Goal: Task Accomplishment & Management: Manage account settings

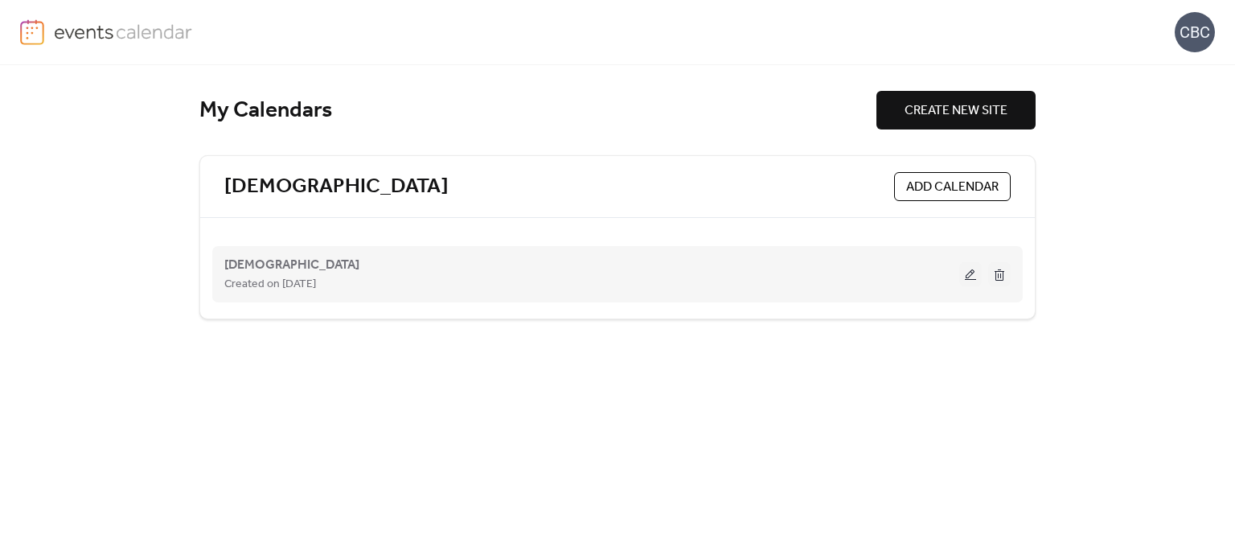
click at [965, 273] on button at bounding box center [970, 274] width 23 height 24
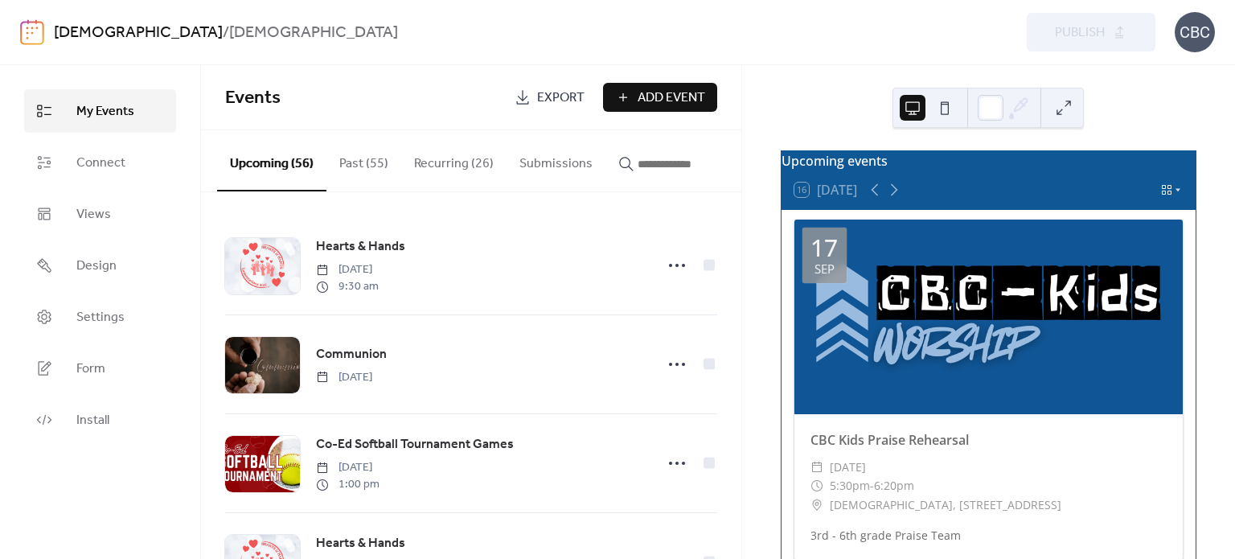
click at [1176, 192] on icon at bounding box center [1178, 190] width 5 height 3
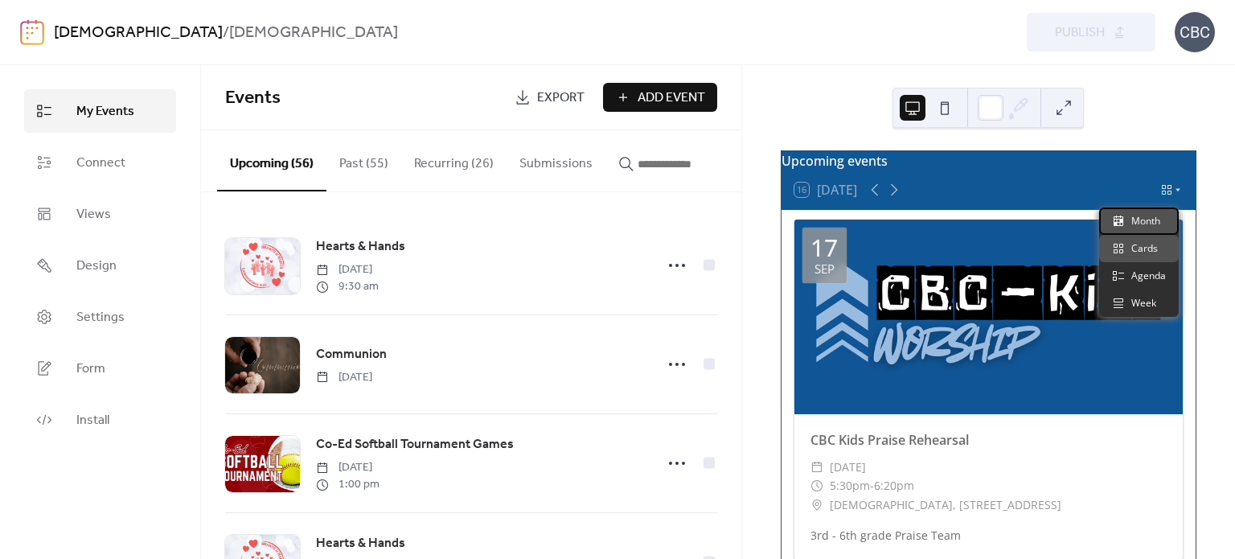
click at [1165, 221] on div "Month" at bounding box center [1139, 221] width 80 height 27
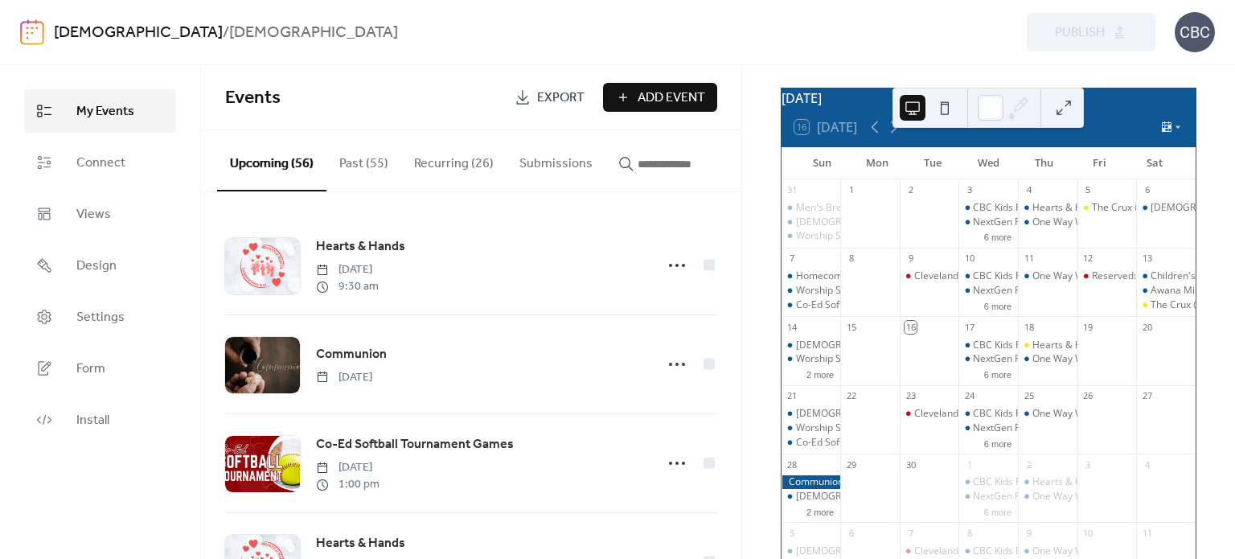
scroll to position [80, 0]
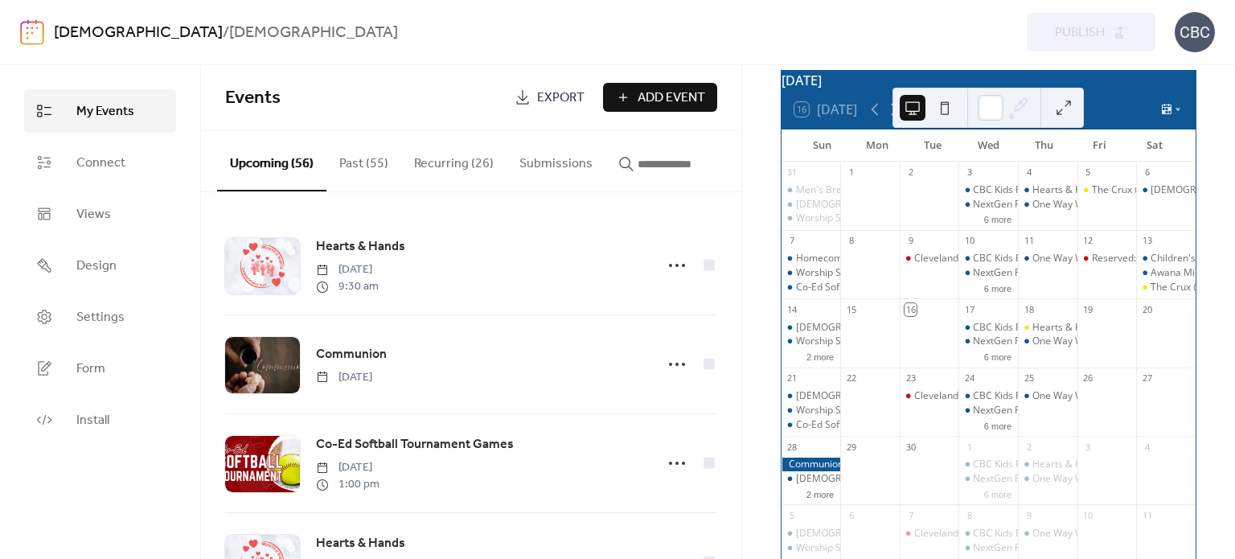
click at [660, 99] on span "Add Event" at bounding box center [672, 97] width 68 height 19
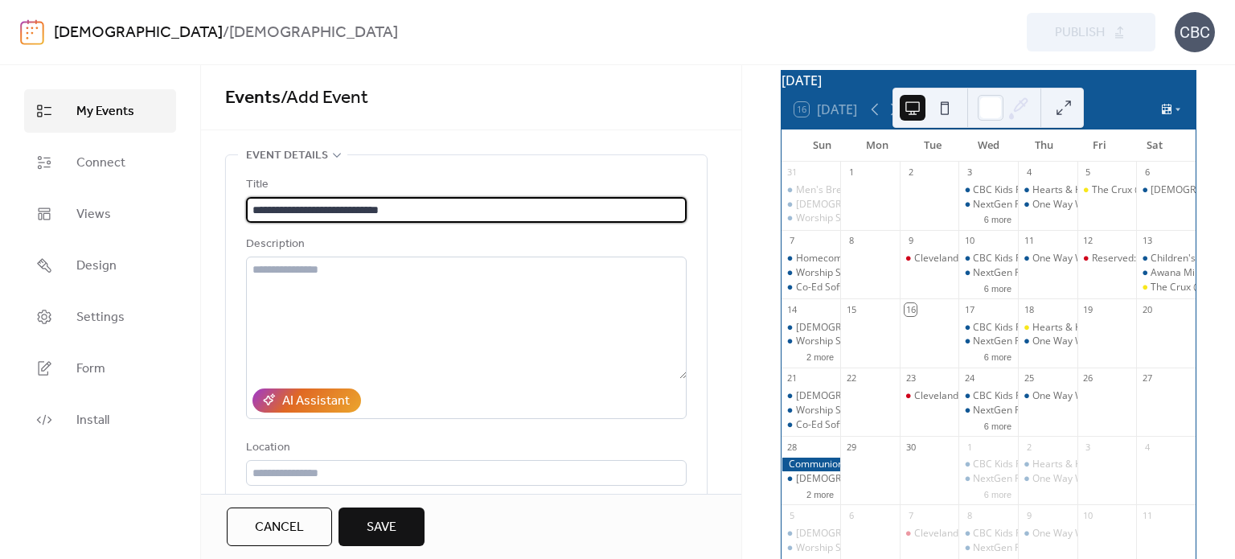
click at [281, 212] on input "**********" at bounding box center [466, 210] width 441 height 26
type input "**********"
click at [357, 239] on div "Description" at bounding box center [465, 244] width 438 height 19
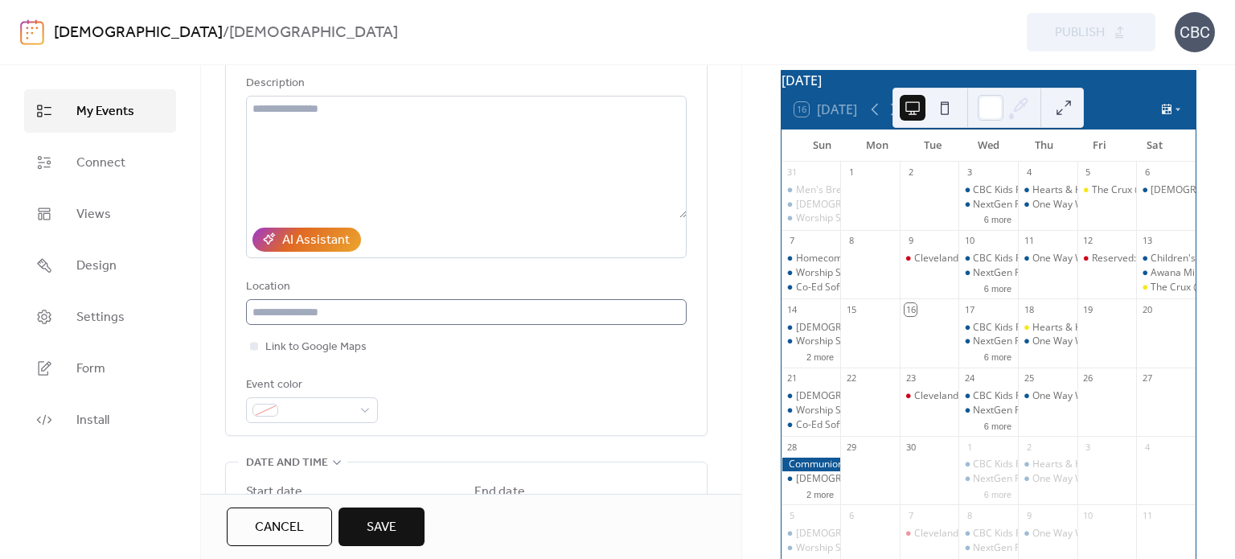
scroll to position [241, 0]
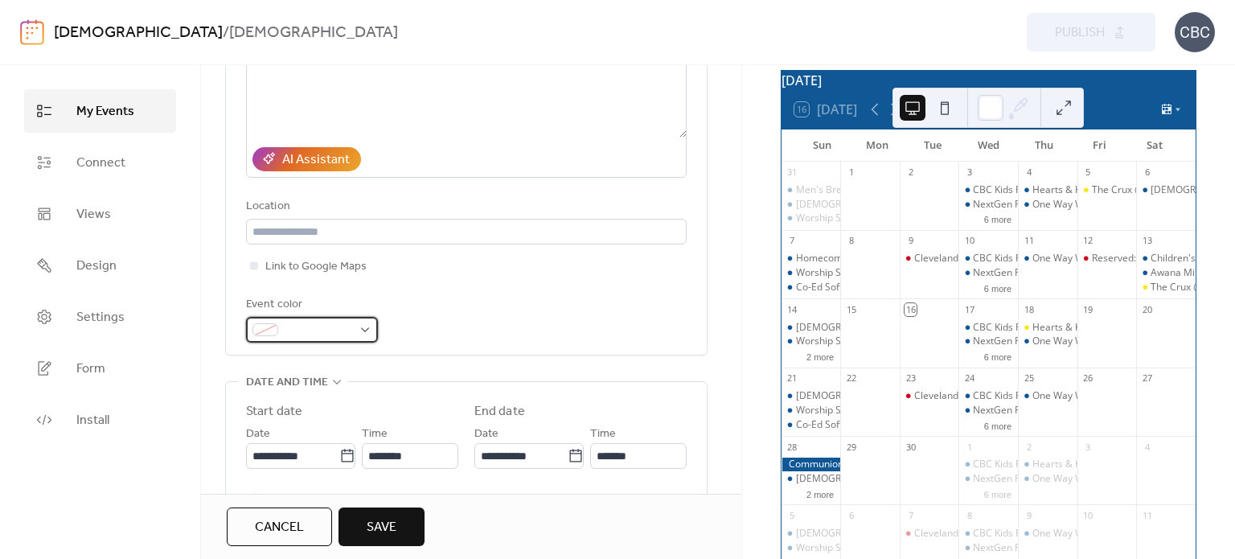
click at [364, 327] on div at bounding box center [312, 330] width 132 height 26
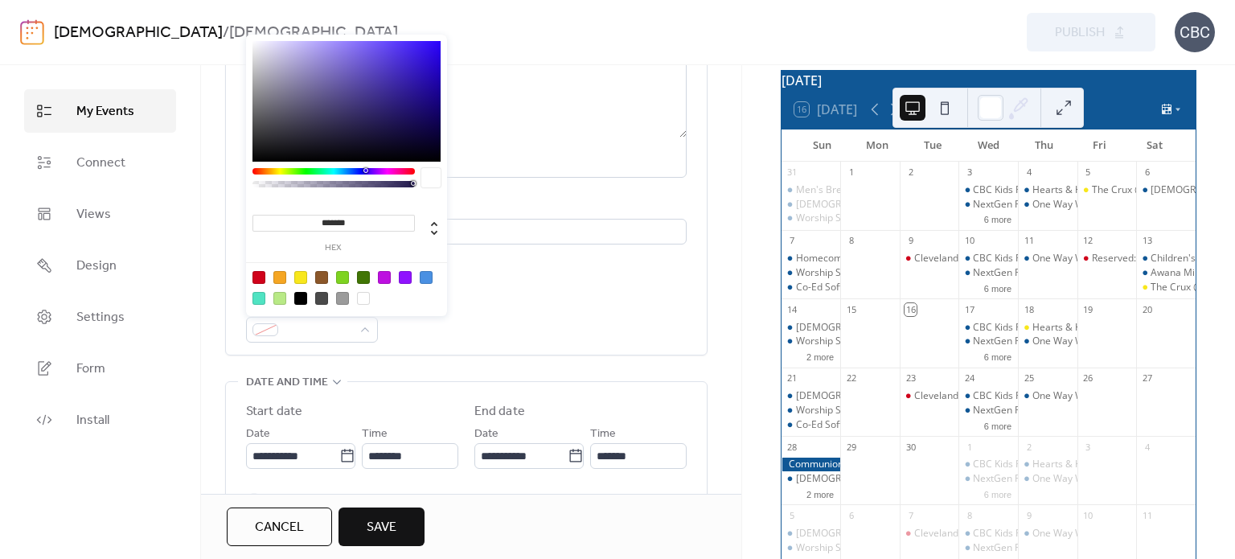
drag, startPoint x: 360, startPoint y: 222, endPoint x: 290, endPoint y: 222, distance: 70.0
click at [290, 222] on input "*******" at bounding box center [334, 223] width 162 height 17
type input "******"
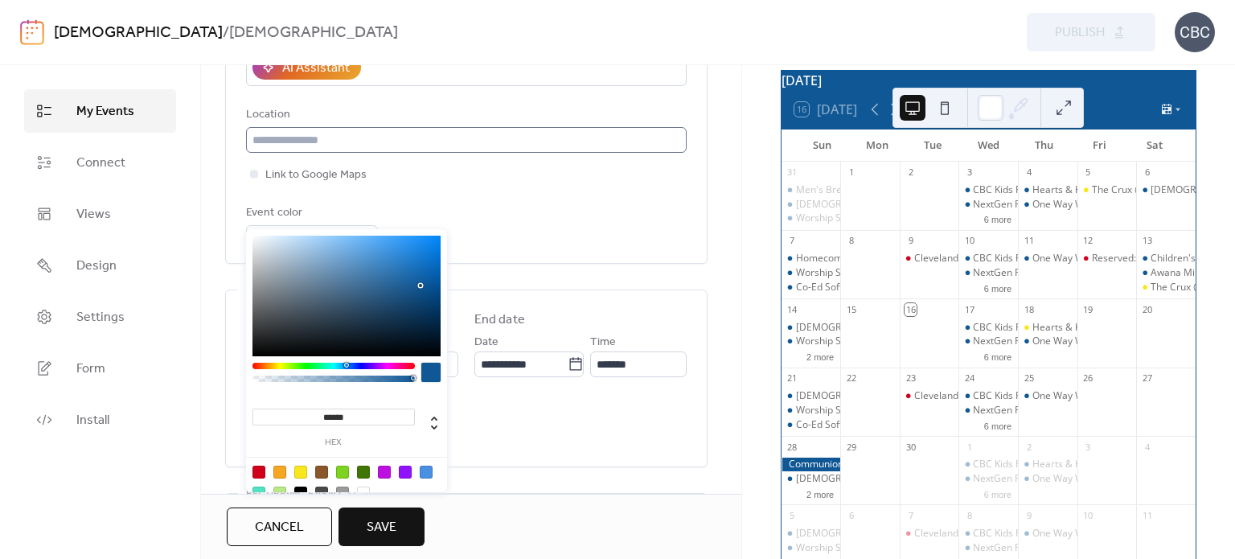
scroll to position [402, 0]
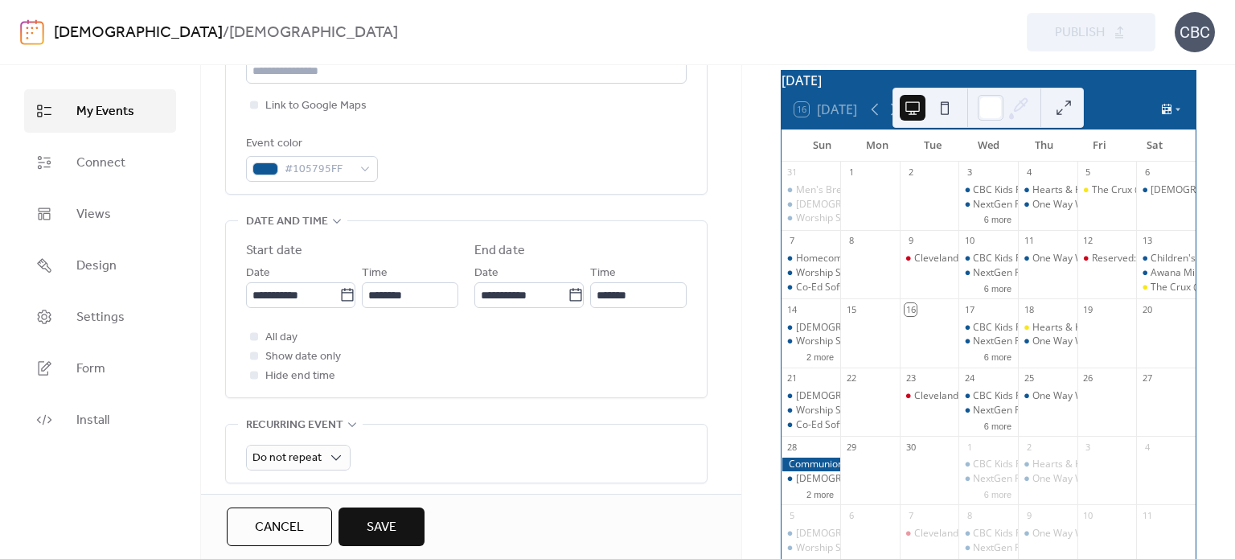
click at [623, 369] on div "All day Show date only Hide end time" at bounding box center [466, 356] width 441 height 58
click at [255, 337] on div at bounding box center [254, 336] width 8 height 8
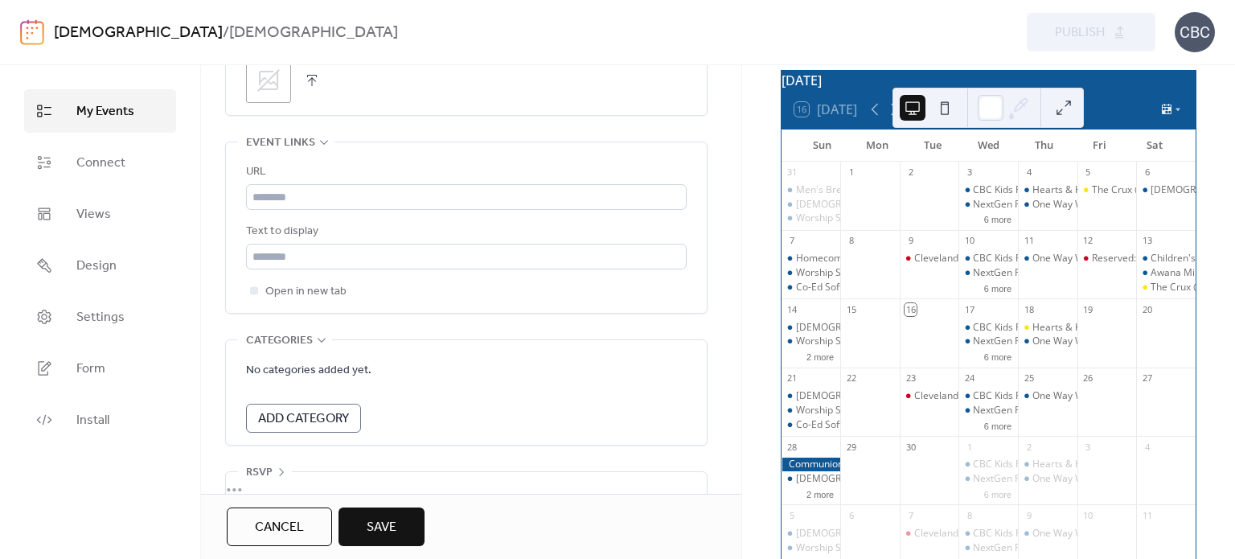
scroll to position [885, 0]
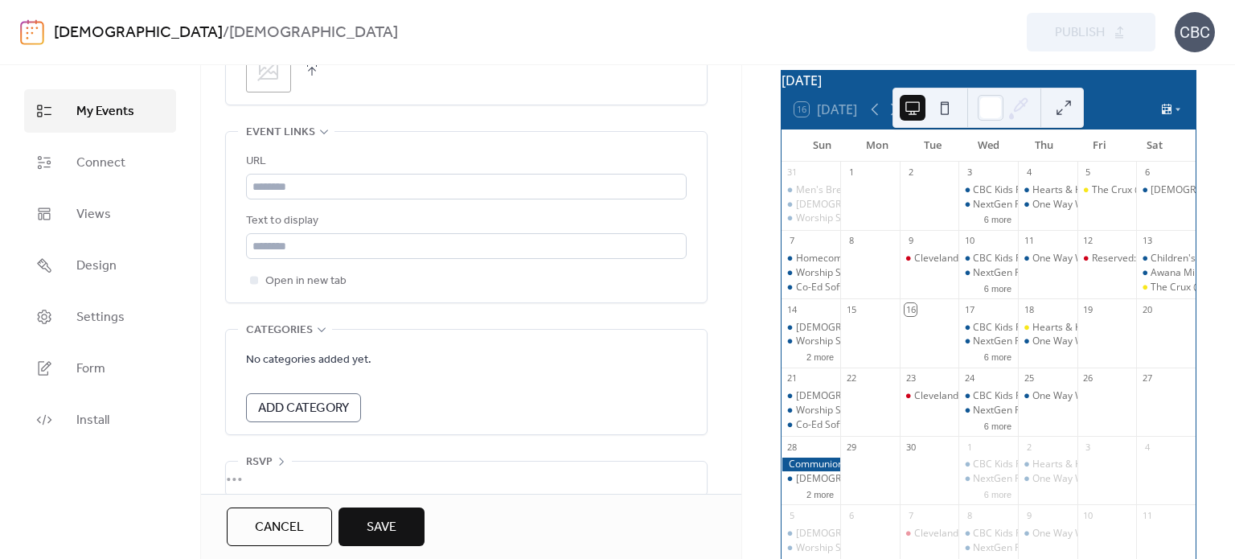
click at [384, 530] on span "Save" at bounding box center [382, 527] width 30 height 19
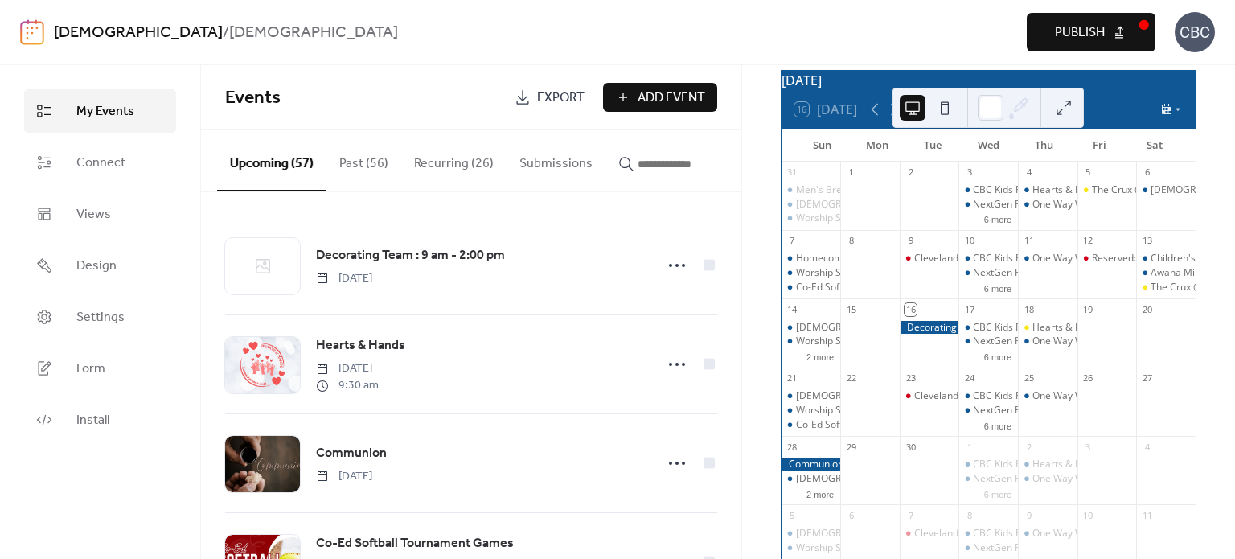
click at [1052, 39] on button "Publish" at bounding box center [1091, 32] width 129 height 39
click at [934, 333] on div at bounding box center [930, 328] width 60 height 14
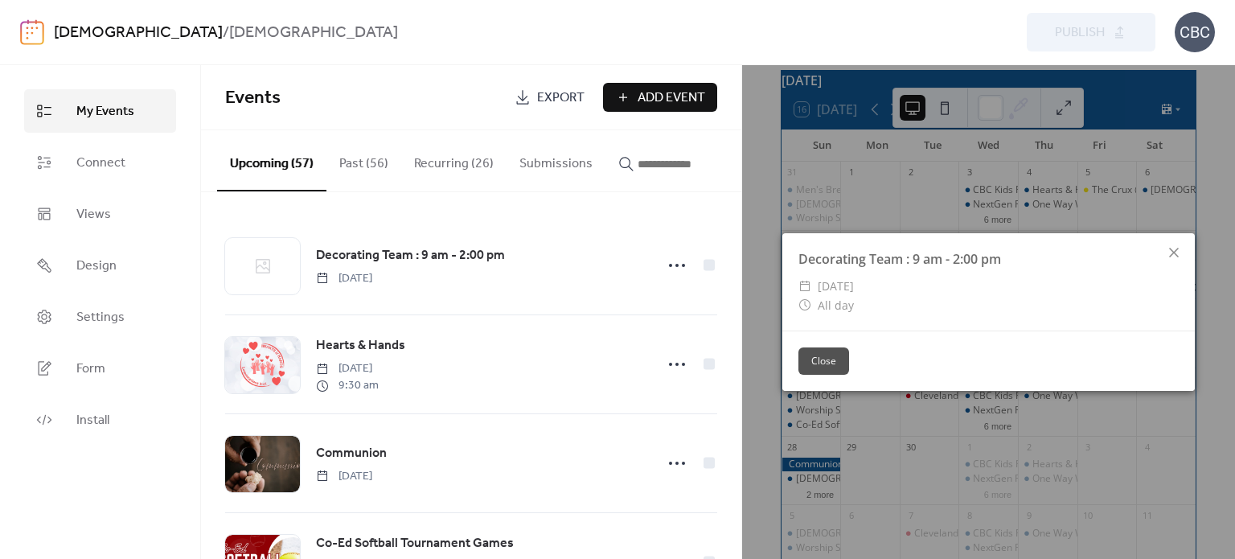
click at [824, 365] on button "Close" at bounding box center [824, 360] width 51 height 27
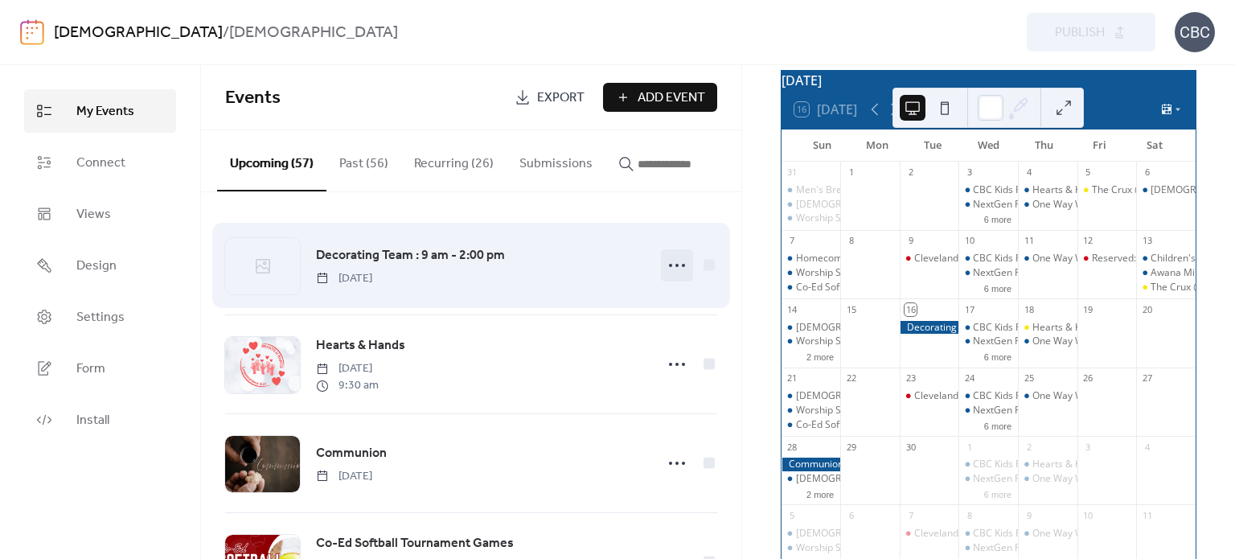
click at [669, 267] on circle at bounding box center [670, 265] width 3 height 3
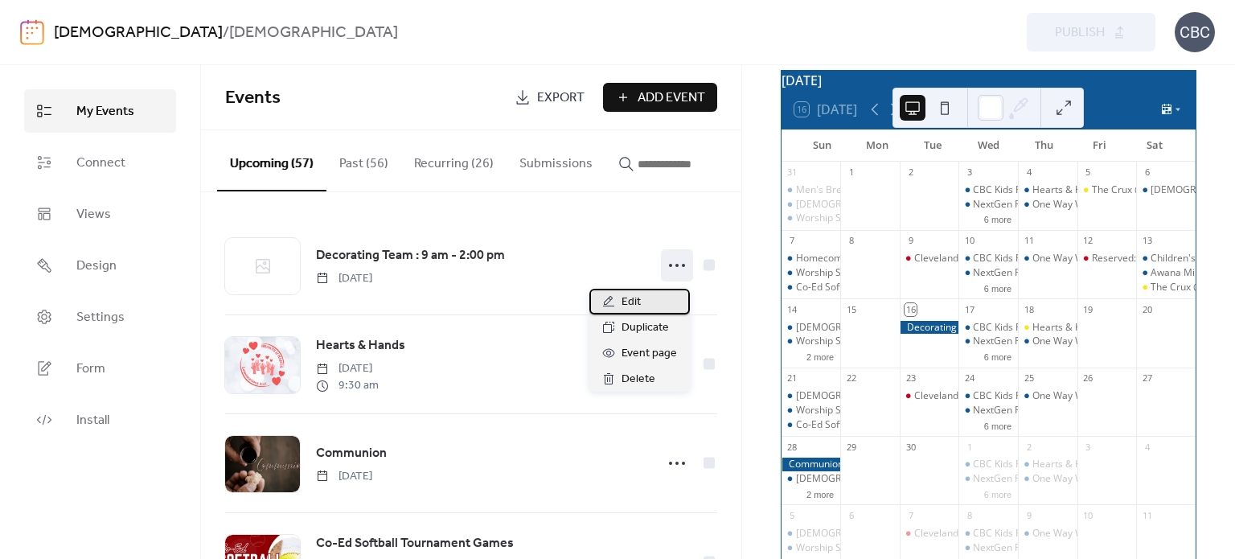
click at [635, 306] on span "Edit" at bounding box center [631, 302] width 19 height 19
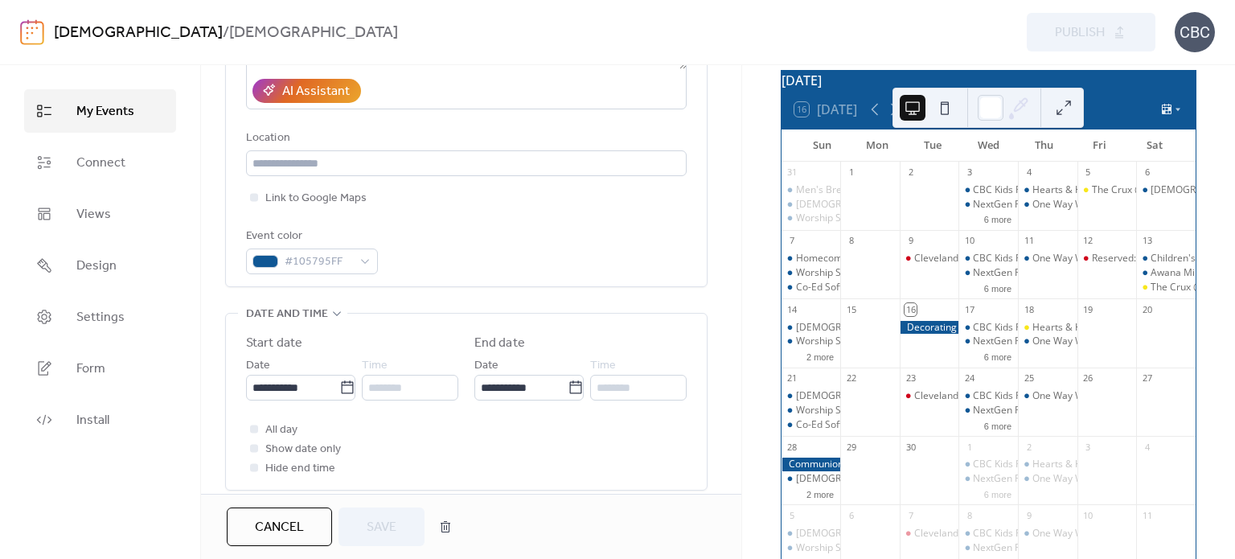
scroll to position [402, 0]
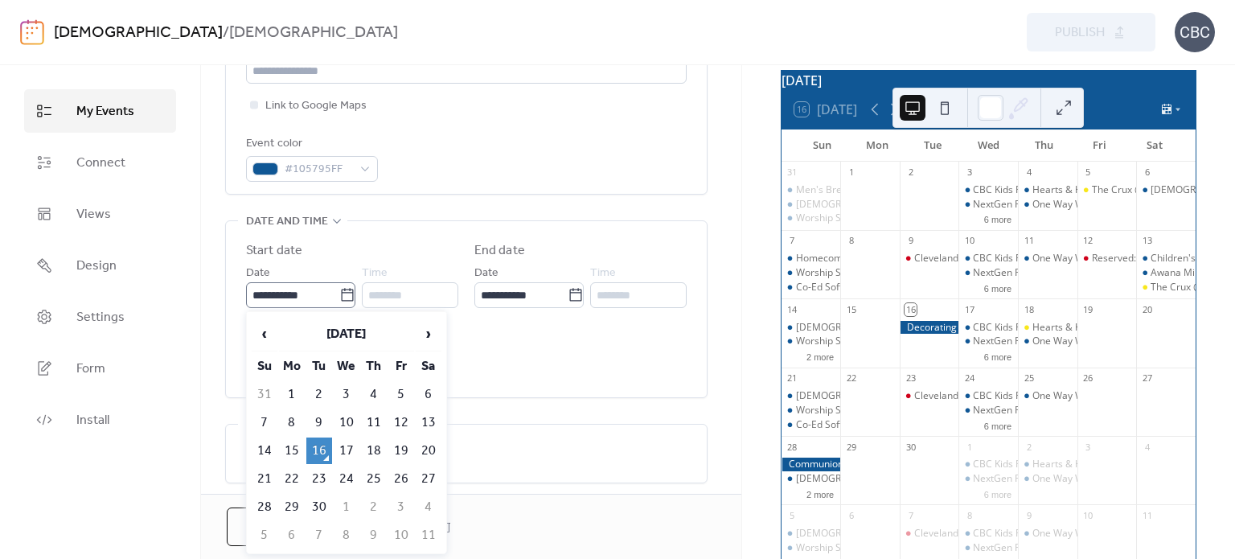
click at [344, 296] on icon at bounding box center [347, 295] width 16 height 16
click at [339, 296] on input "**********" at bounding box center [292, 295] width 93 height 26
click at [286, 505] on td "29" at bounding box center [292, 507] width 26 height 27
type input "**********"
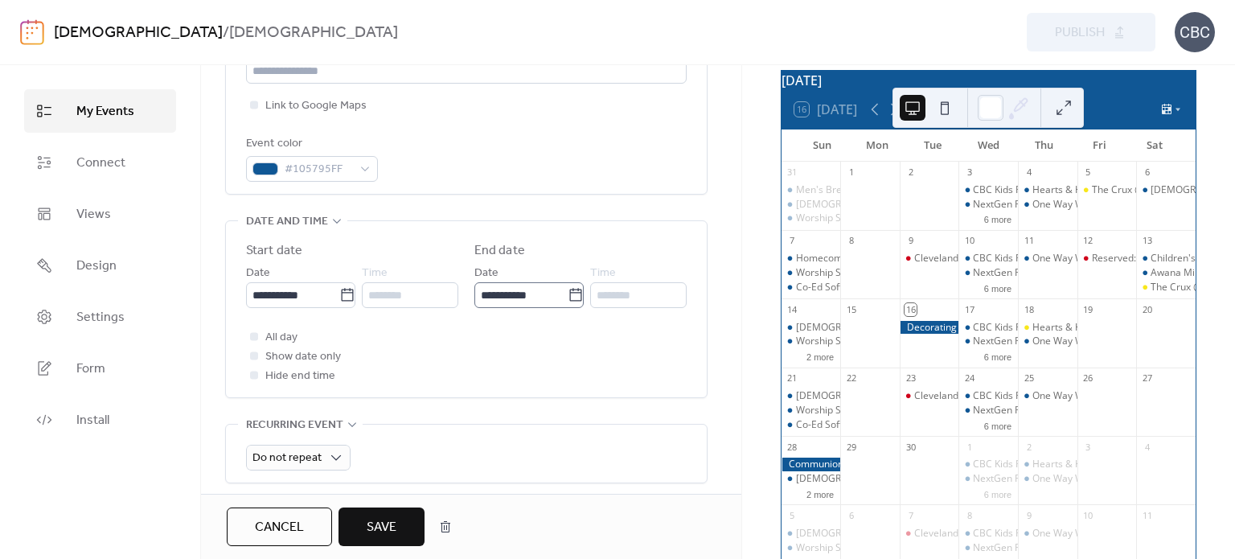
click at [569, 298] on icon at bounding box center [576, 295] width 16 height 16
click at [568, 298] on input "**********" at bounding box center [521, 295] width 93 height 26
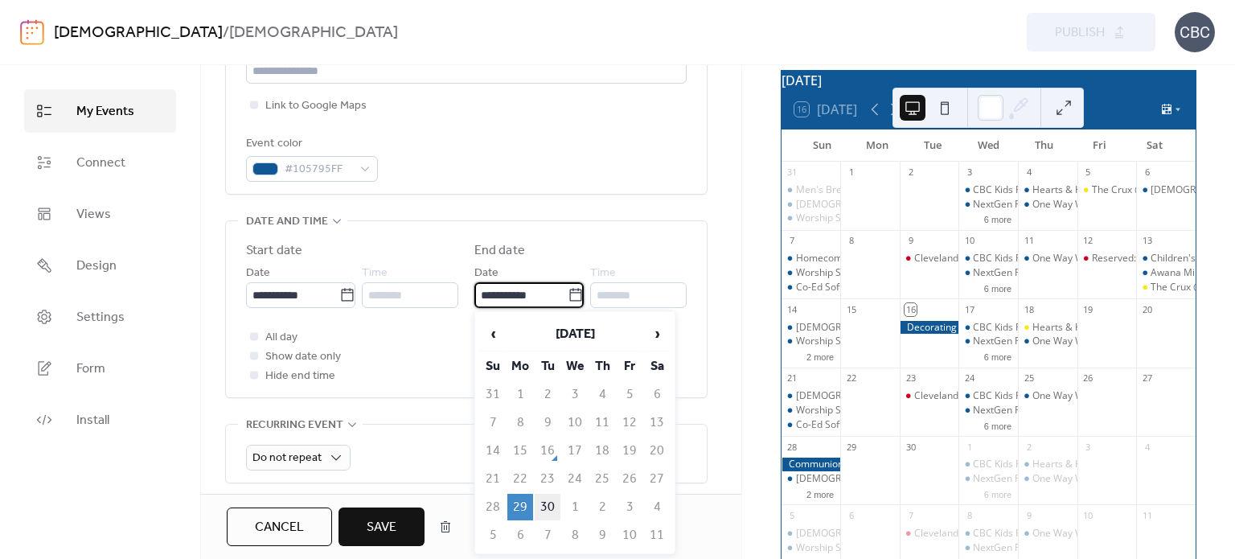
click at [547, 503] on td "30" at bounding box center [548, 507] width 26 height 27
type input "**********"
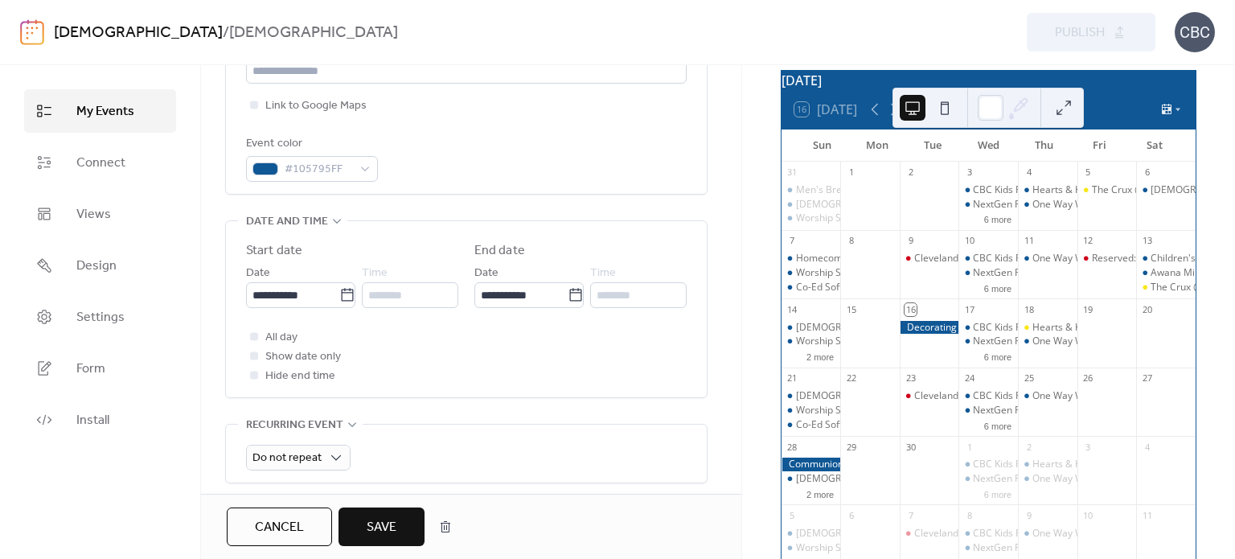
click at [395, 534] on span "Save" at bounding box center [382, 527] width 30 height 19
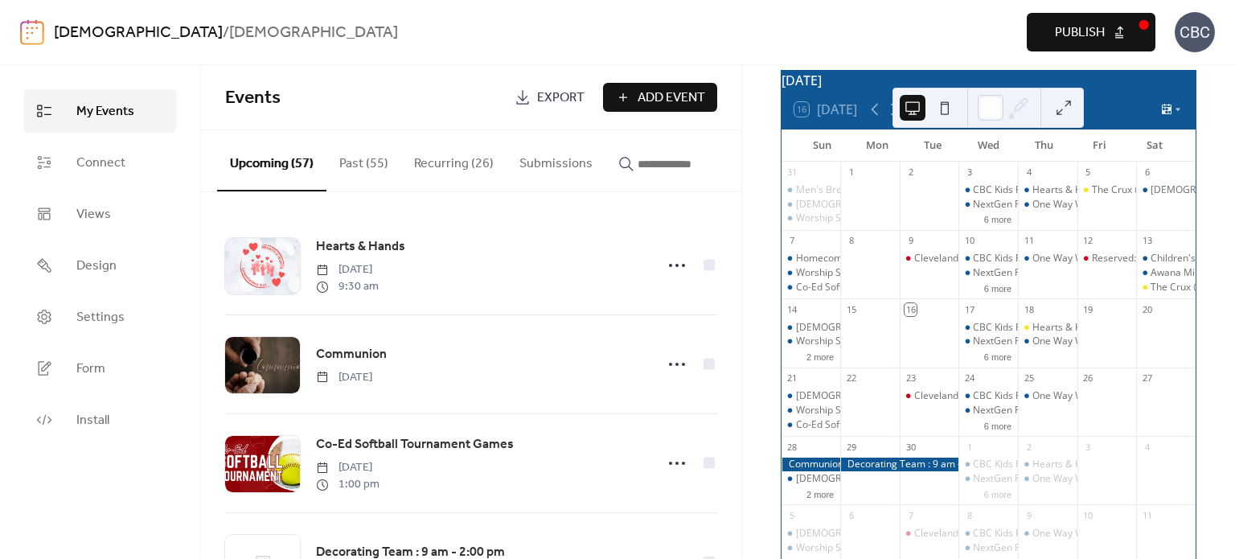
click at [1110, 31] on button "Publish" at bounding box center [1091, 32] width 129 height 39
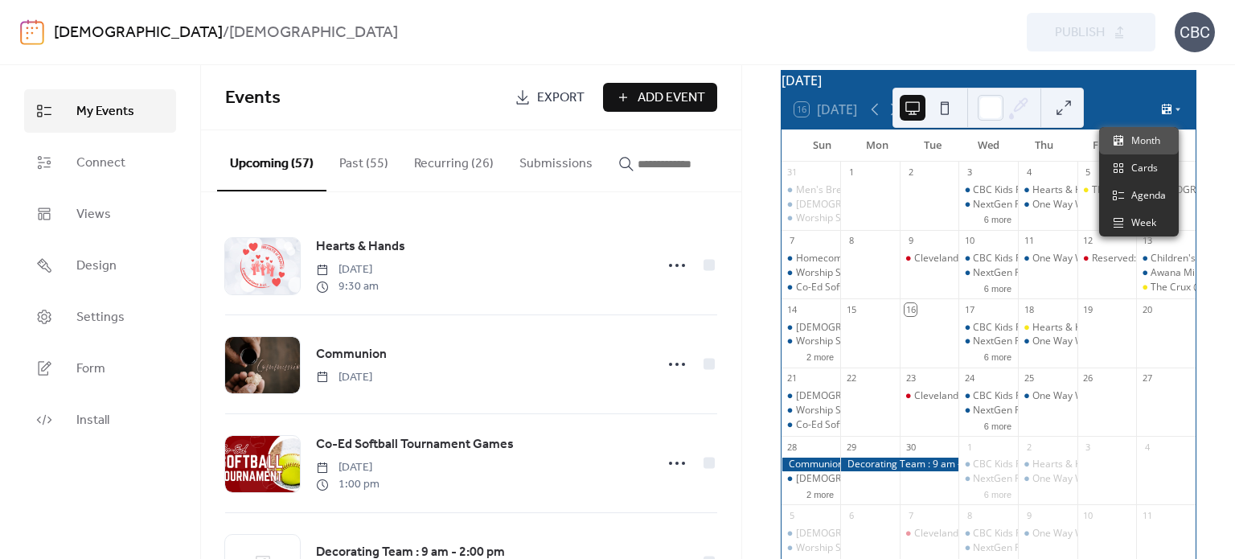
click at [1173, 114] on icon at bounding box center [1178, 110] width 10 height 10
click at [1152, 166] on span "Cards" at bounding box center [1145, 168] width 27 height 14
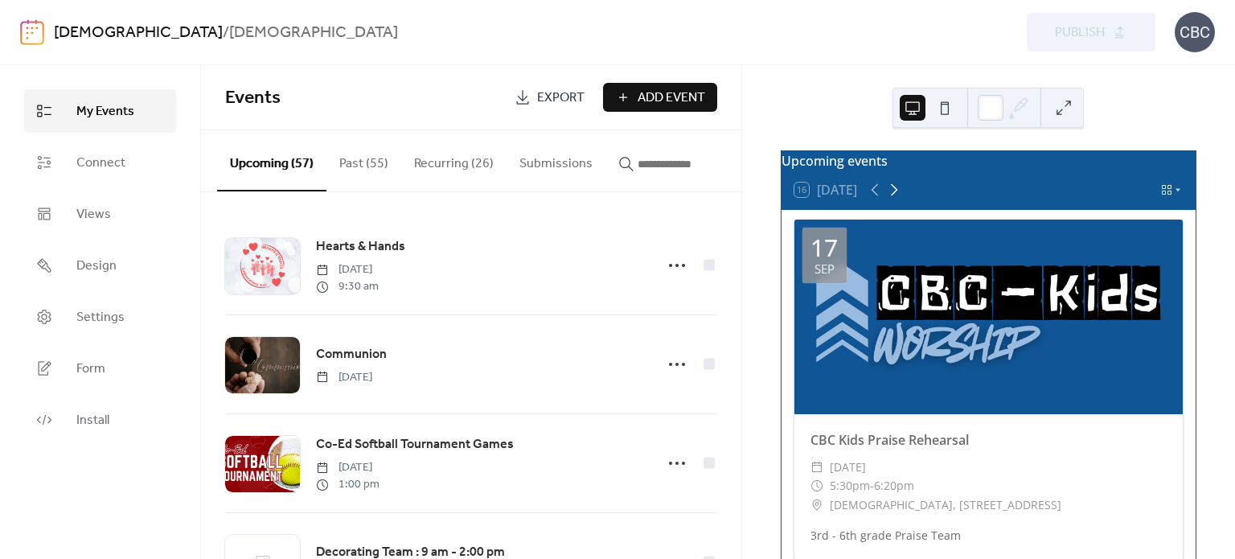
click at [898, 196] on icon at bounding box center [894, 190] width 7 height 12
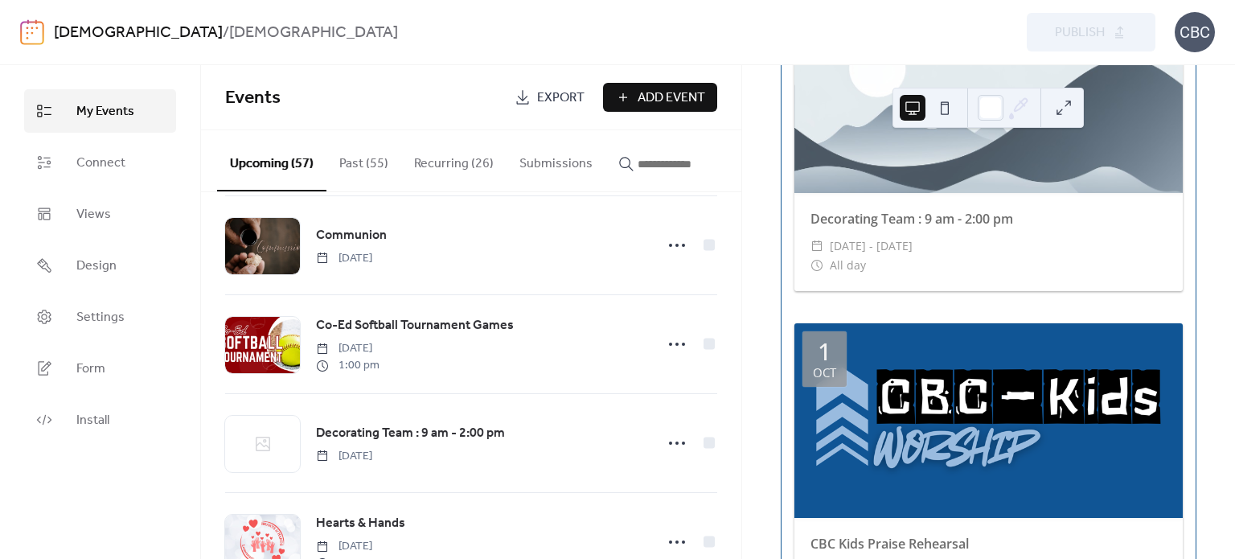
scroll to position [322, 0]
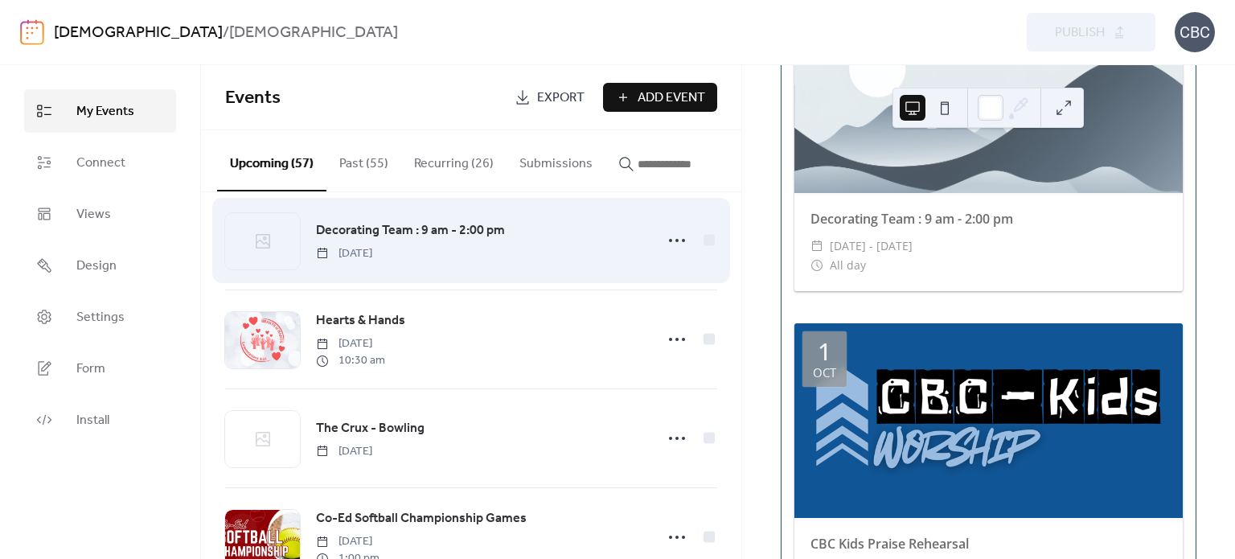
click at [403, 230] on span "Decorating Team : 9 am - 2:00 pm" at bounding box center [410, 230] width 189 height 19
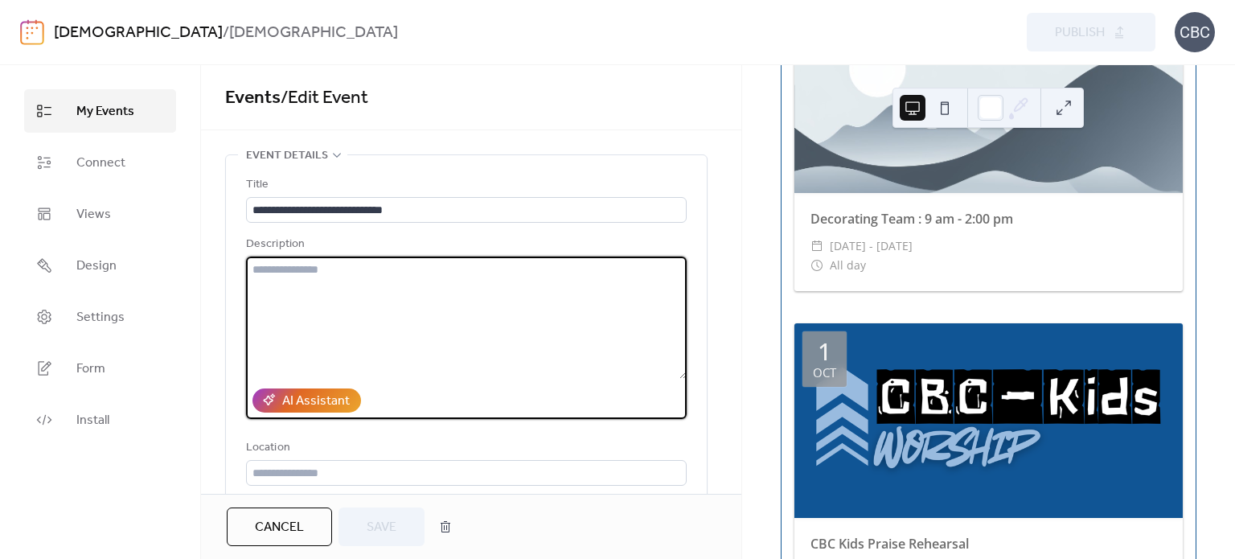
click at [287, 263] on textarea at bounding box center [466, 318] width 441 height 122
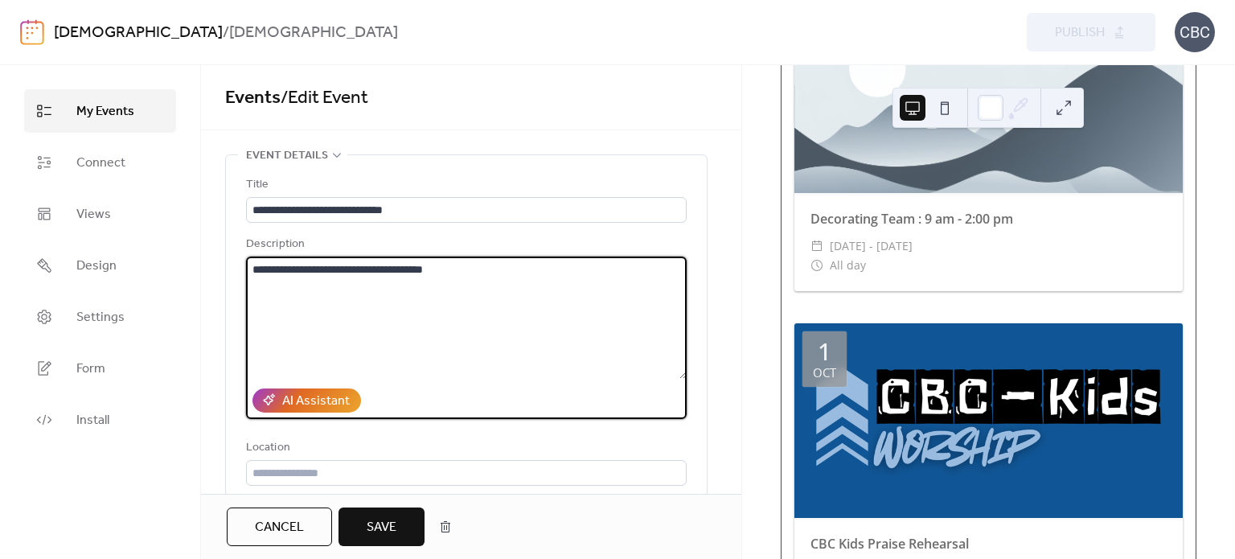
type textarea "**********"
click at [385, 512] on button "Save" at bounding box center [382, 526] width 86 height 39
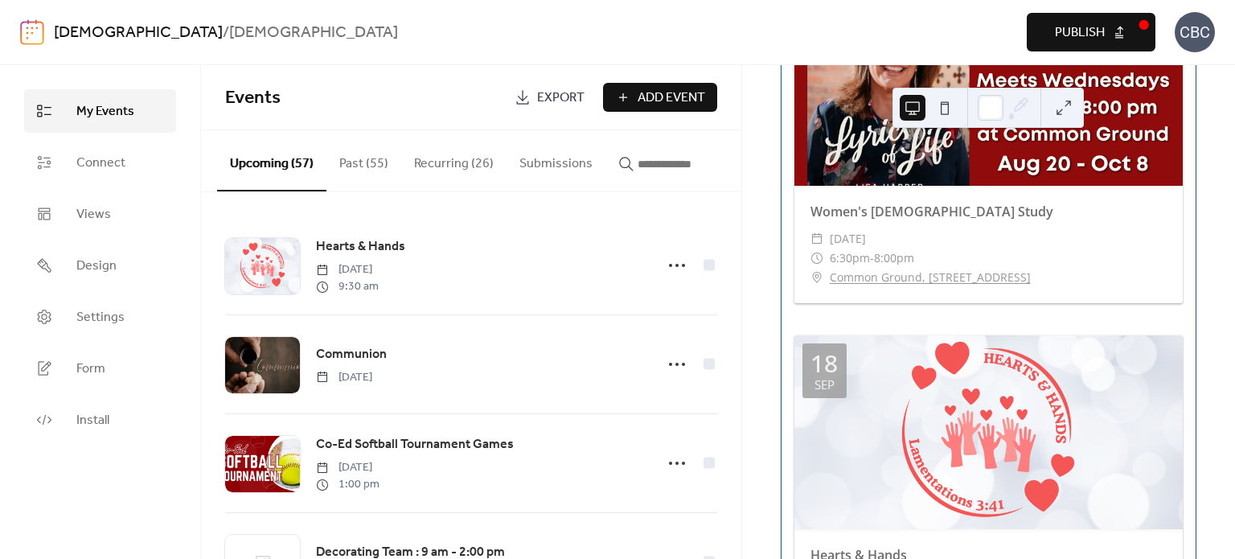
click at [1095, 24] on span "Publish" at bounding box center [1080, 32] width 50 height 19
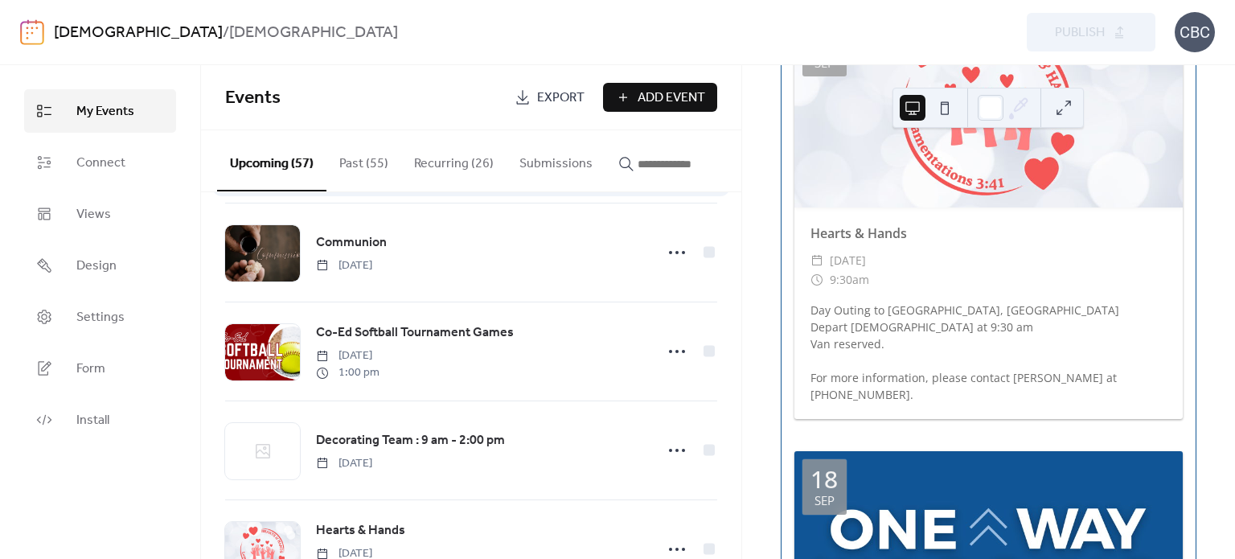
scroll to position [161, 0]
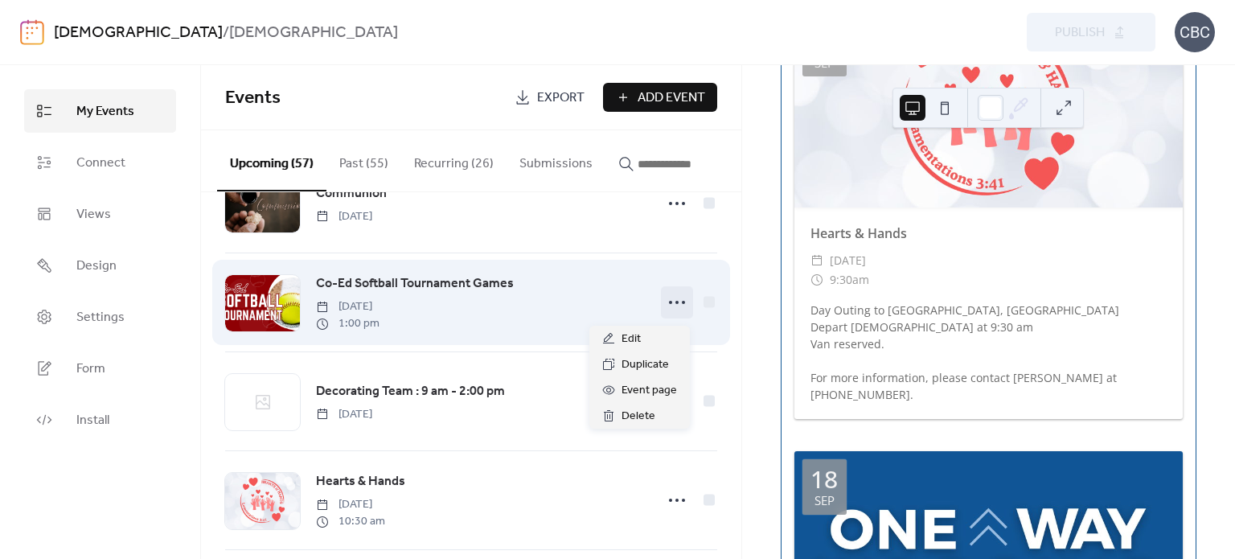
click at [668, 305] on icon at bounding box center [677, 303] width 26 height 26
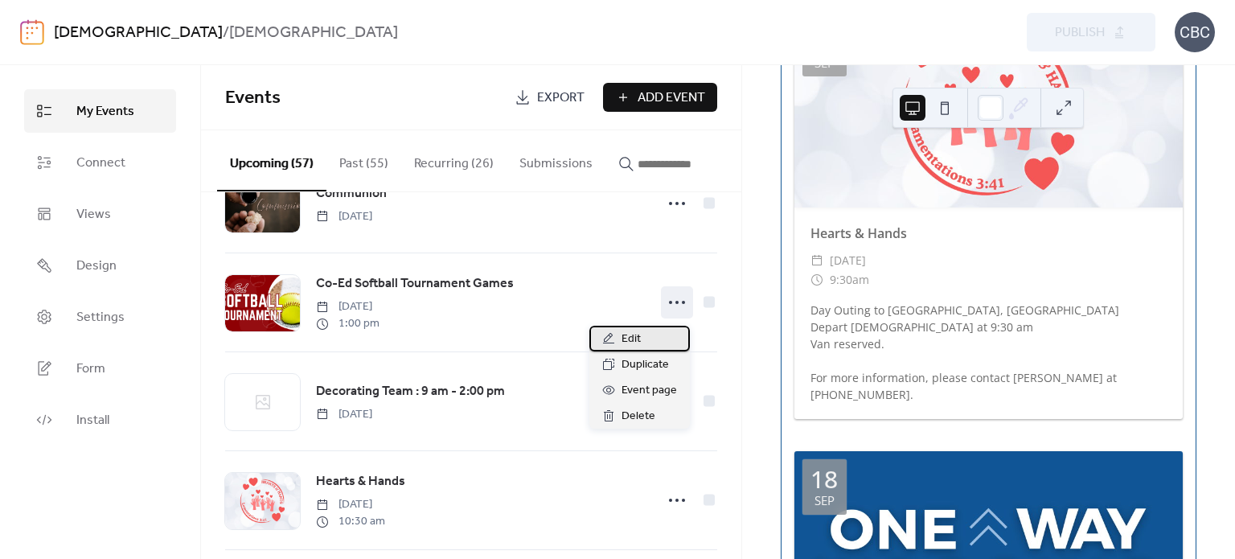
click at [636, 336] on span "Edit" at bounding box center [631, 339] width 19 height 19
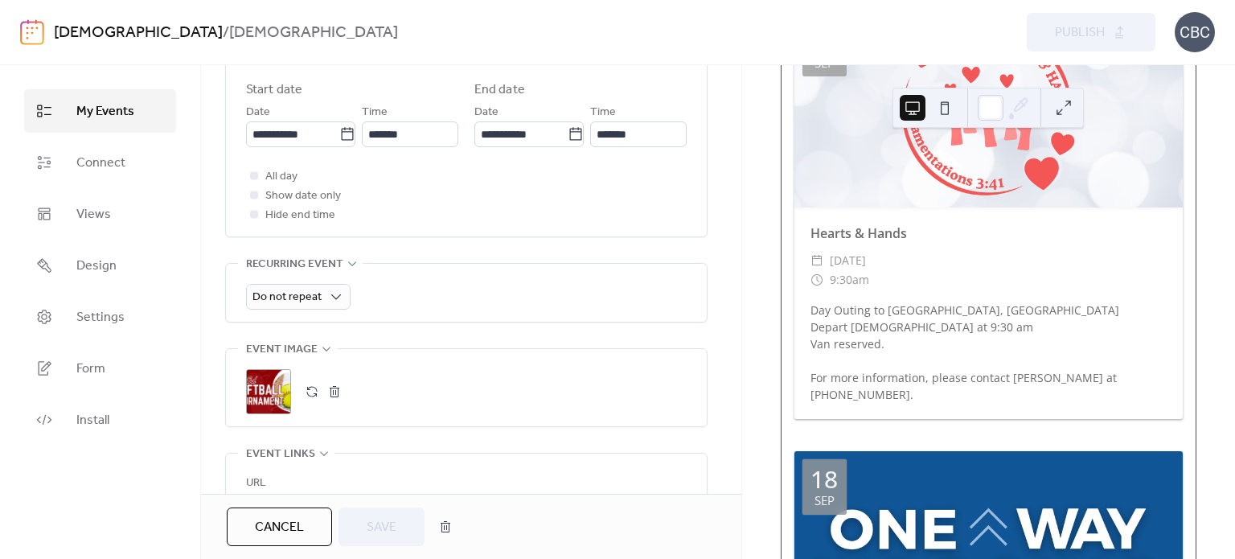
scroll to position [724, 0]
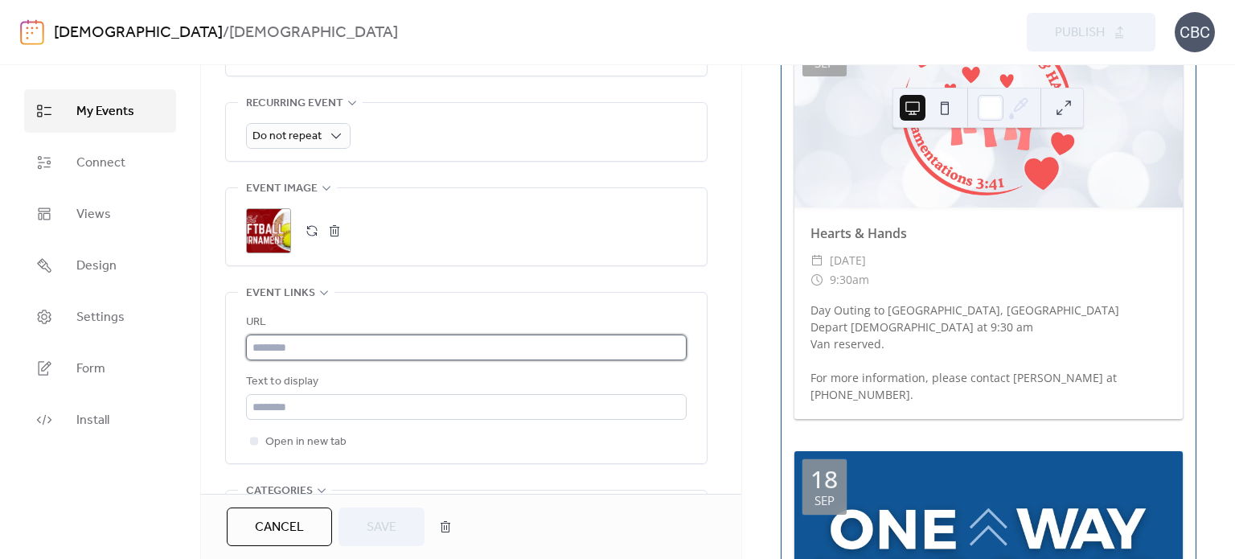
click at [343, 343] on input "text" at bounding box center [466, 348] width 441 height 26
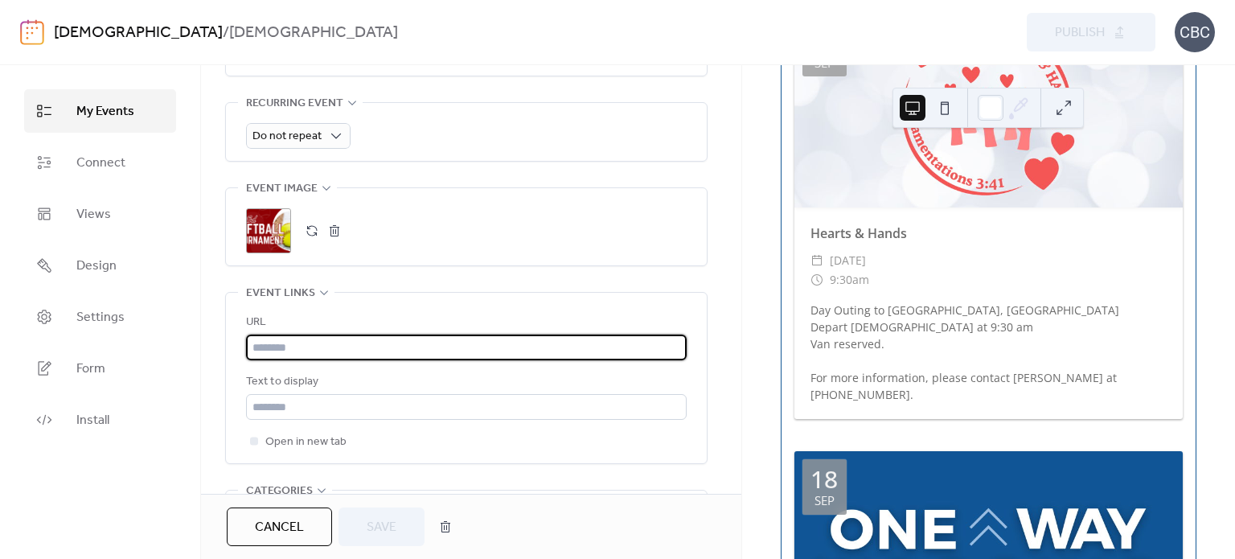
paste input "**********"
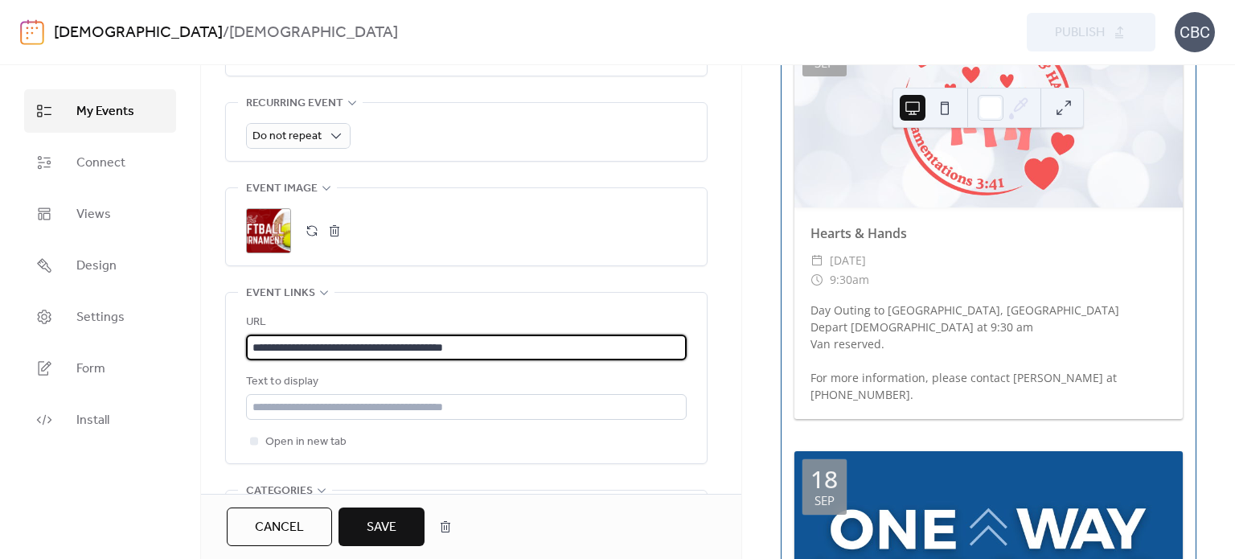
type input "**********"
click at [389, 524] on span "Save" at bounding box center [382, 527] width 30 height 19
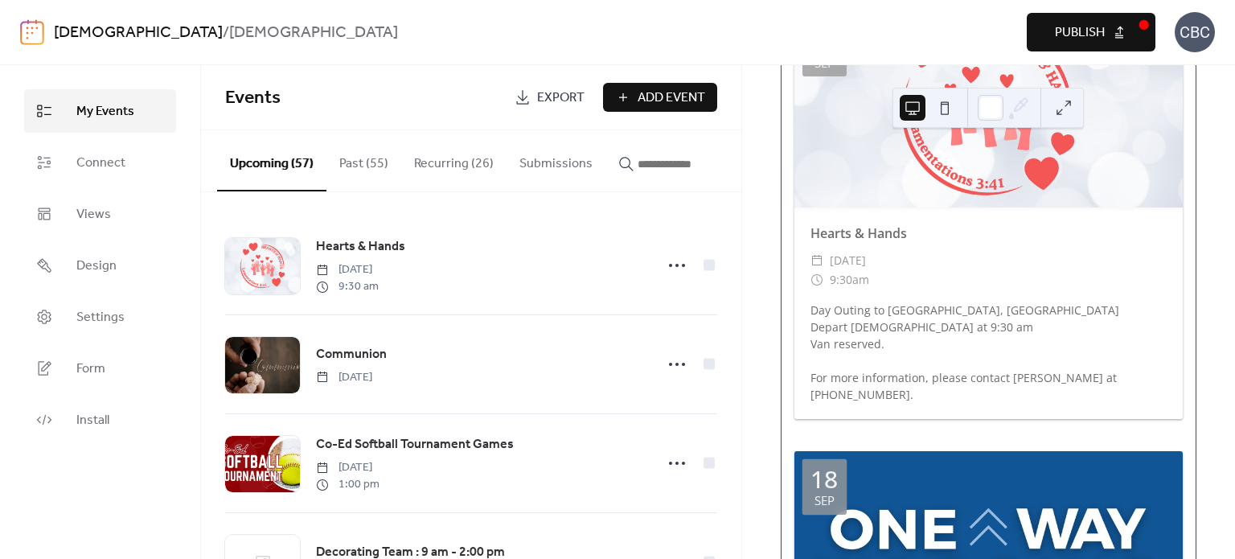
click at [1099, 31] on span "Publish" at bounding box center [1080, 32] width 50 height 19
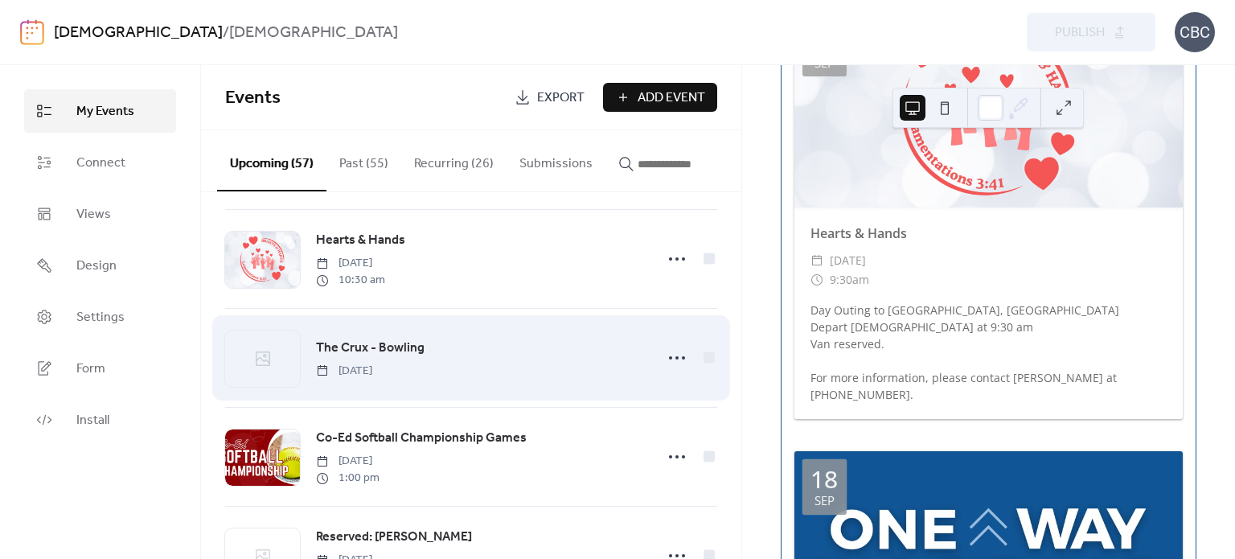
scroll to position [483, 0]
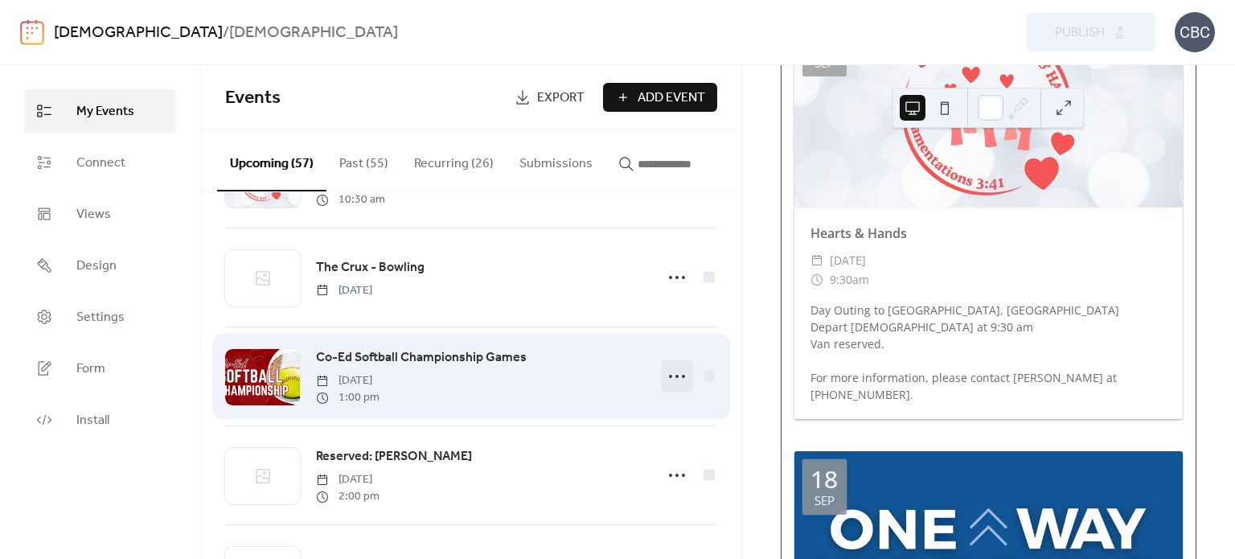
click at [669, 382] on icon at bounding box center [677, 377] width 26 height 26
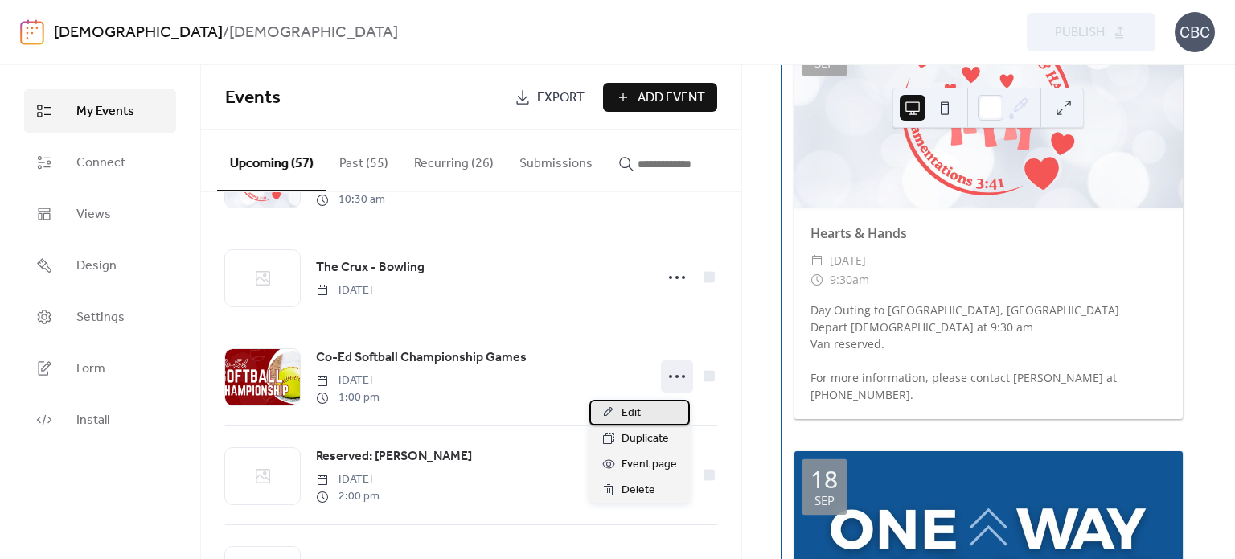
click at [627, 415] on span "Edit" at bounding box center [631, 413] width 19 height 19
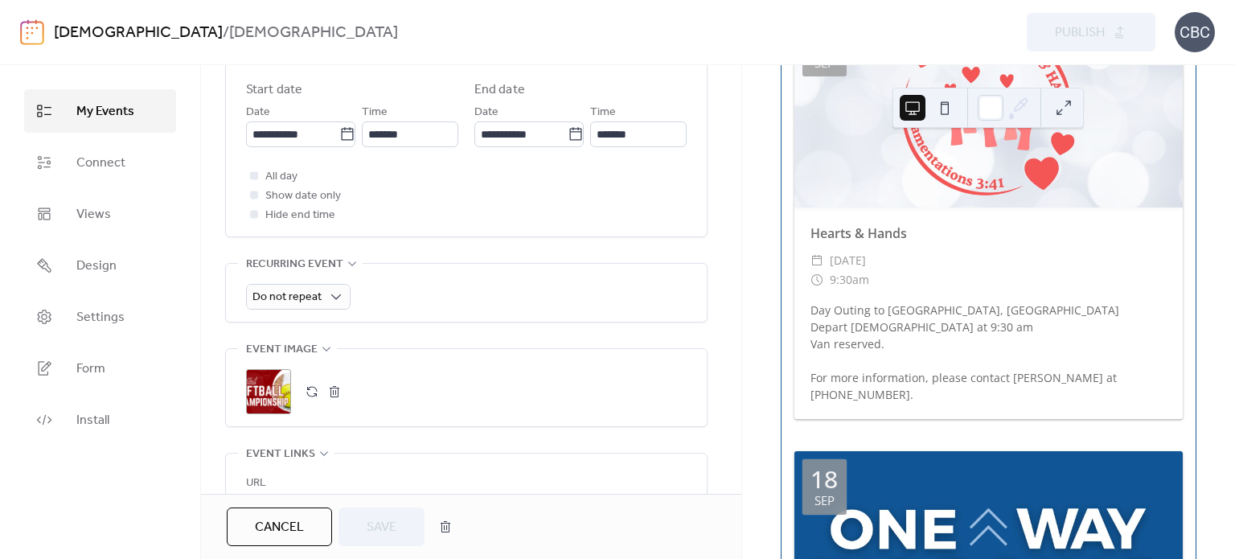
scroll to position [724, 0]
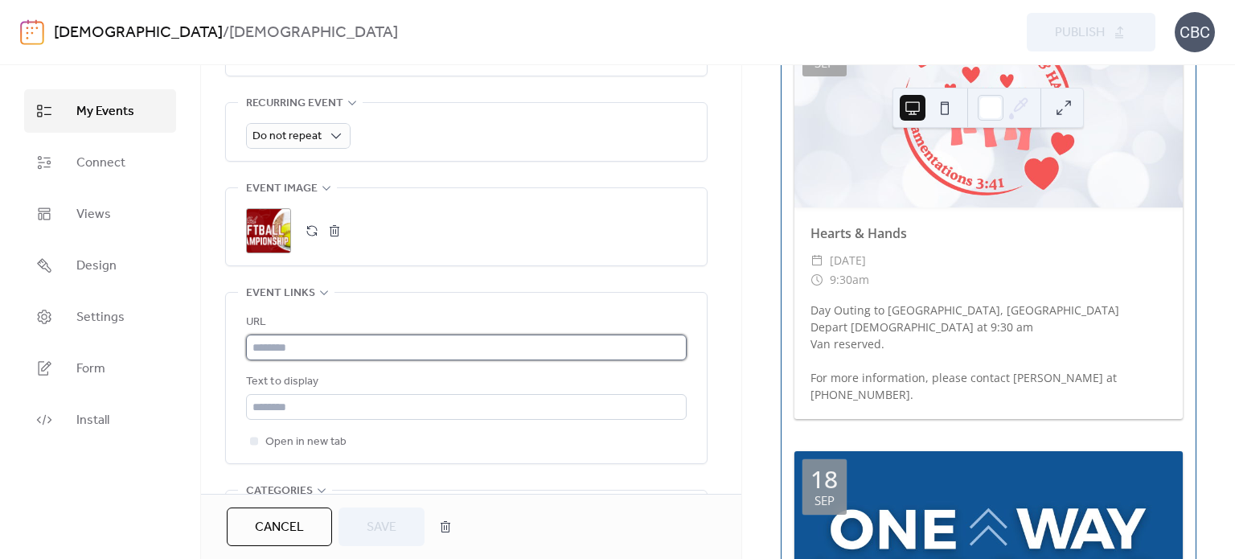
click at [306, 341] on input "text" at bounding box center [466, 348] width 441 height 26
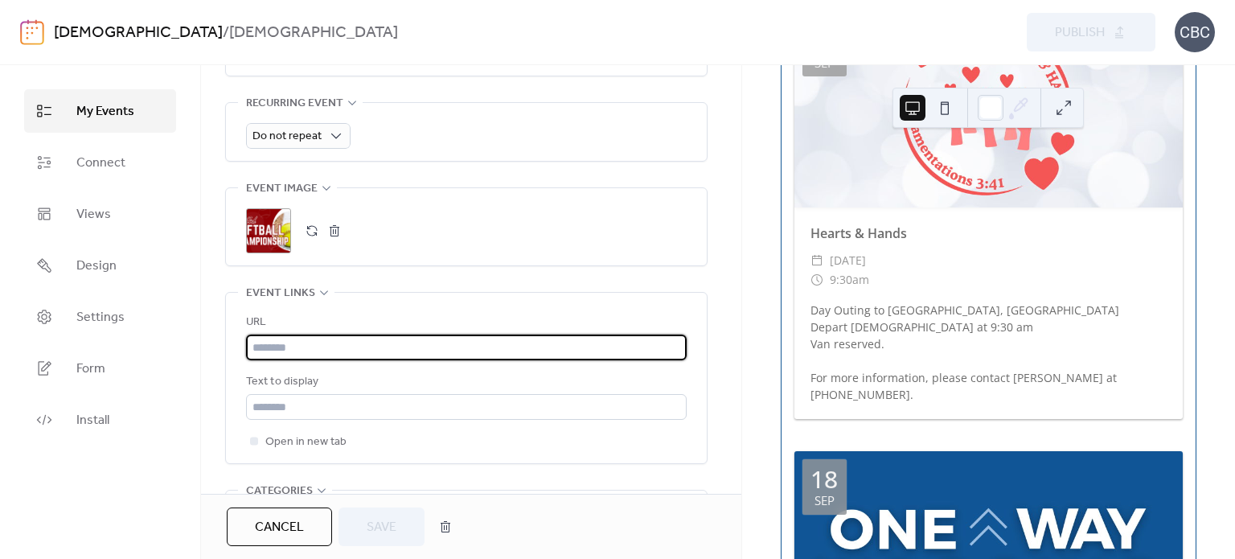
paste input "**********"
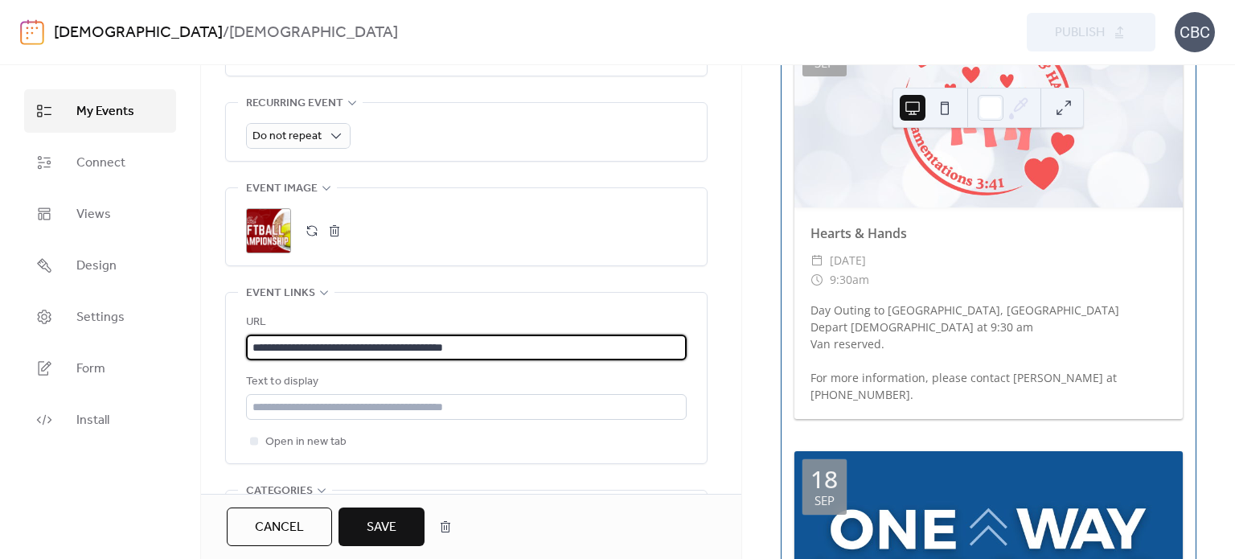
type input "**********"
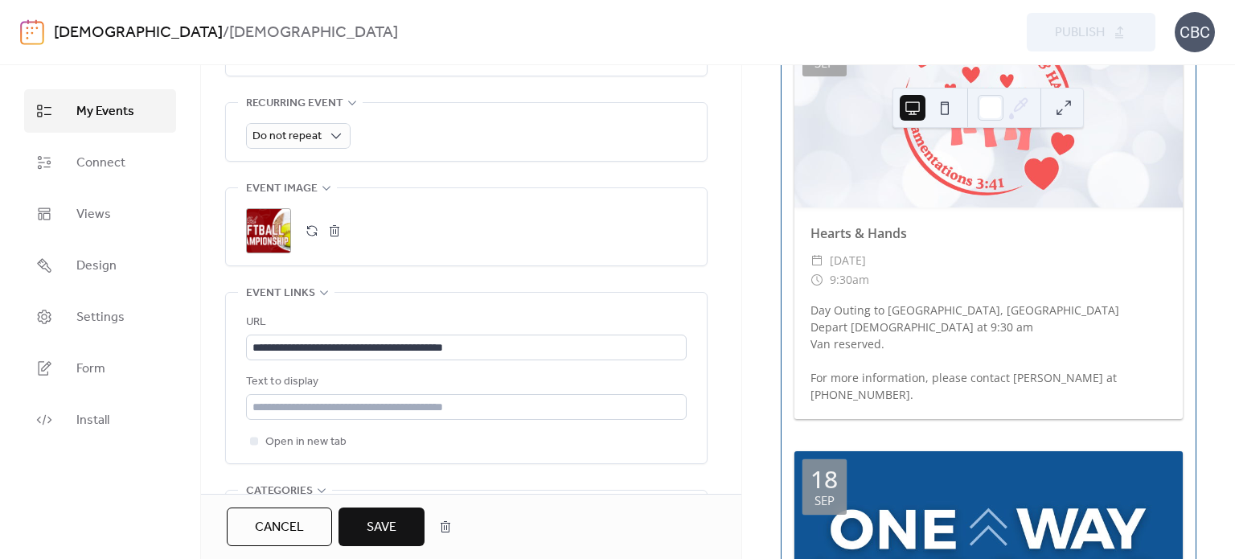
click at [398, 525] on button "Save" at bounding box center [382, 526] width 86 height 39
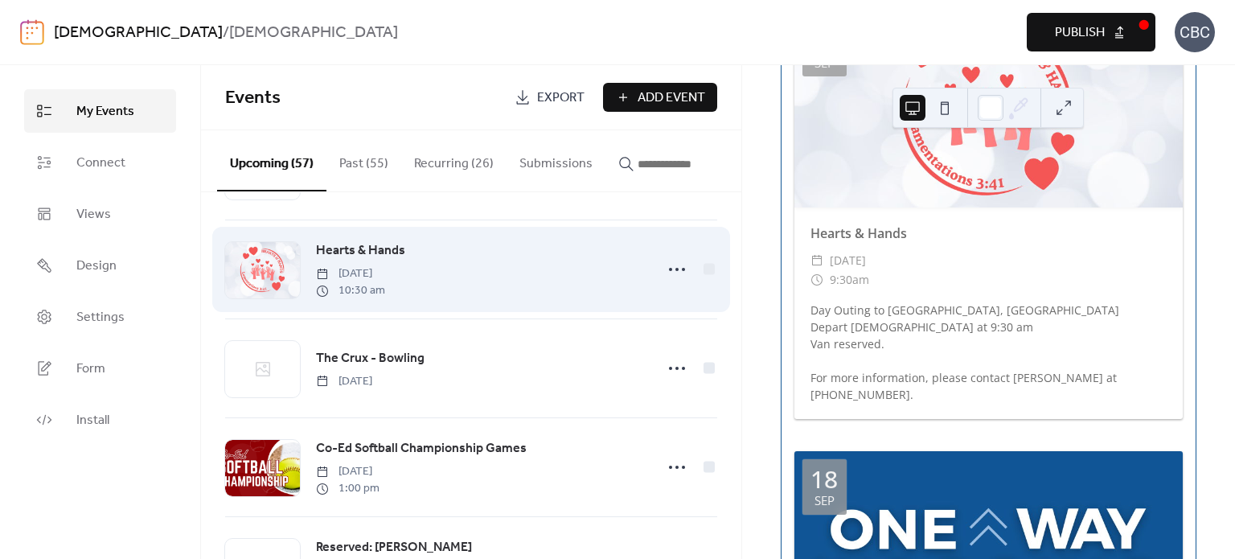
scroll to position [402, 0]
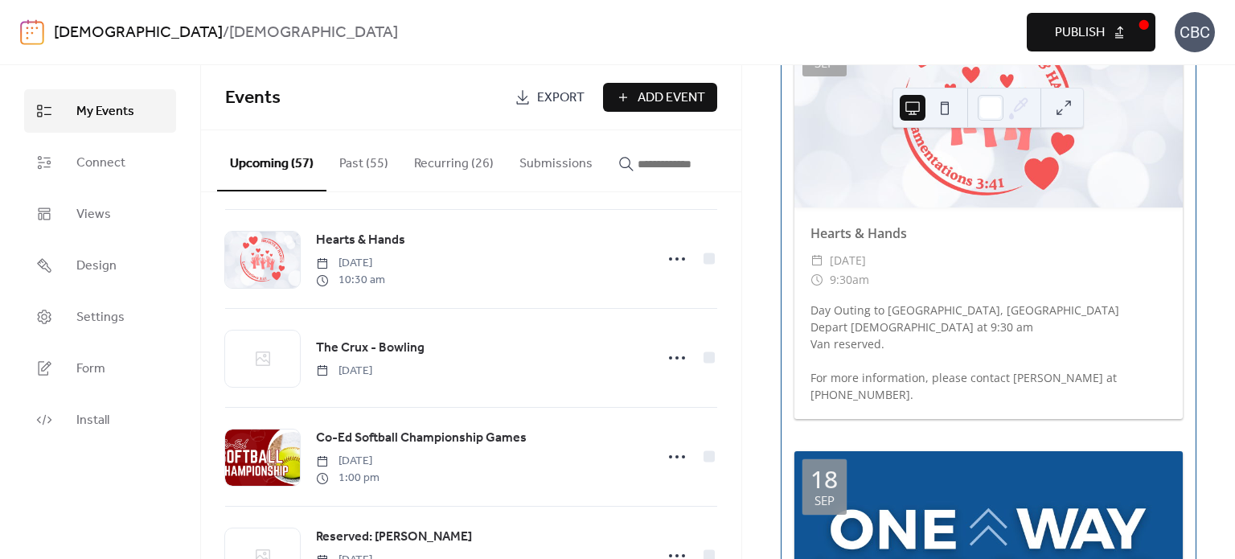
click at [1091, 35] on span "Publish" at bounding box center [1080, 32] width 50 height 19
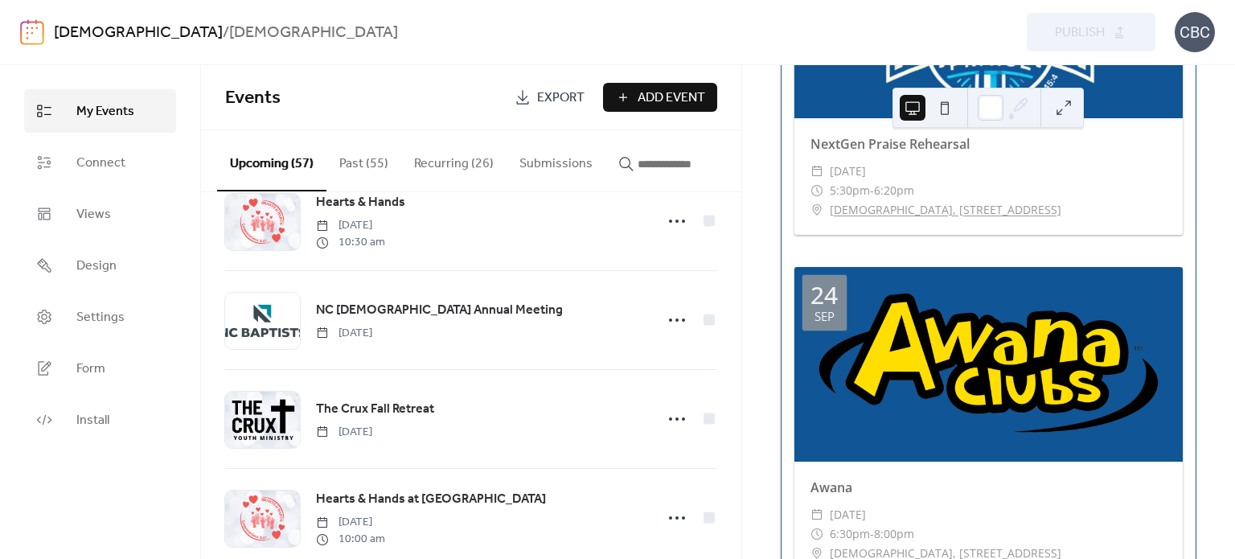
scroll to position [6354, 0]
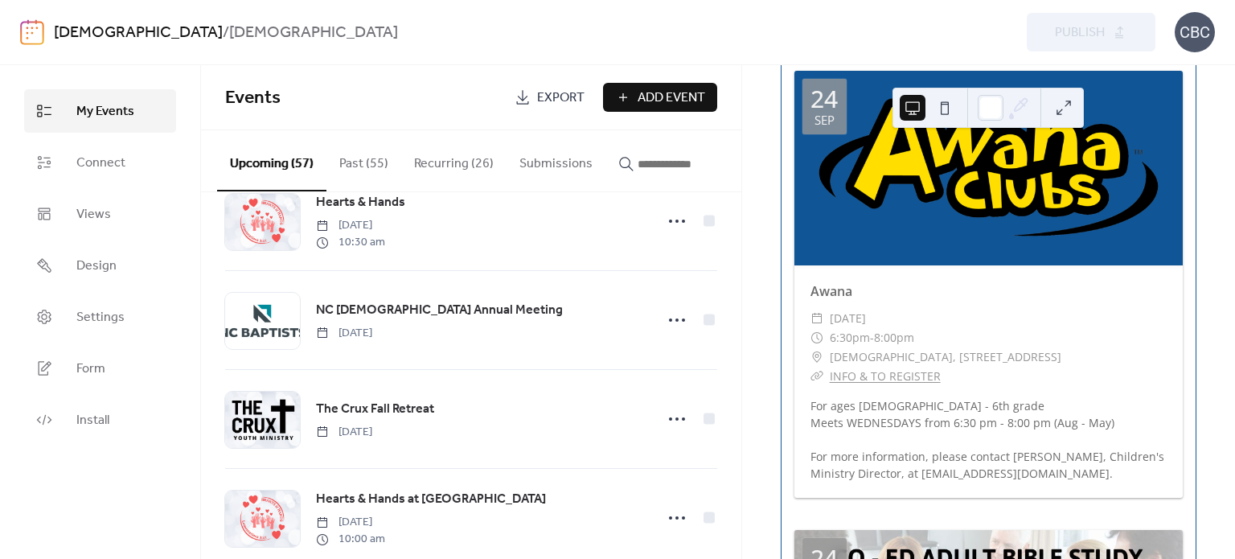
click at [444, 169] on button "Recurring (26)" at bounding box center [453, 160] width 105 height 60
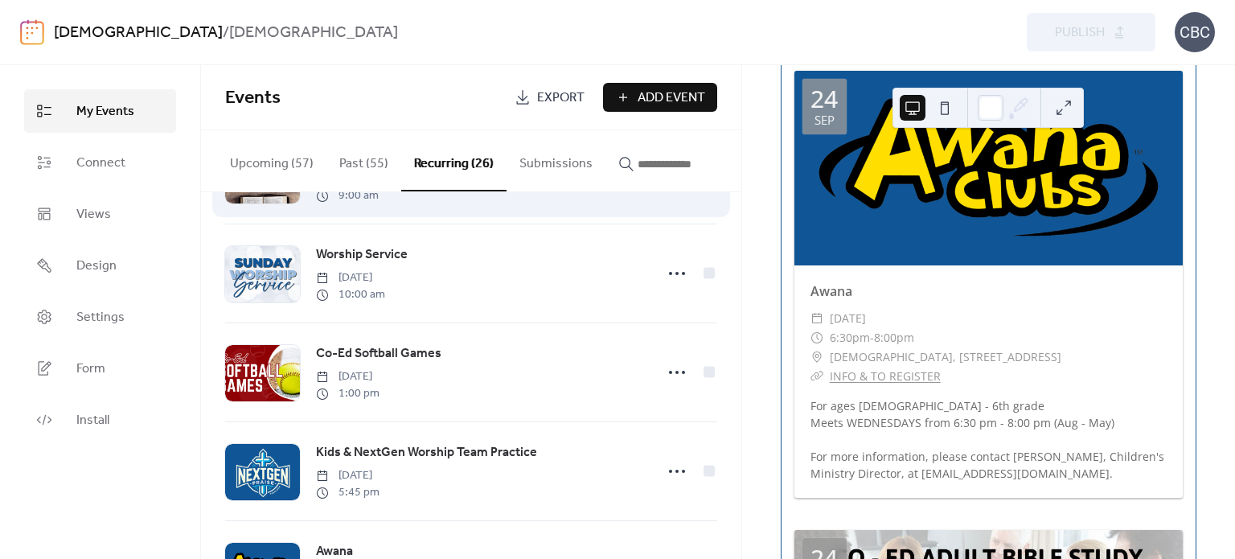
scroll to position [322, 0]
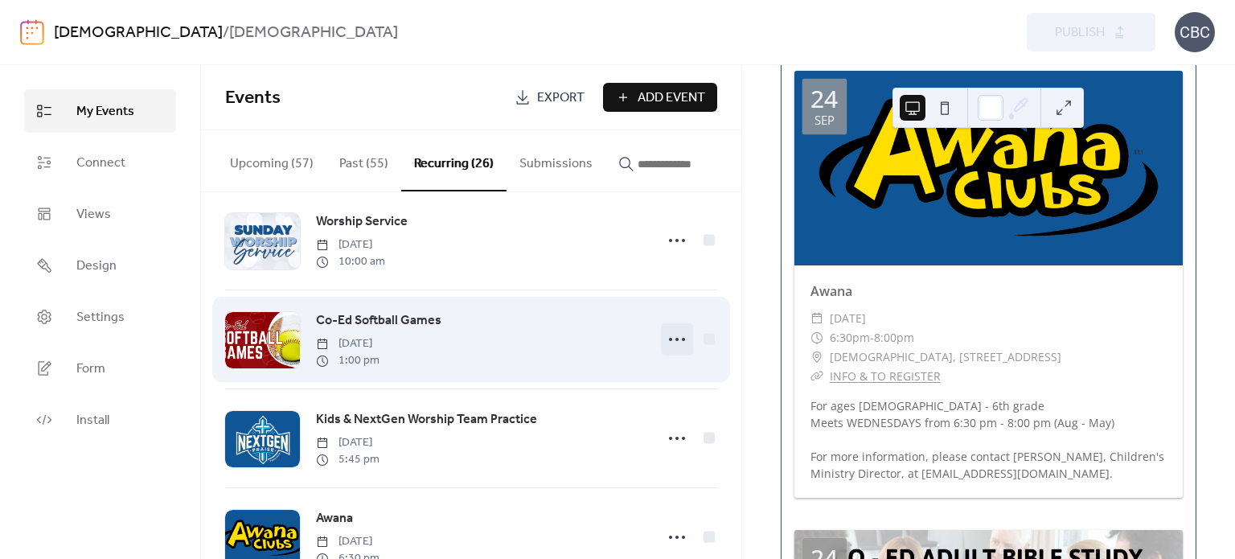
click at [669, 344] on icon at bounding box center [677, 340] width 26 height 26
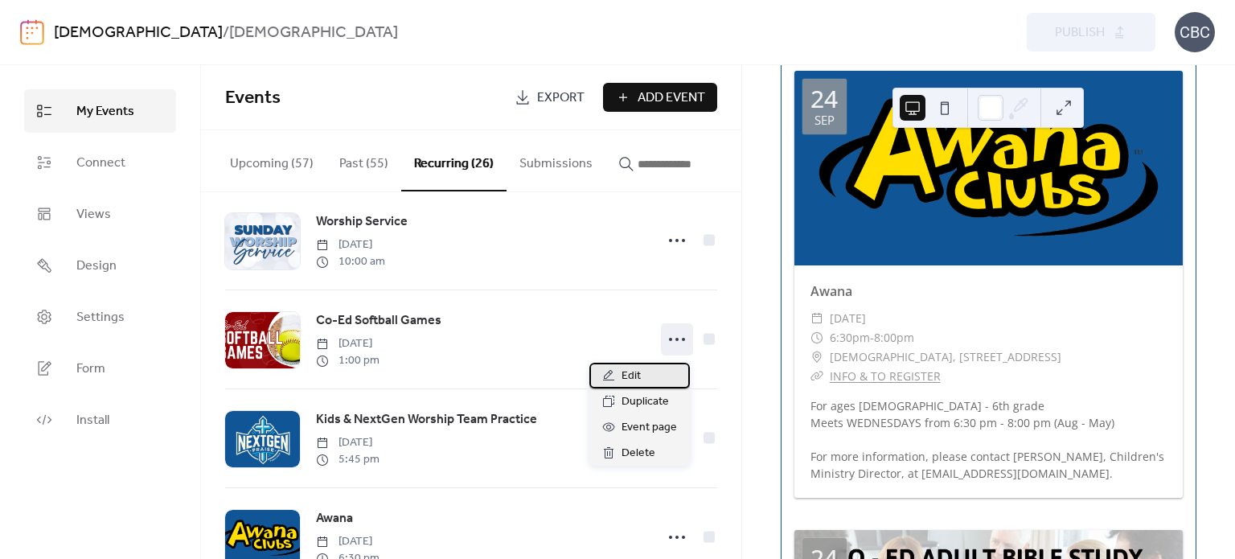
click at [633, 371] on span "Edit" at bounding box center [631, 376] width 19 height 19
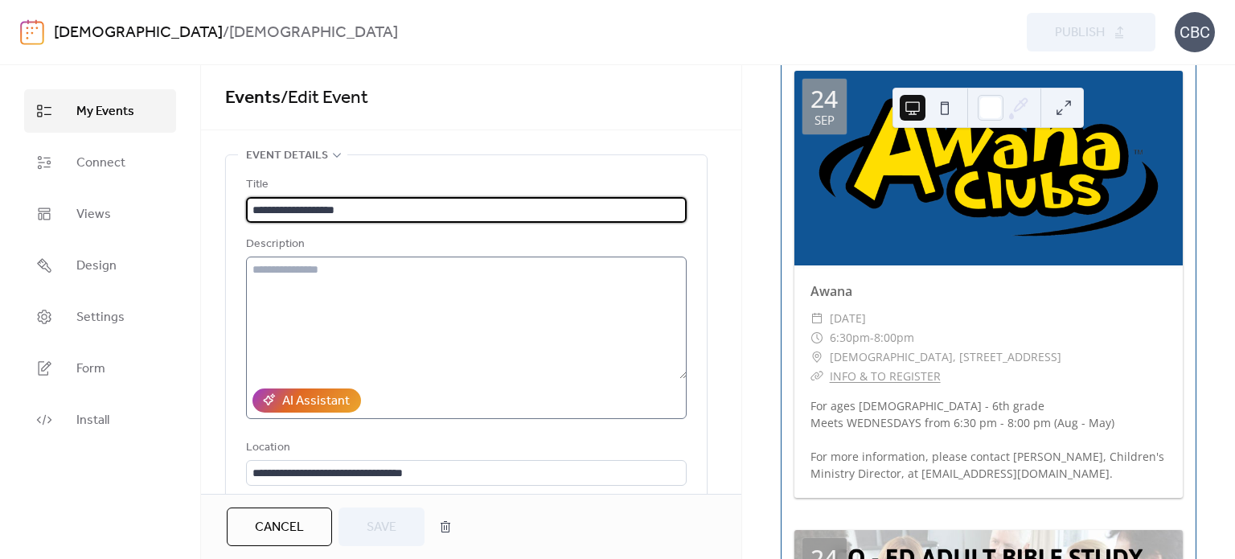
type input "**********"
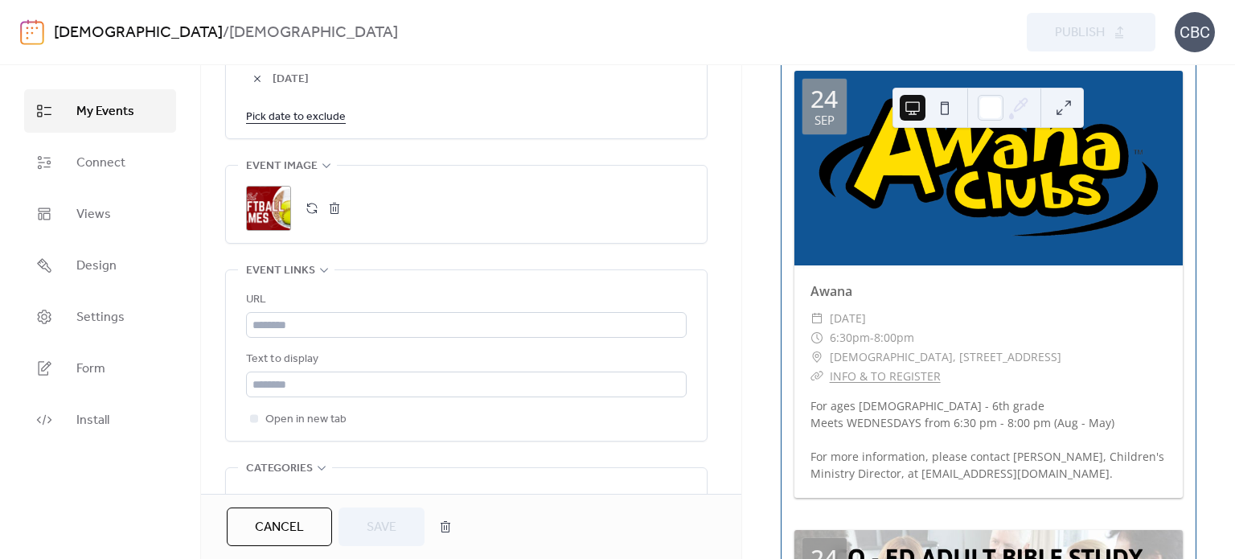
scroll to position [1126, 0]
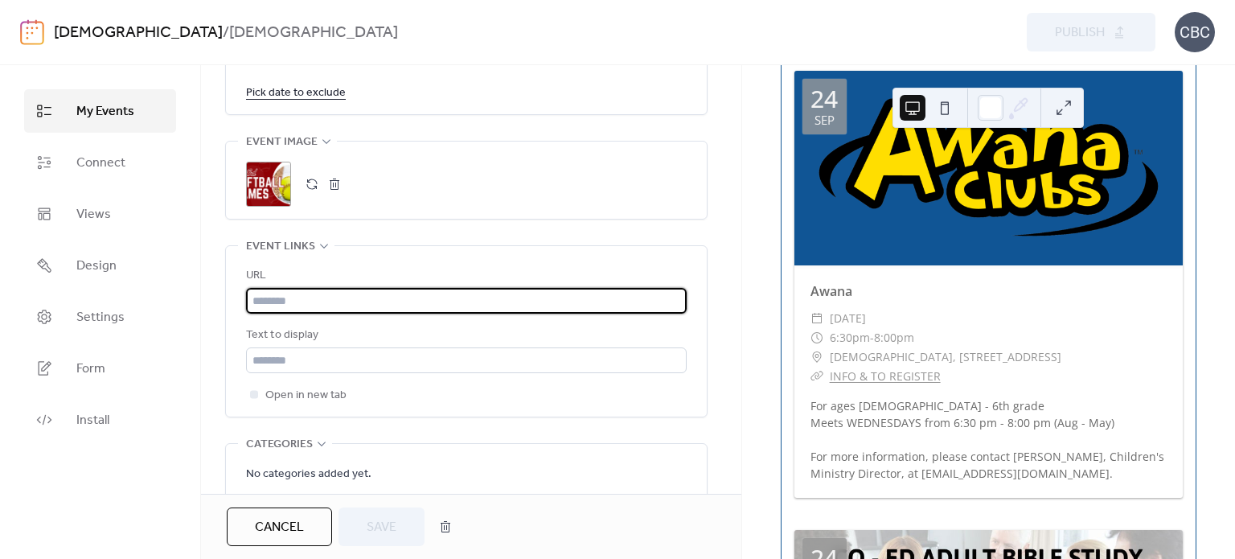
click at [297, 301] on input "text" at bounding box center [466, 301] width 441 height 26
paste input "**********"
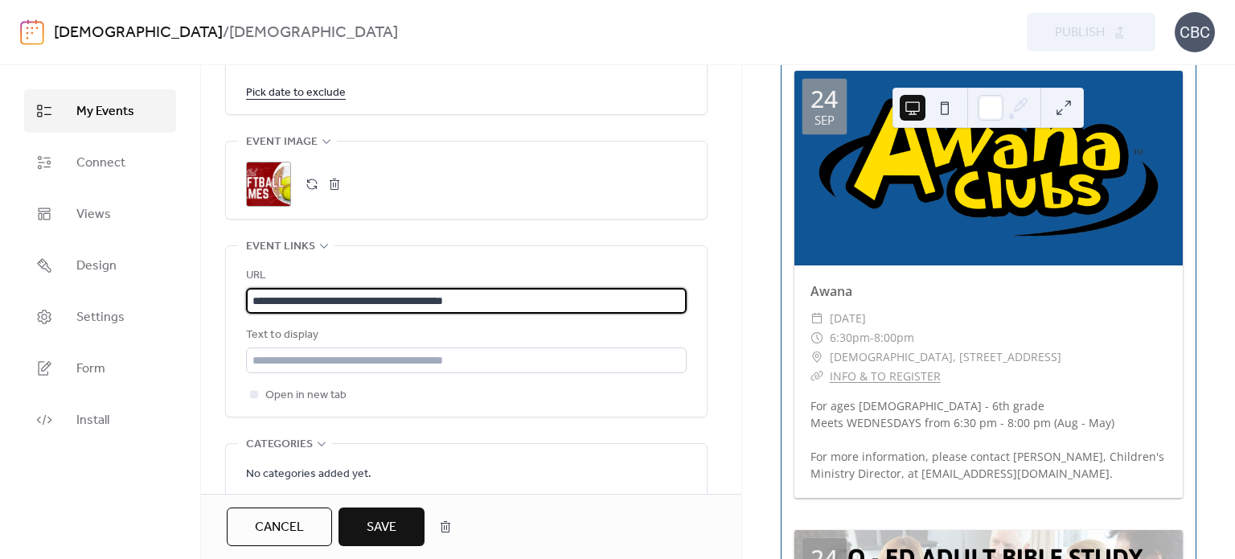
type input "**********"
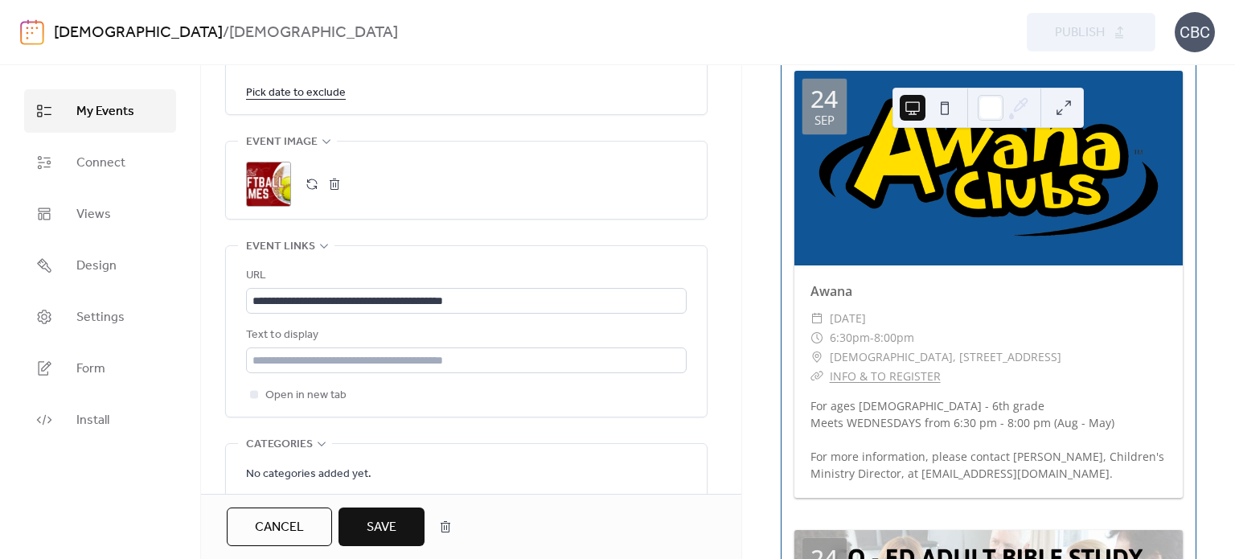
click at [380, 524] on span "Save" at bounding box center [382, 527] width 30 height 19
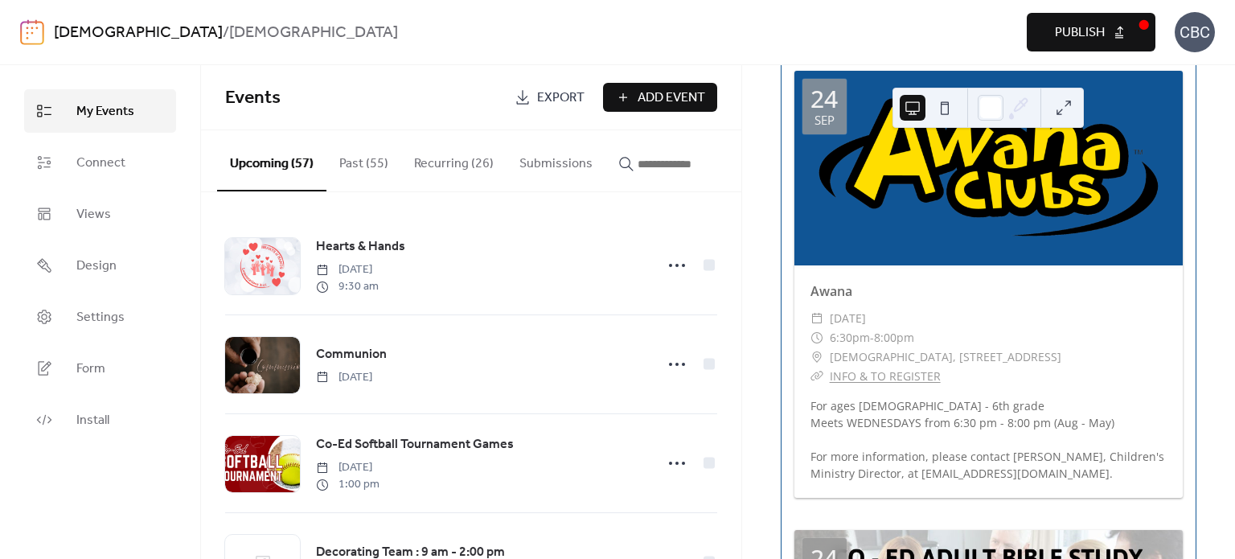
click at [1096, 30] on span "Publish" at bounding box center [1080, 32] width 50 height 19
click at [458, 160] on button "Recurring (26)" at bounding box center [453, 160] width 105 height 60
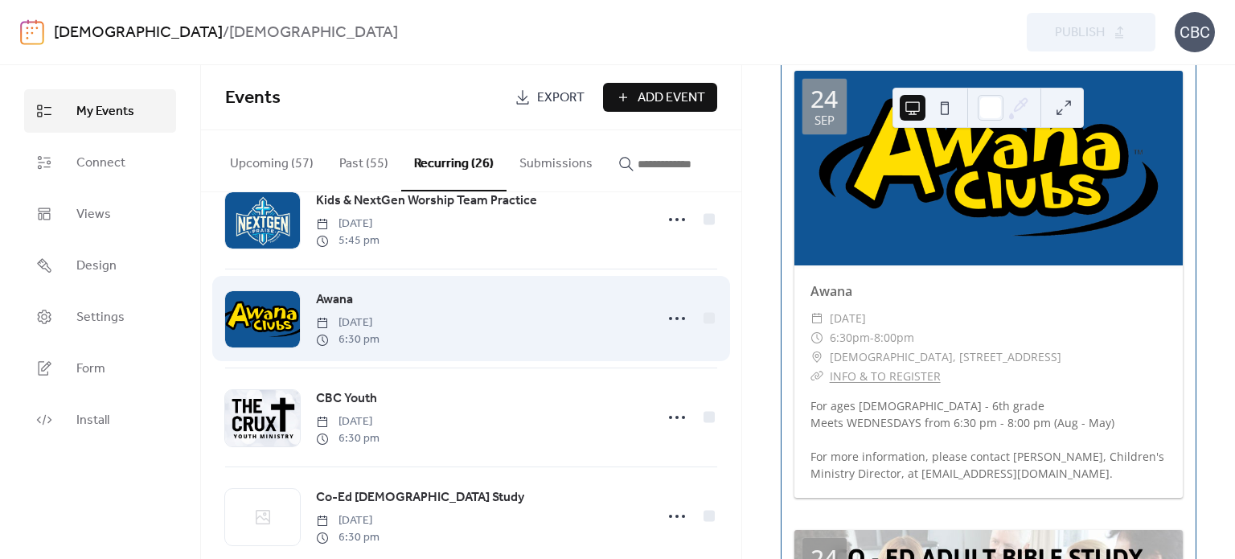
scroll to position [563, 0]
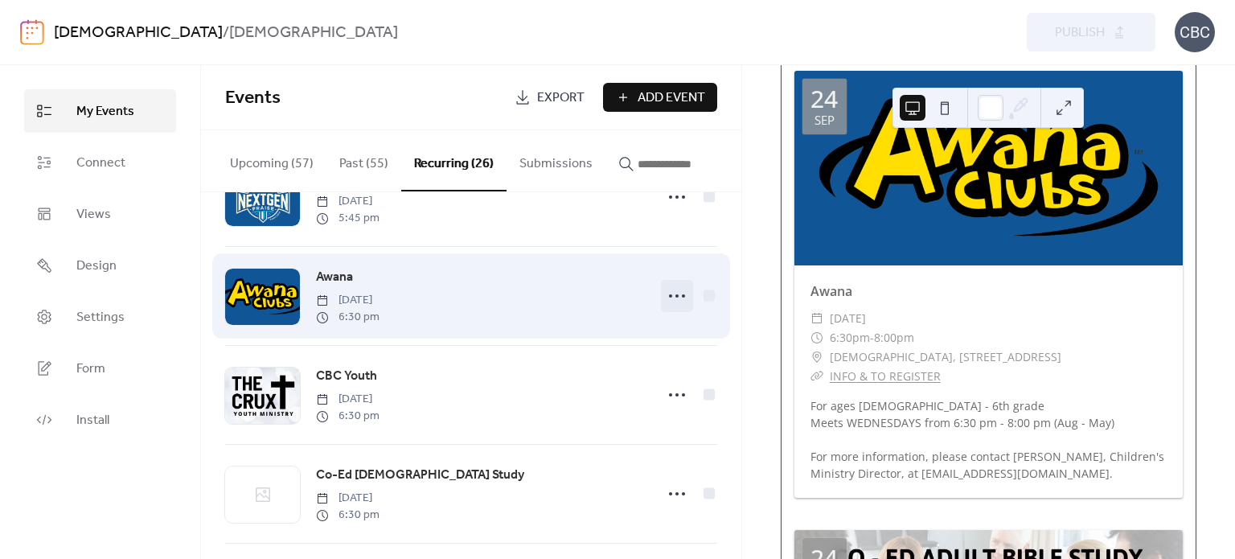
click at [676, 302] on icon at bounding box center [677, 296] width 26 height 26
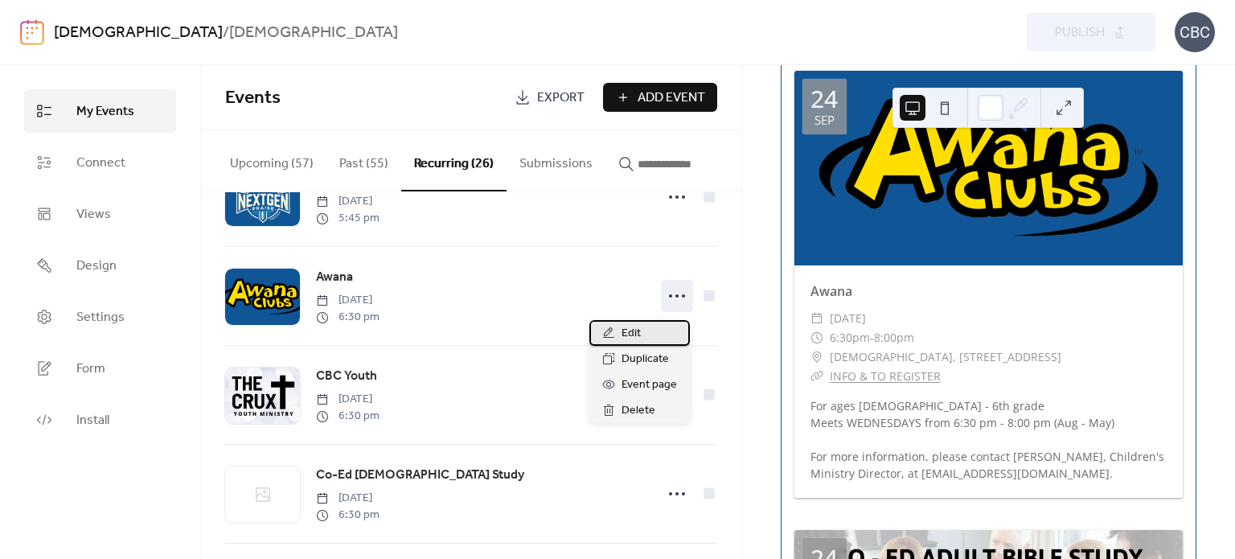
click at [643, 337] on div "Edit" at bounding box center [640, 333] width 101 height 26
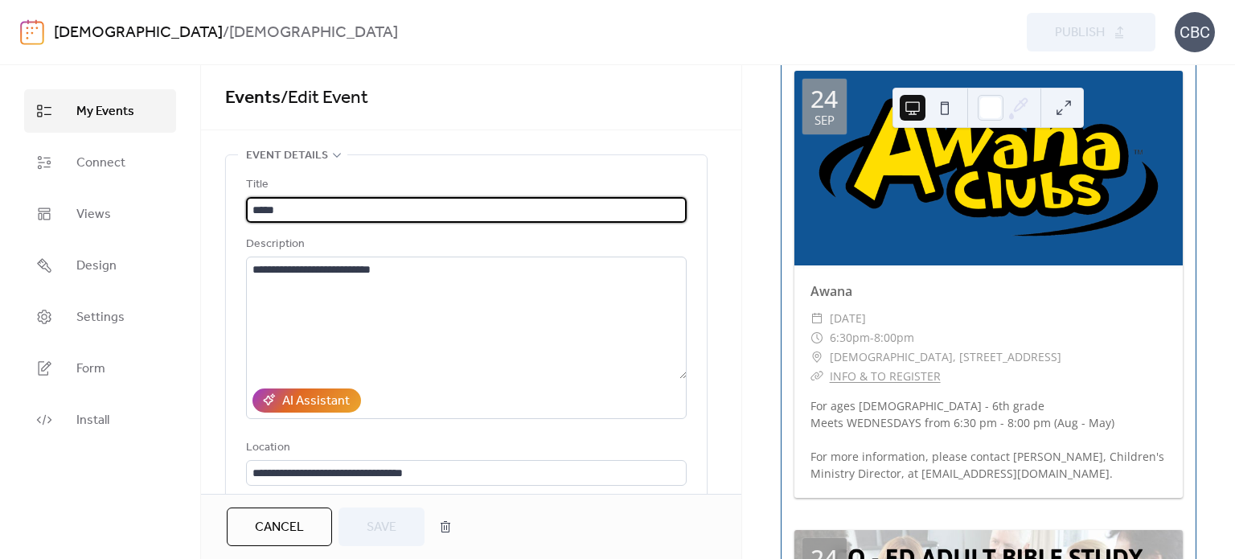
drag, startPoint x: 302, startPoint y: 522, endPoint x: 583, endPoint y: 448, distance: 291.1
click at [302, 522] on span "Cancel" at bounding box center [279, 527] width 49 height 19
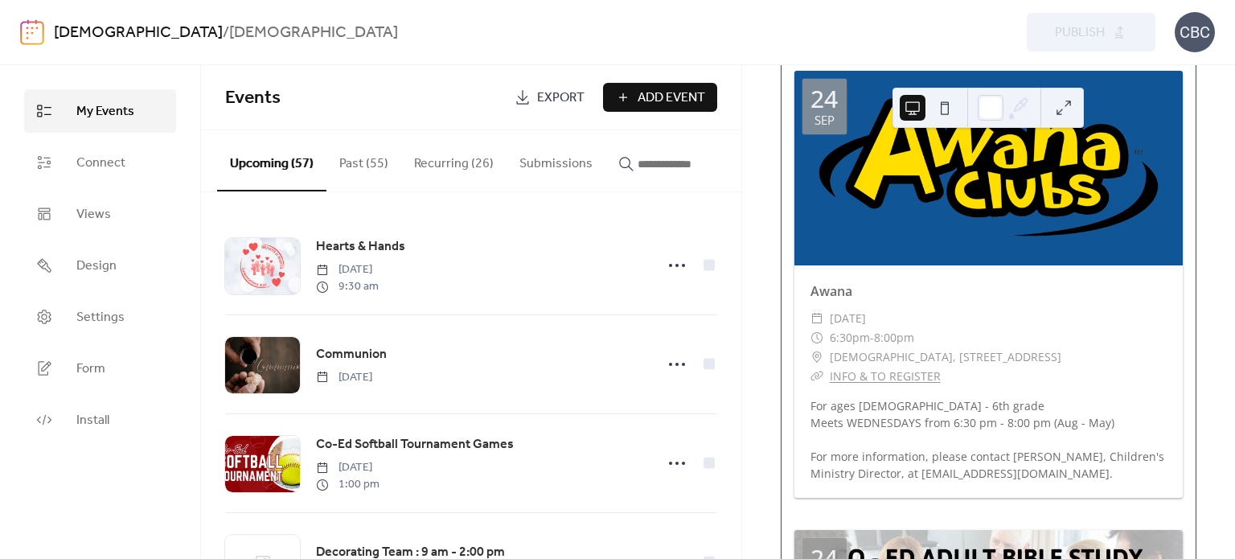
click at [437, 162] on button "Recurring (26)" at bounding box center [453, 160] width 105 height 60
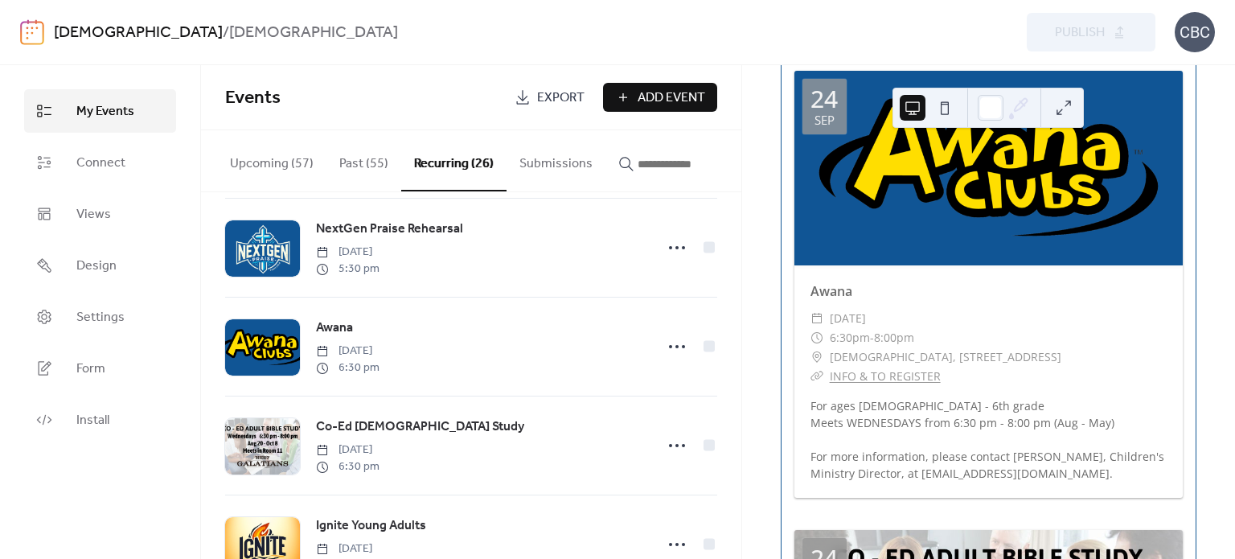
scroll to position [1528, 0]
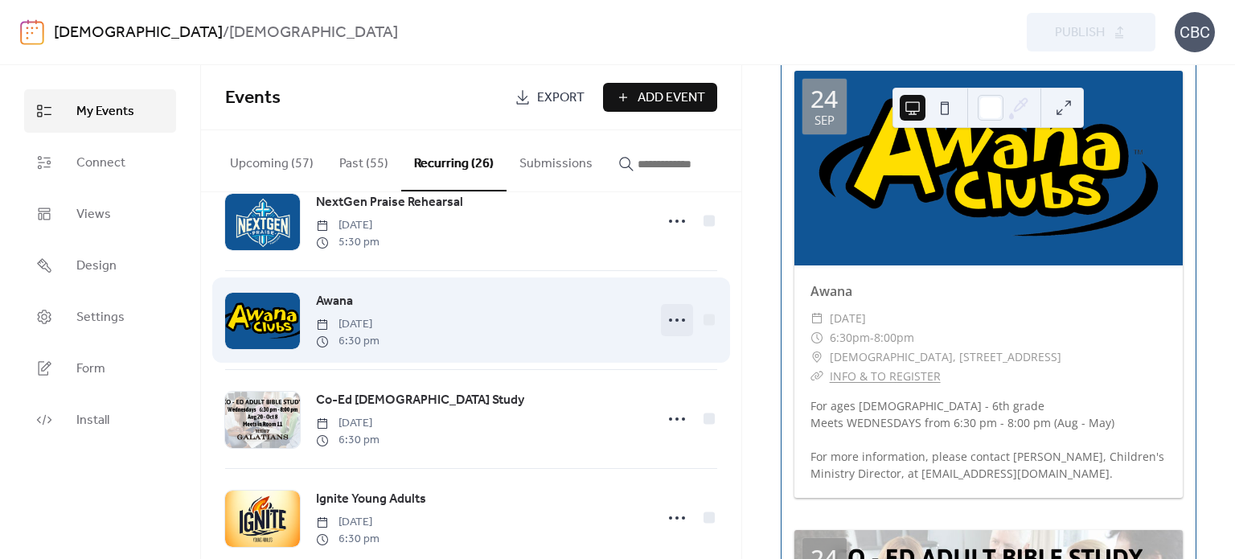
click at [664, 326] on icon at bounding box center [677, 320] width 26 height 26
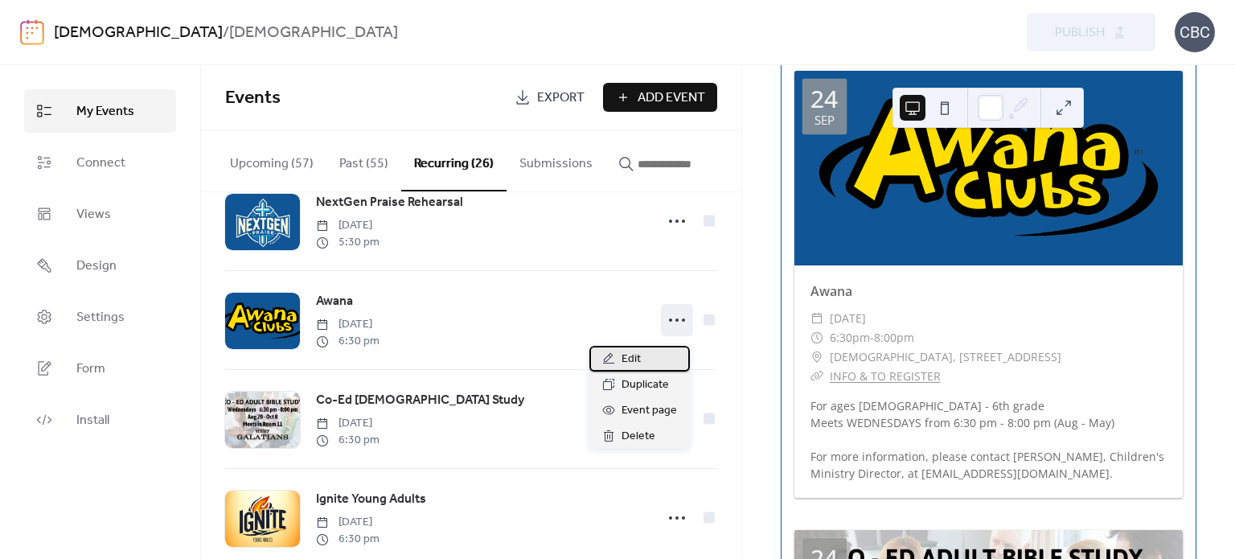
click at [639, 358] on span "Edit" at bounding box center [631, 359] width 19 height 19
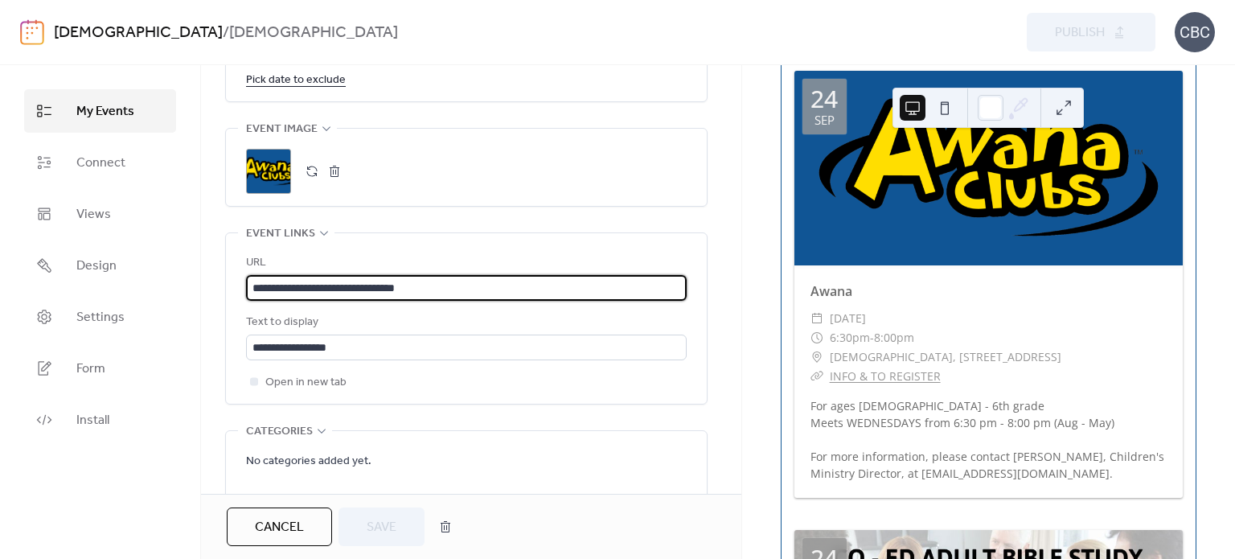
drag, startPoint x: 452, startPoint y: 285, endPoint x: 254, endPoint y: 291, distance: 198.0
click at [254, 291] on input "**********" at bounding box center [466, 288] width 441 height 26
paste input "text"
type input "**********"
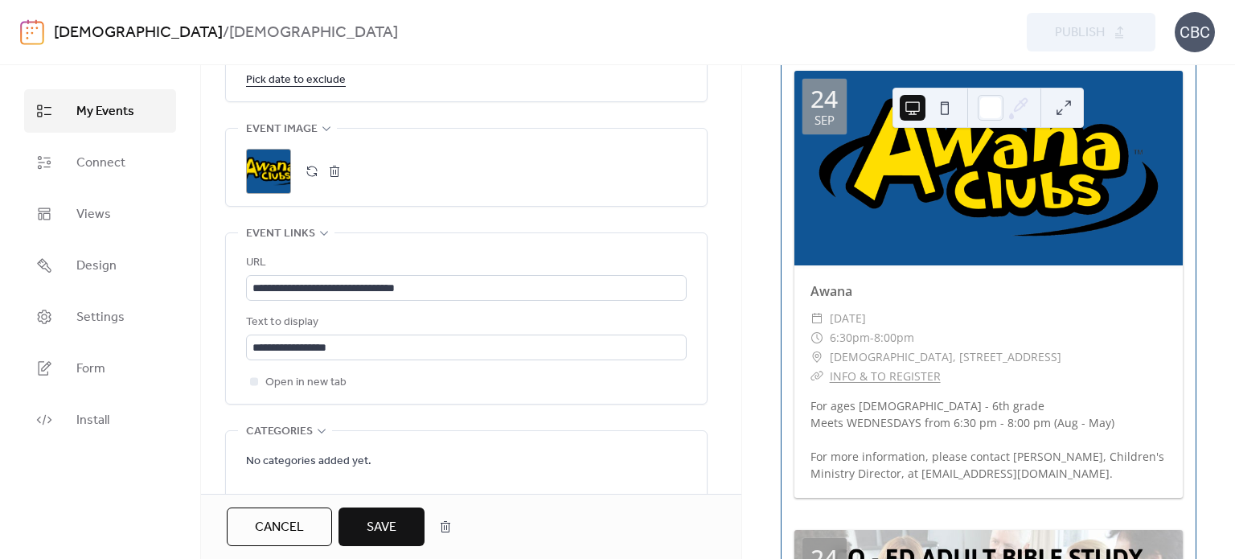
click at [383, 534] on span "Save" at bounding box center [382, 527] width 30 height 19
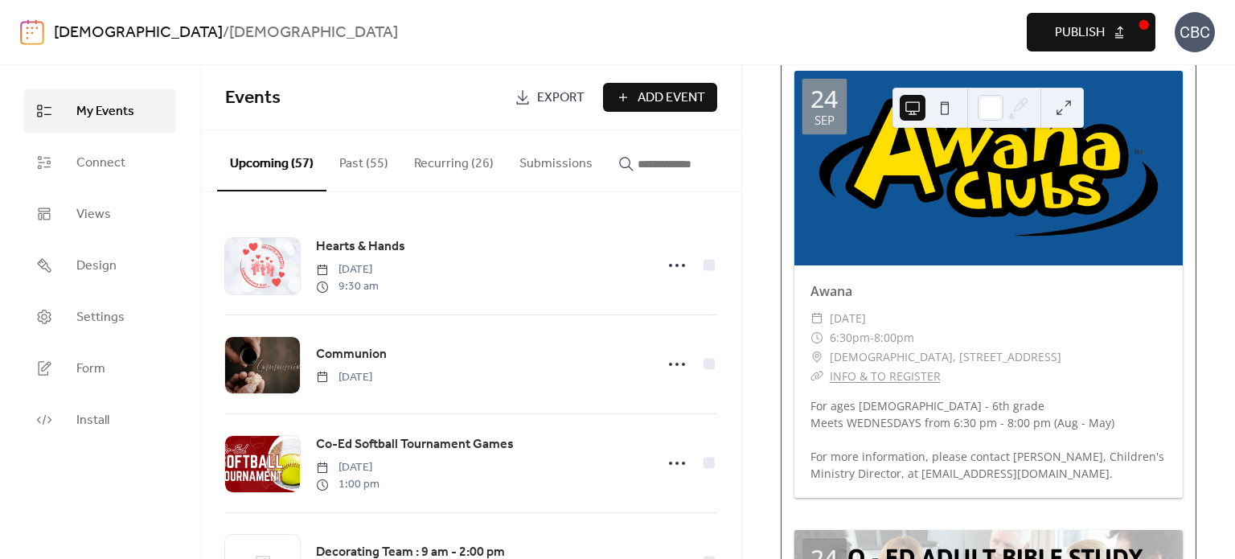
click at [1065, 28] on span "Publish" at bounding box center [1080, 32] width 50 height 19
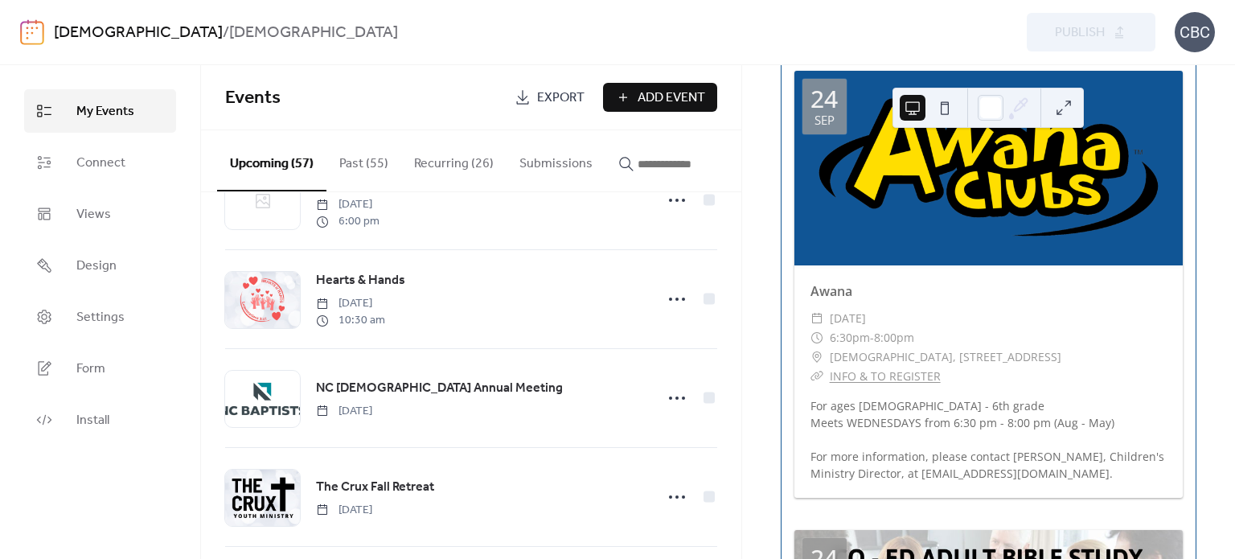
scroll to position [1609, 0]
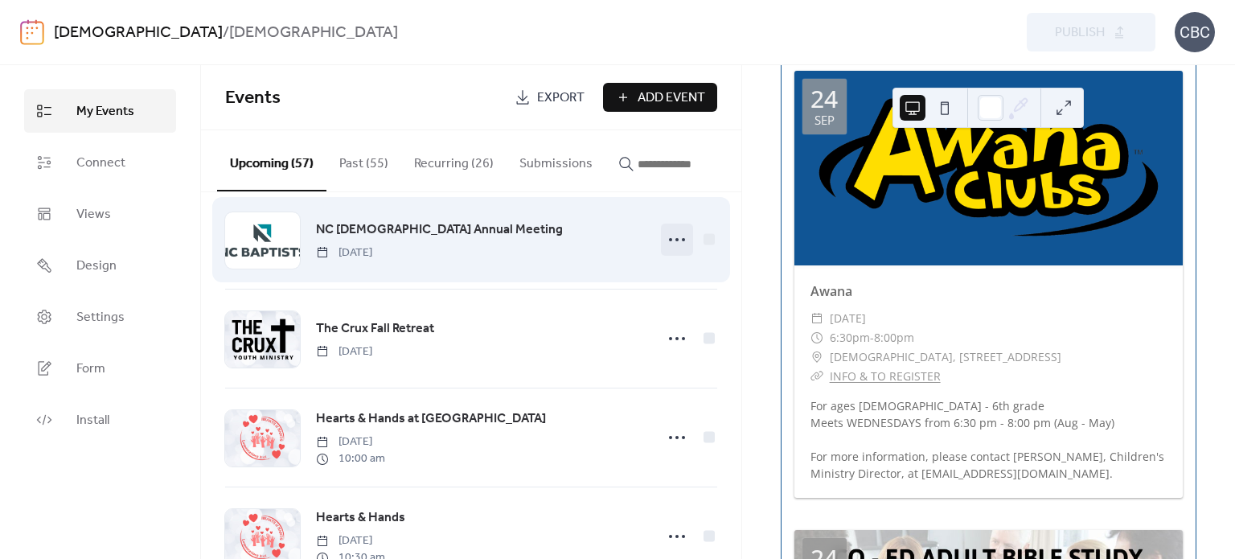
click at [666, 249] on icon at bounding box center [677, 240] width 26 height 26
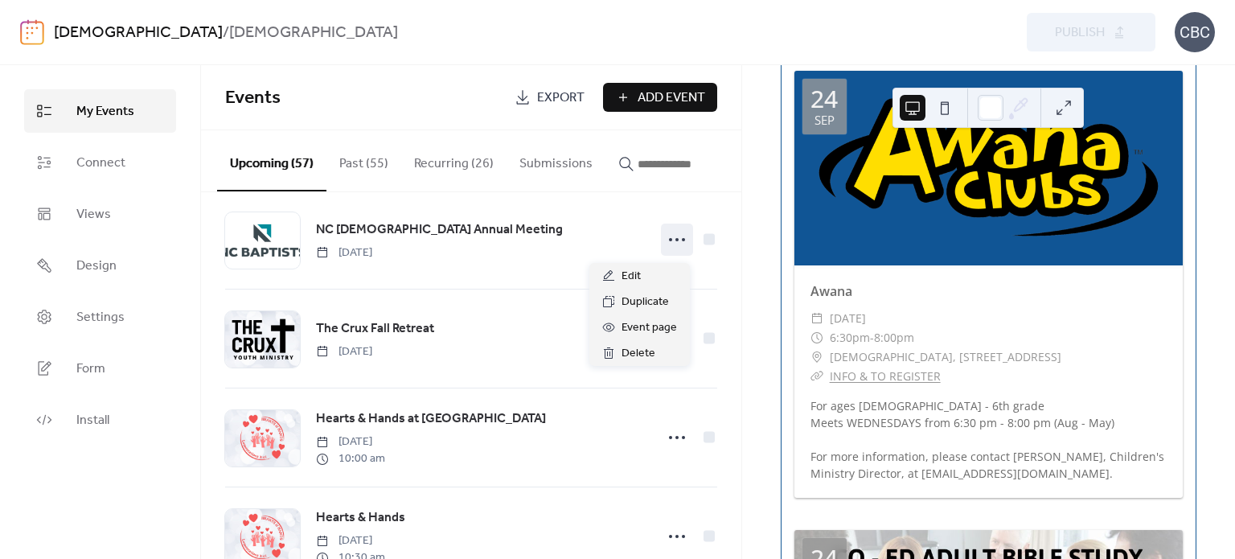
click at [758, 144] on div "Upcoming events 16 [DATE] [DATE] CBC Kids Praise Rehearsal ​ [DATE] ​ 5:30pm - …" at bounding box center [988, 312] width 493 height 494
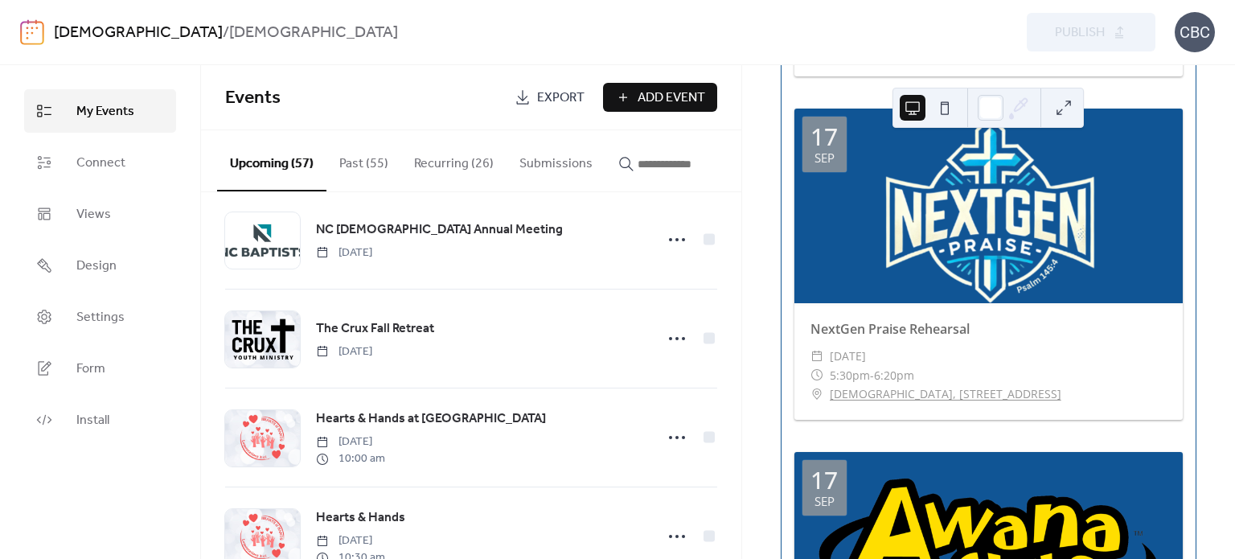
scroll to position [1, 0]
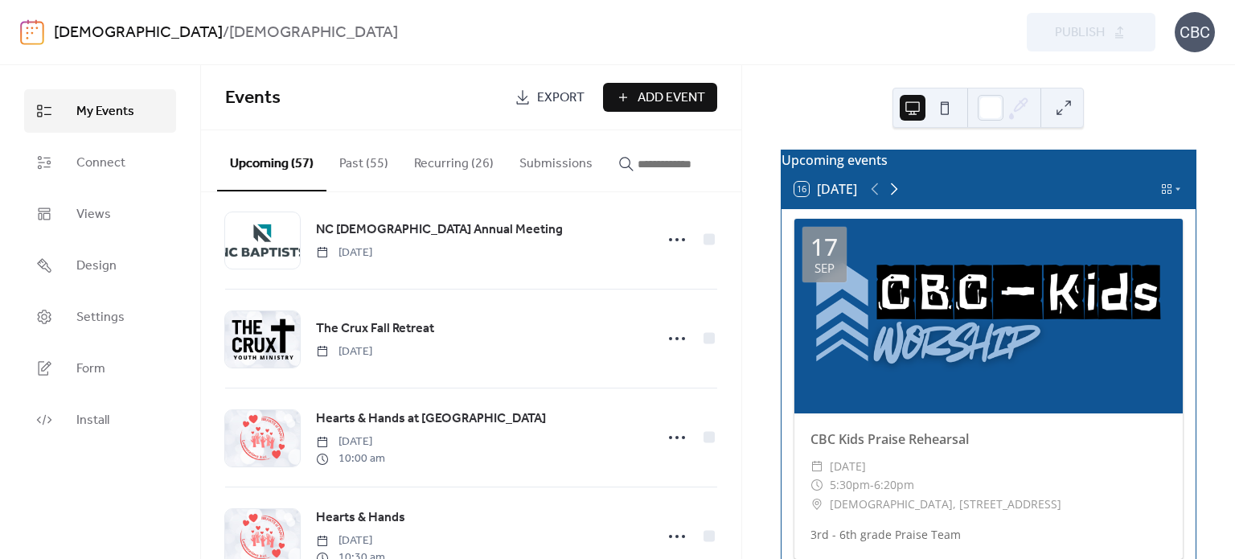
click at [895, 195] on icon at bounding box center [894, 189] width 7 height 12
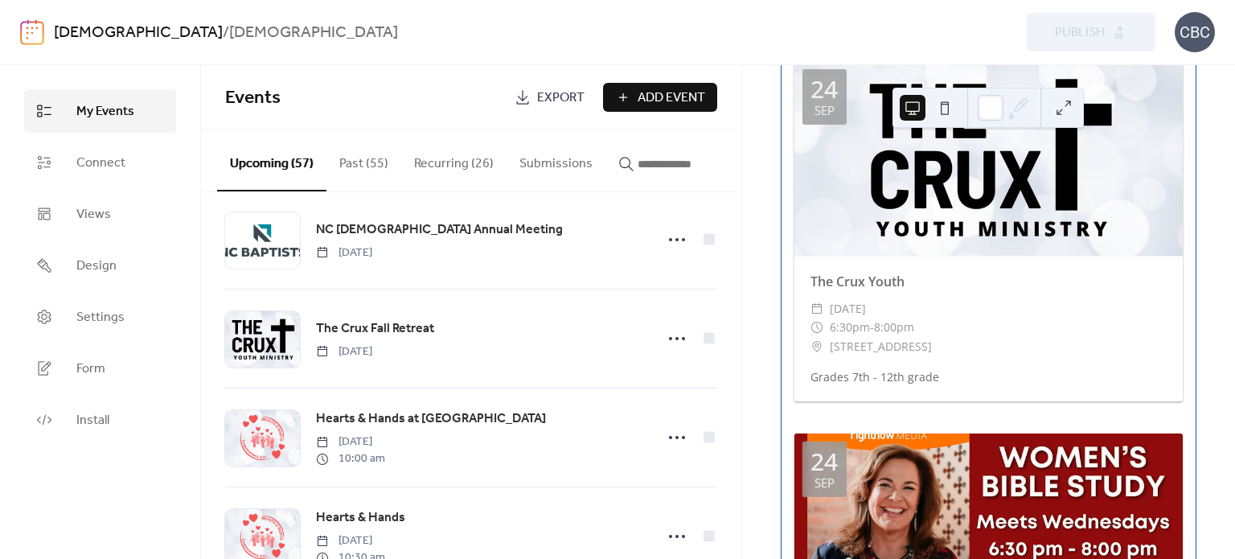
scroll to position [162, 0]
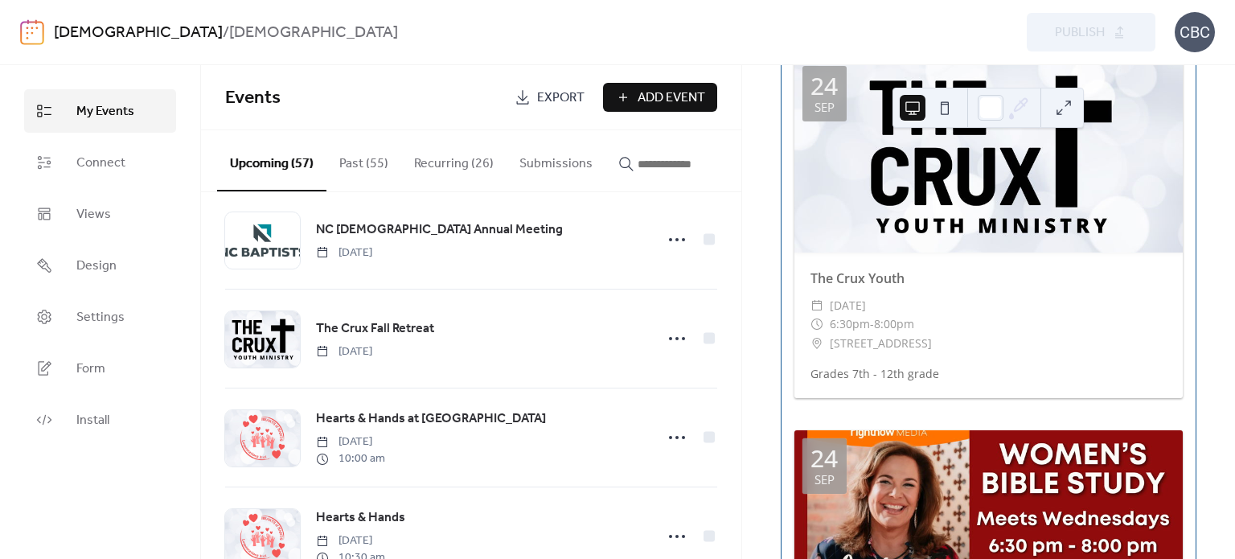
click at [424, 163] on button "Recurring (26)" at bounding box center [453, 160] width 105 height 60
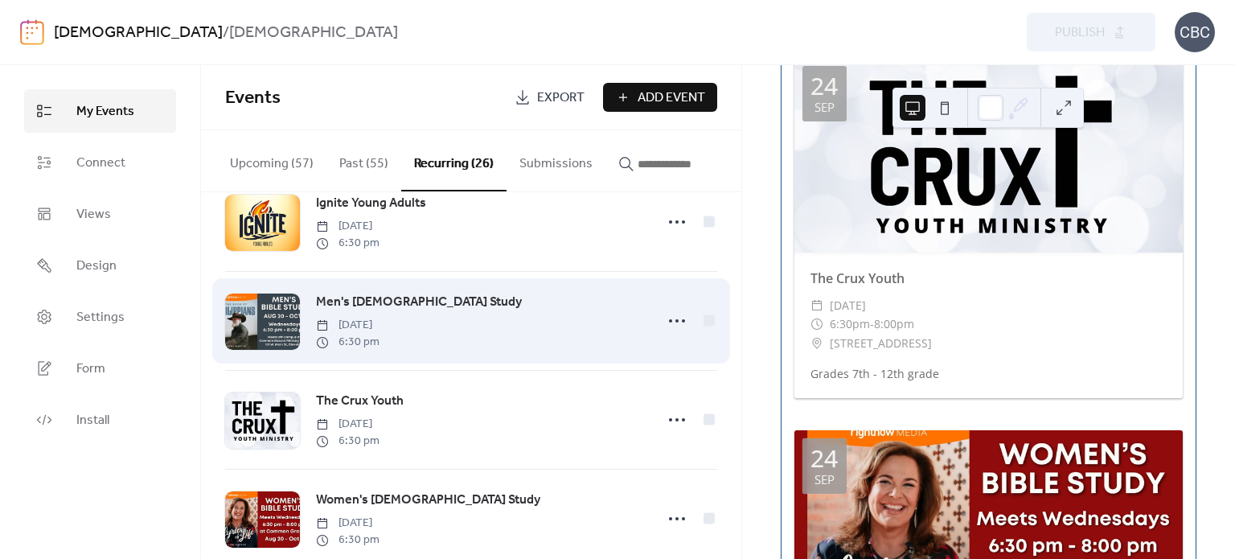
scroll to position [1850, 0]
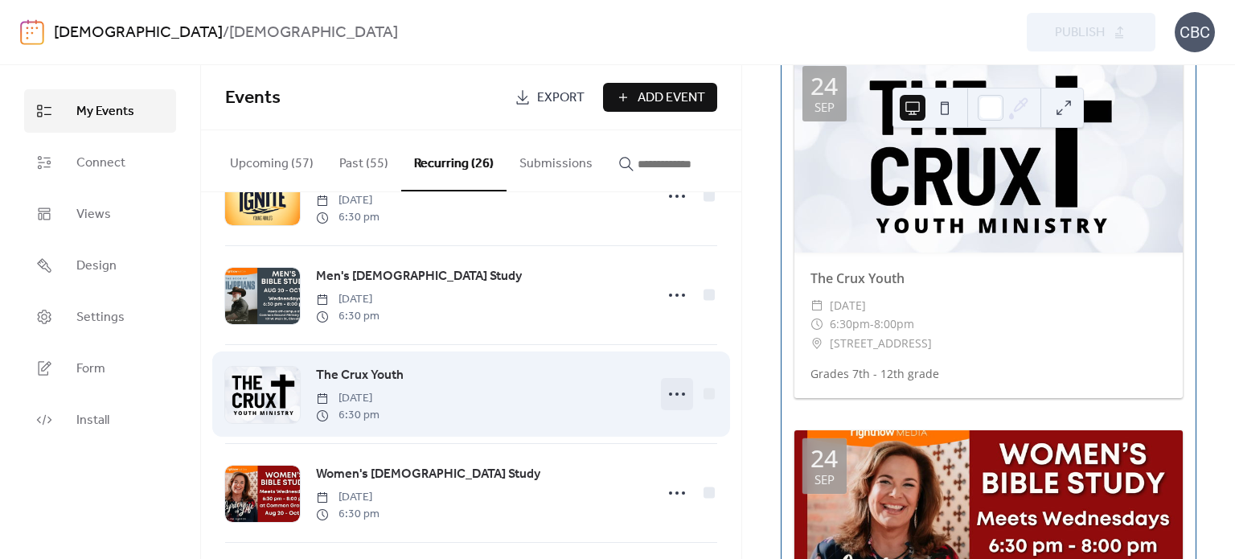
click at [676, 401] on icon at bounding box center [677, 394] width 26 height 26
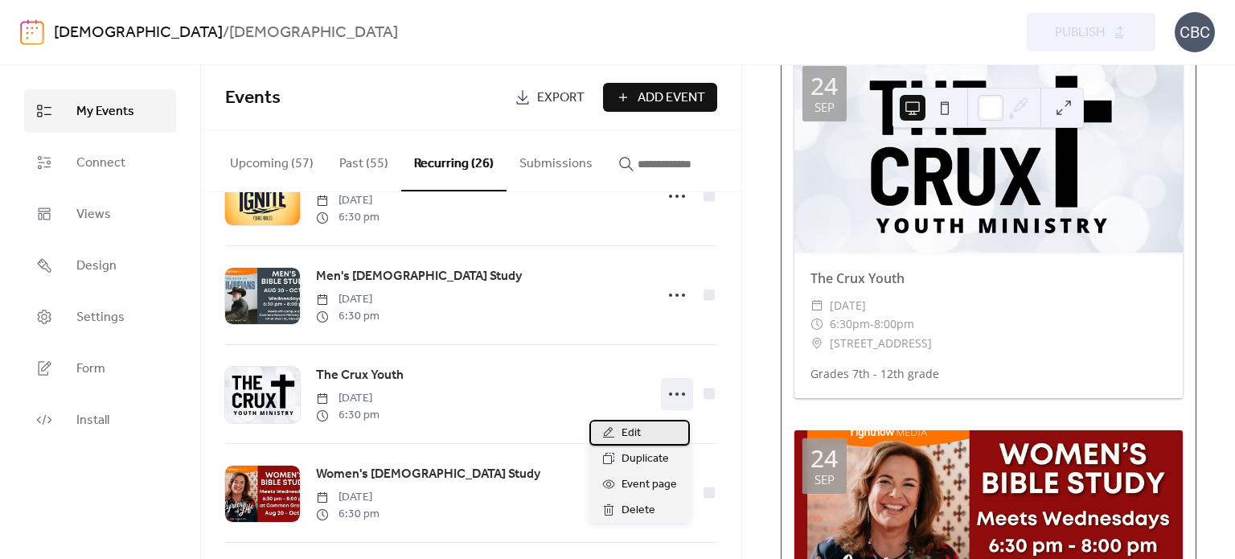
click at [656, 433] on div "Edit" at bounding box center [640, 433] width 101 height 26
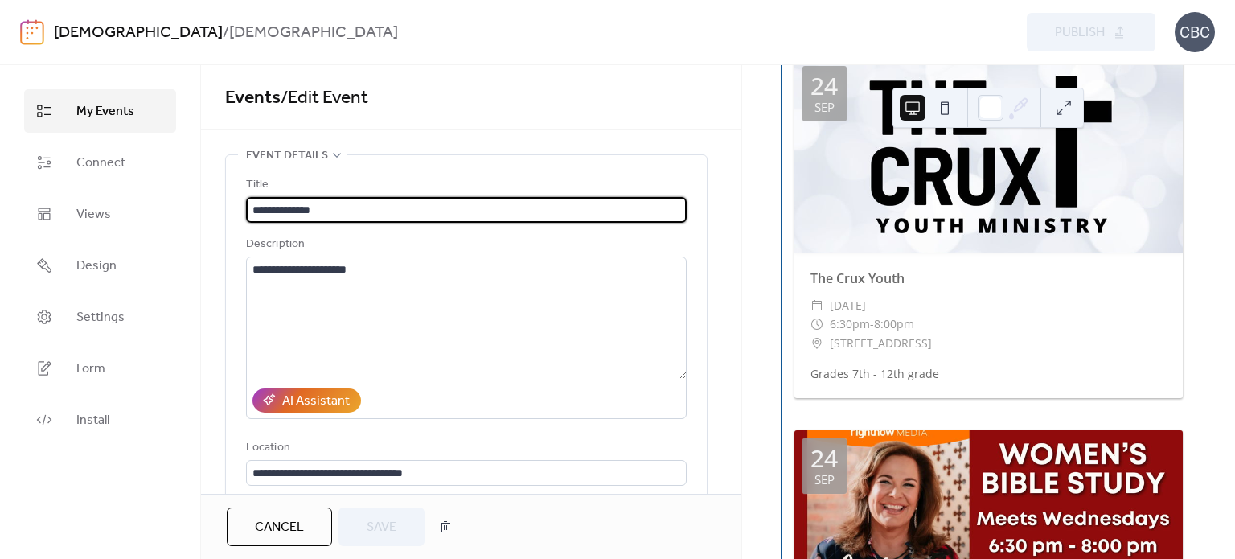
type input "**********"
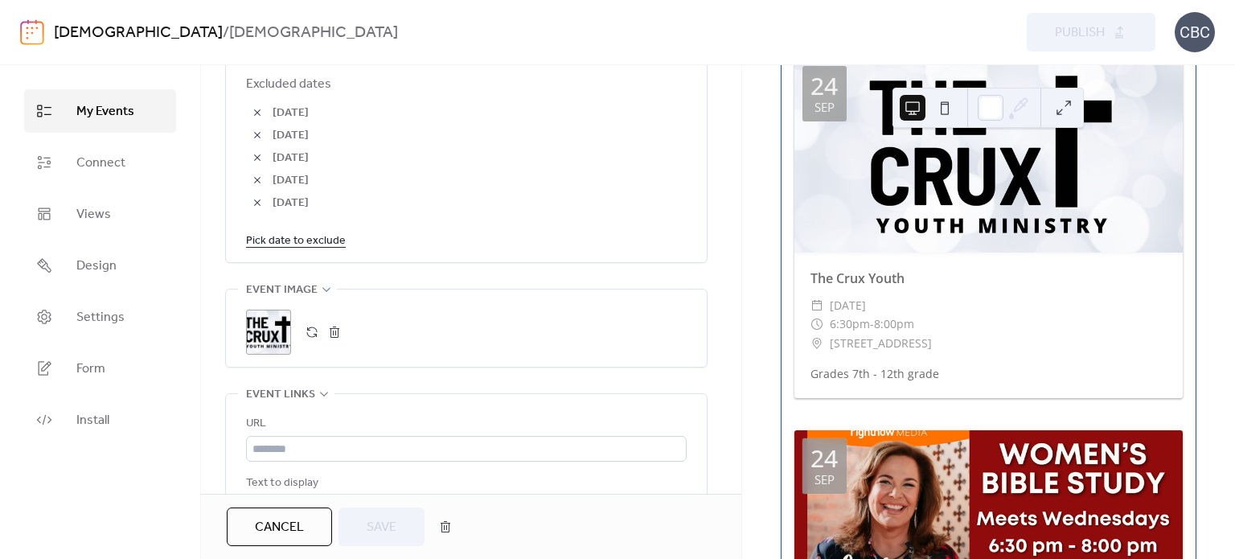
scroll to position [1206, 0]
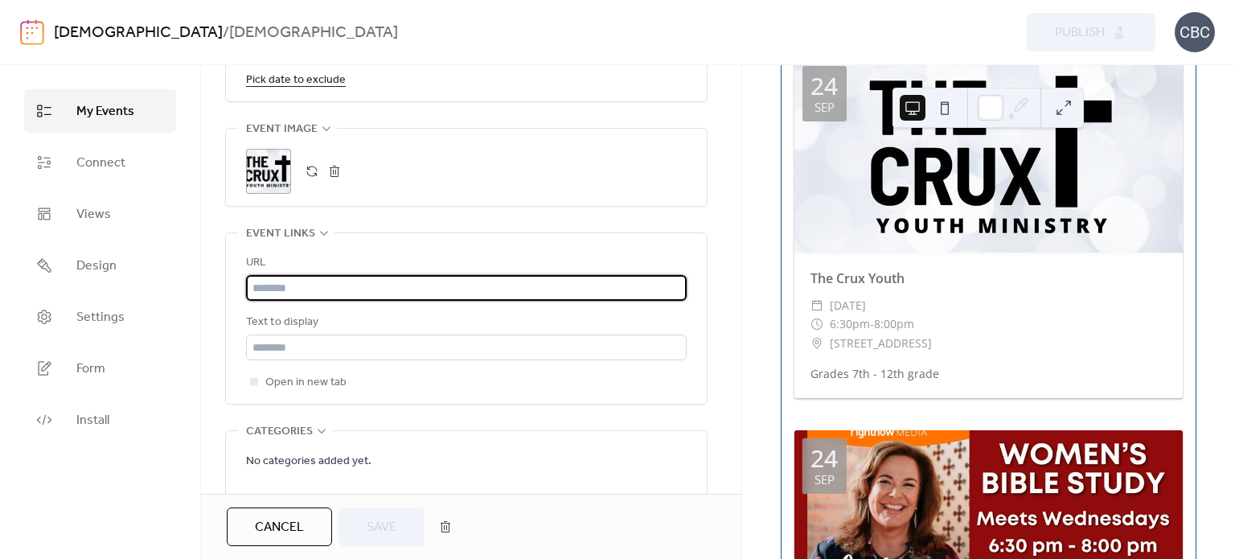
click at [313, 284] on input "text" at bounding box center [466, 288] width 441 height 26
paste input "**********"
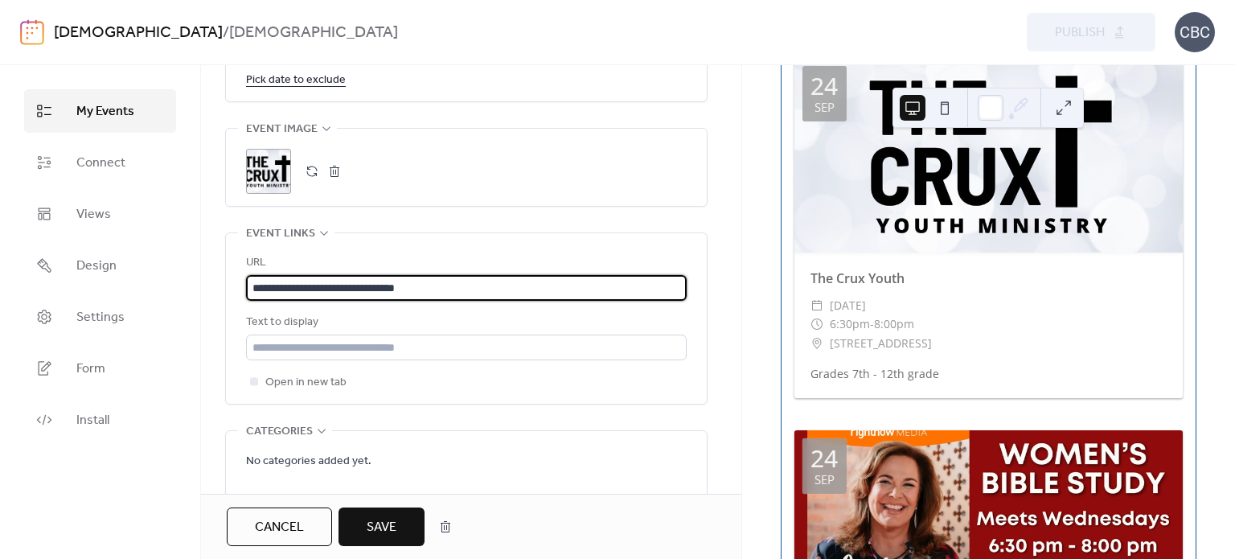
type input "**********"
click at [385, 527] on span "Save" at bounding box center [382, 527] width 30 height 19
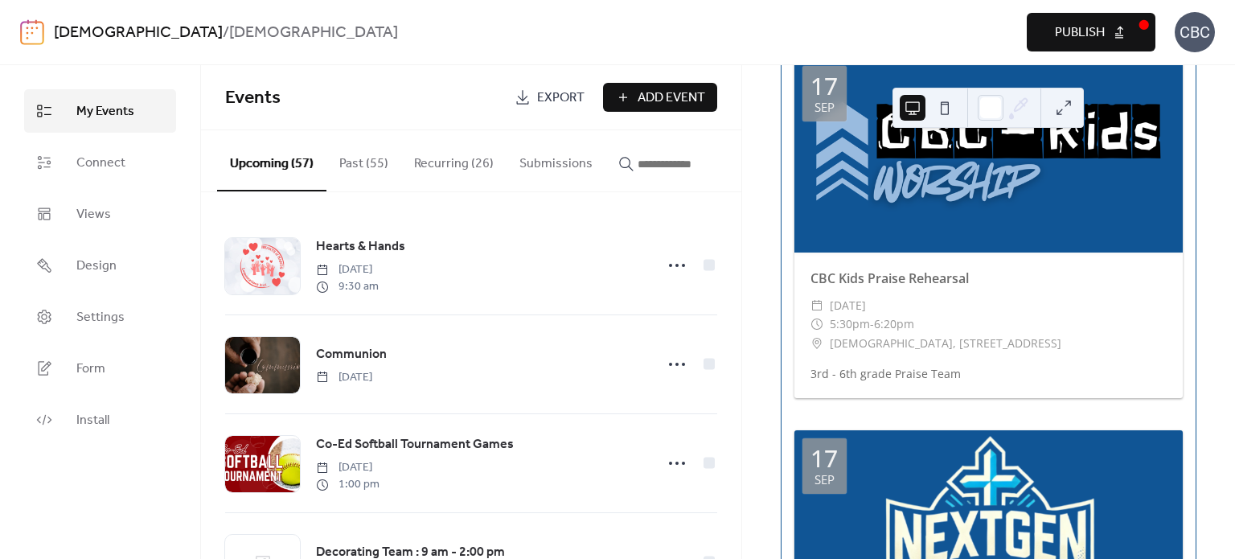
click at [1100, 35] on span "Publish" at bounding box center [1080, 32] width 50 height 19
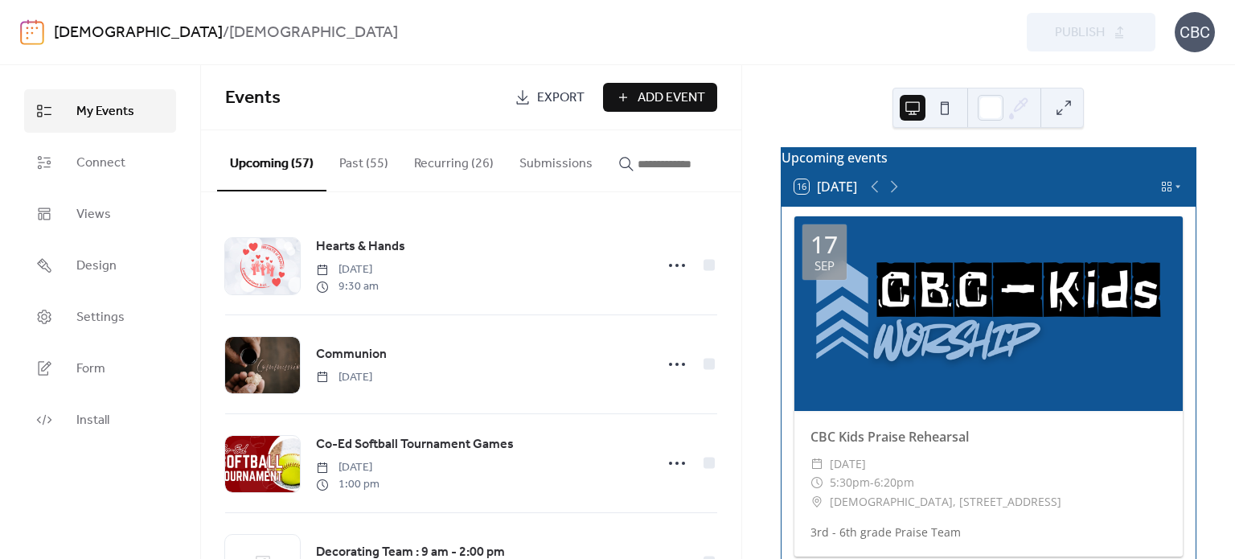
scroll to position [1, 0]
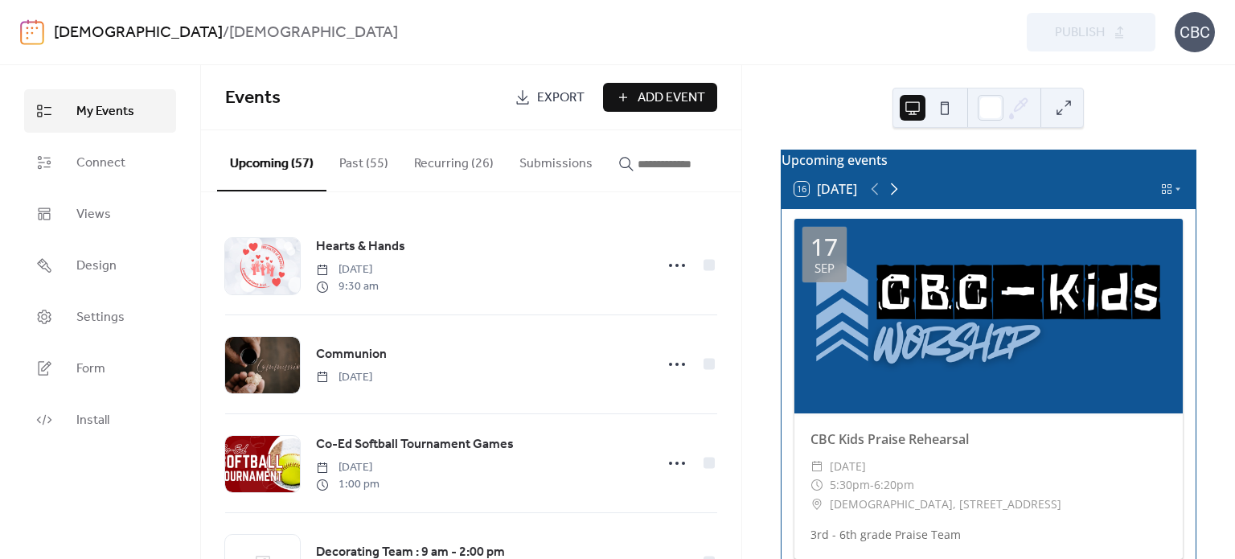
click at [894, 199] on icon at bounding box center [894, 188] width 19 height 19
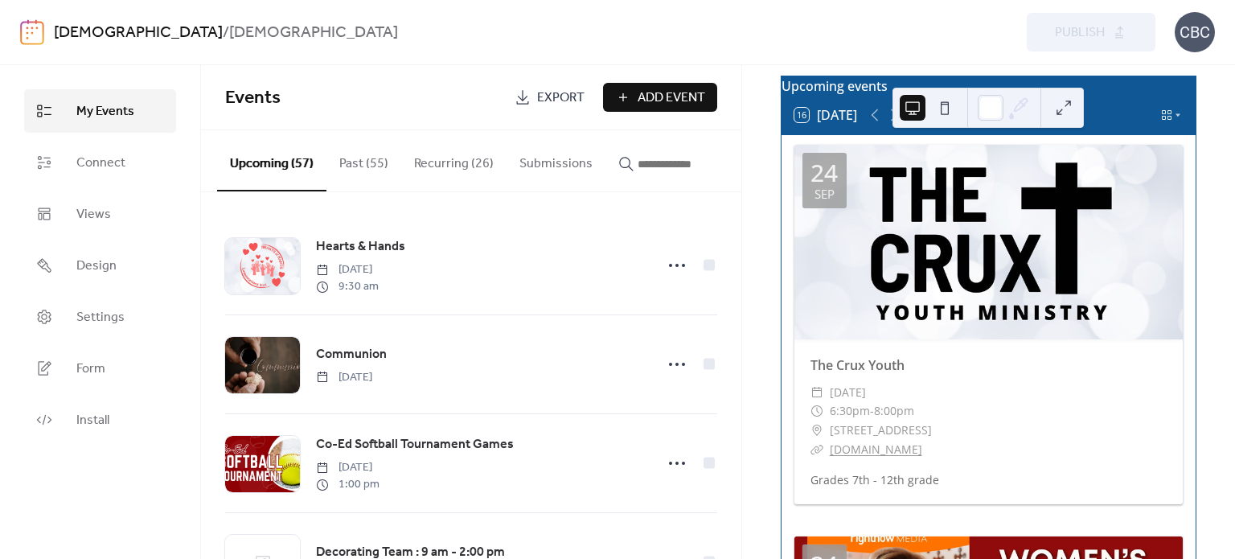
scroll to position [162, 0]
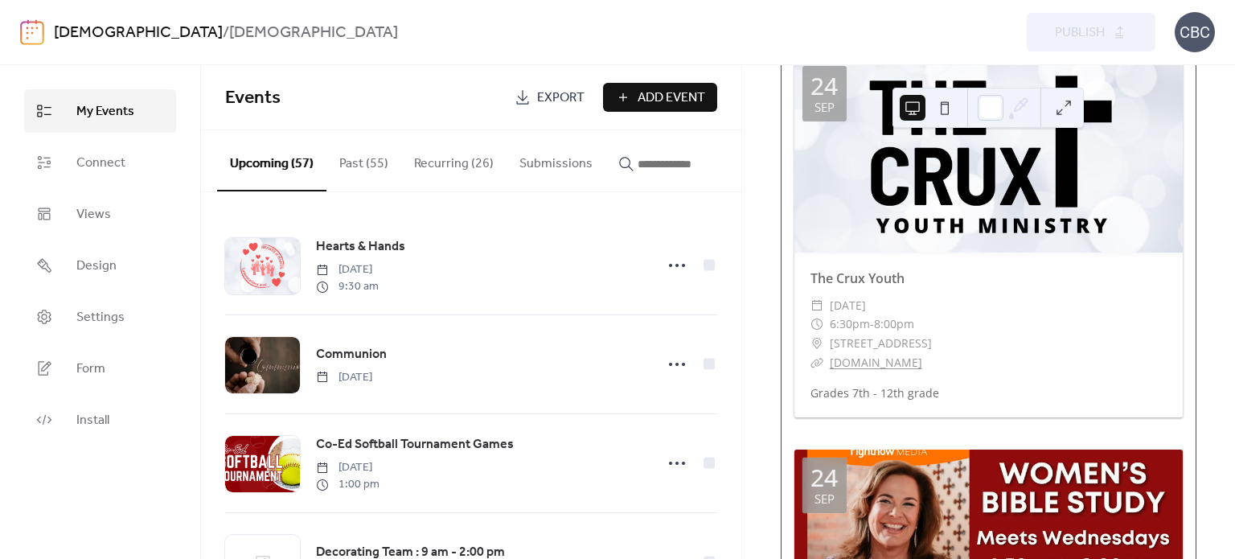
click at [893, 369] on link "[DOMAIN_NAME]" at bounding box center [876, 362] width 92 height 15
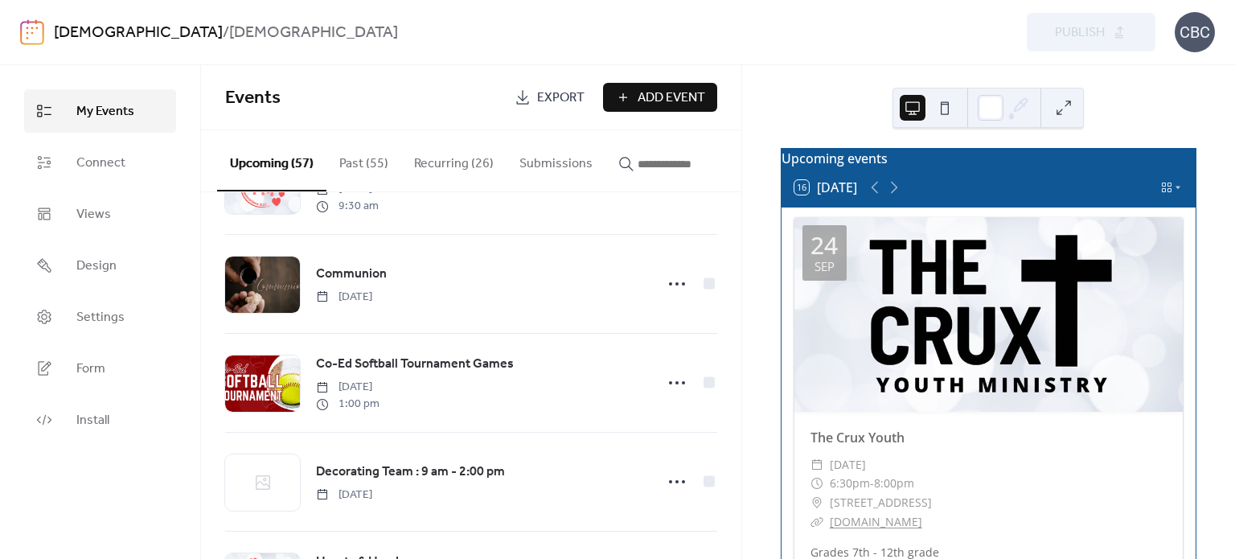
scroll to position [1, 0]
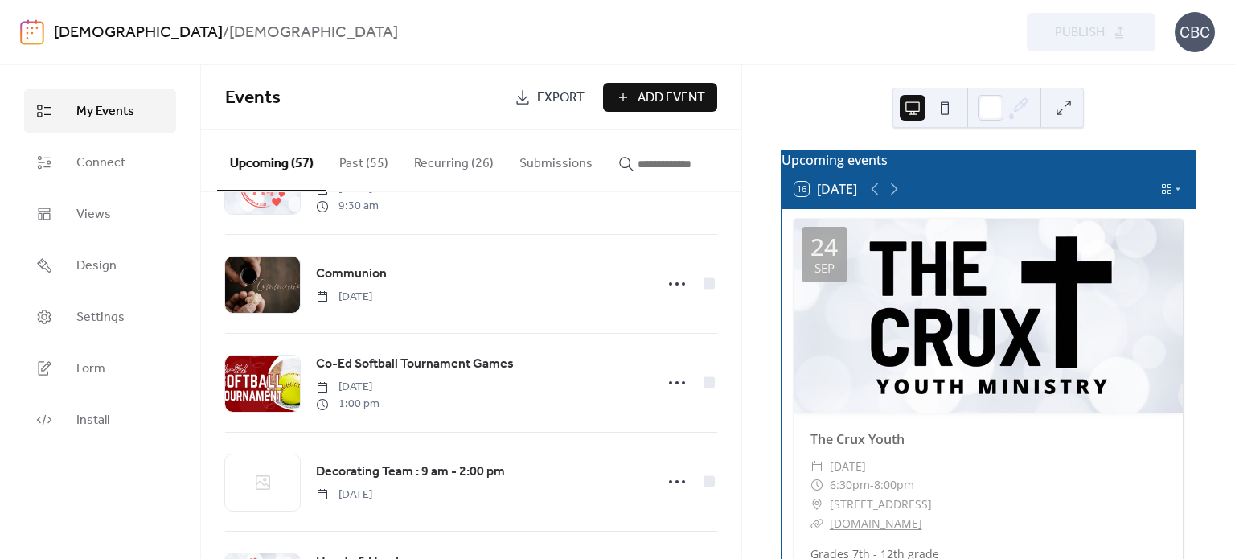
click at [1062, 105] on button at bounding box center [1064, 108] width 26 height 26
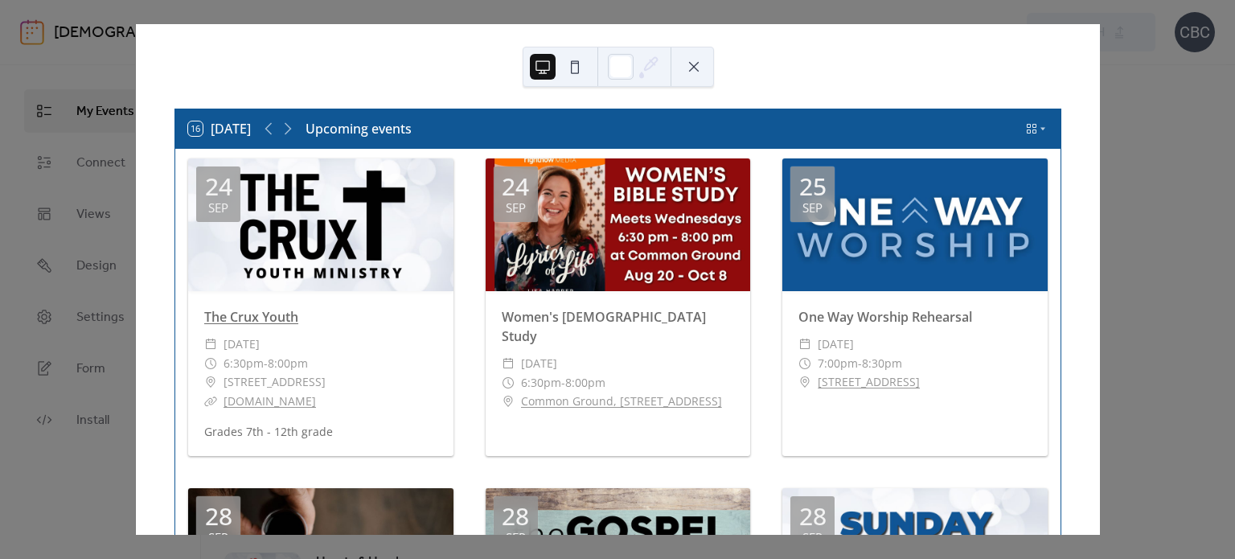
click at [277, 314] on link "The Crux Youth" at bounding box center [251, 317] width 94 height 18
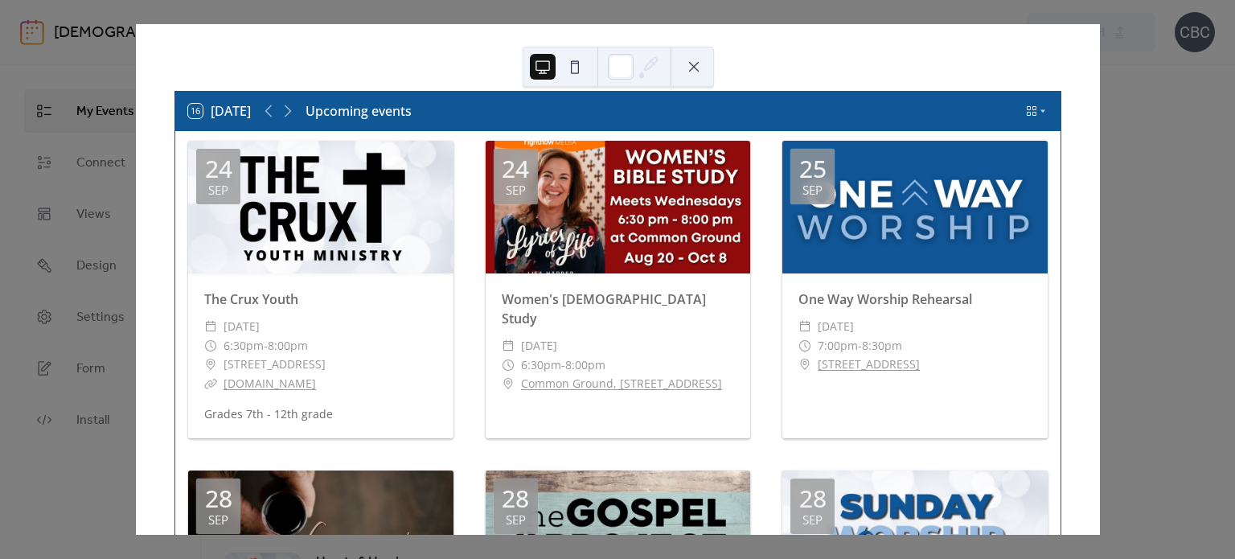
scroll to position [0, 0]
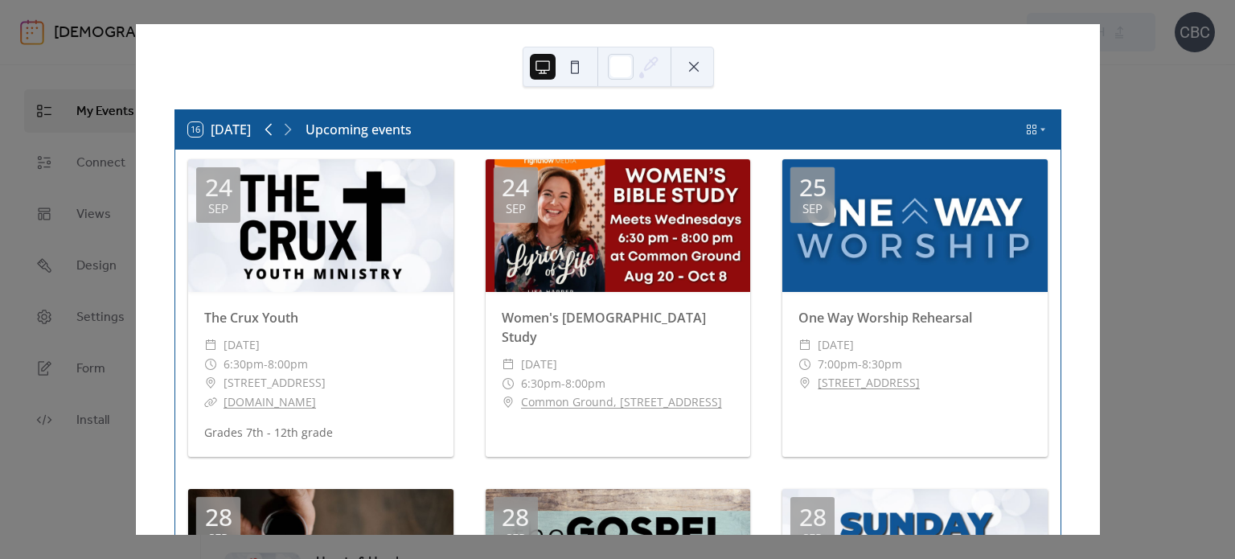
click at [273, 130] on icon at bounding box center [268, 129] width 19 height 19
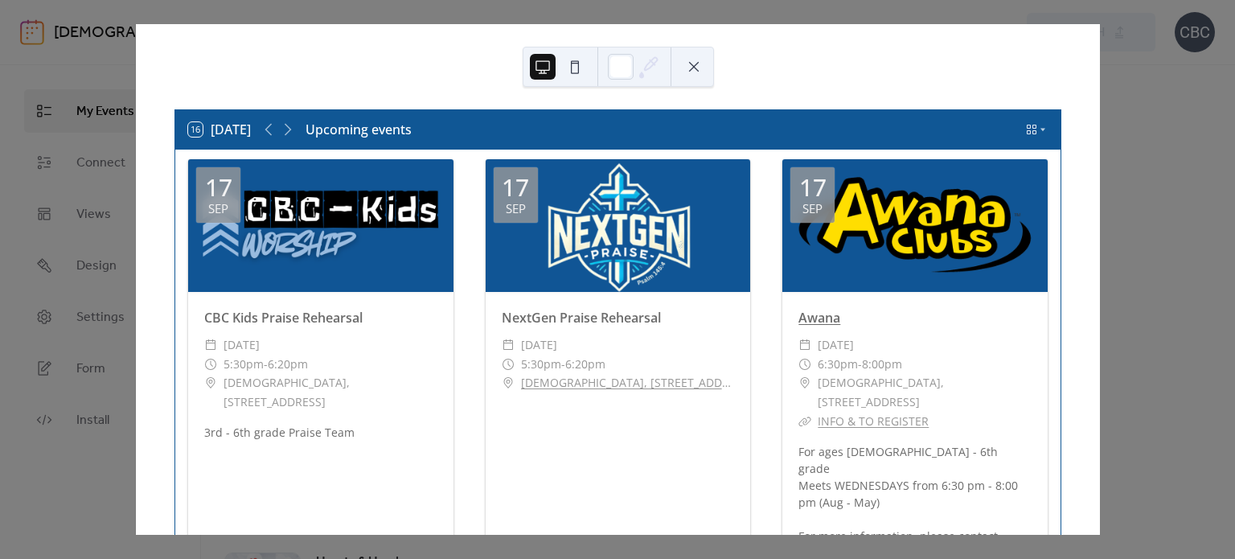
click at [819, 314] on link "Awana" at bounding box center [820, 318] width 42 height 18
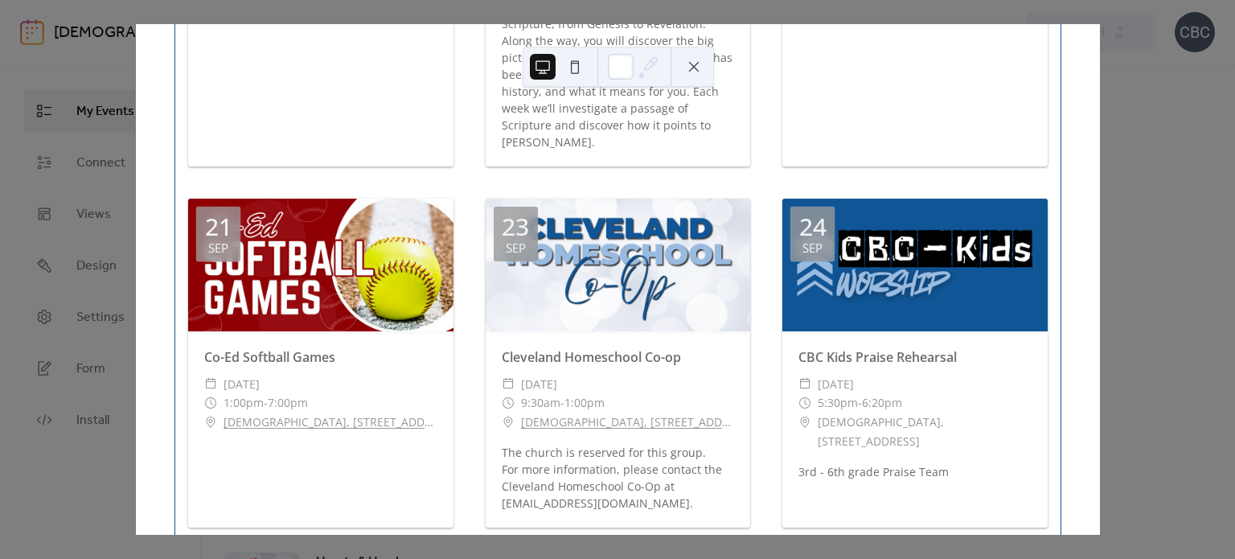
scroll to position [1769, 0]
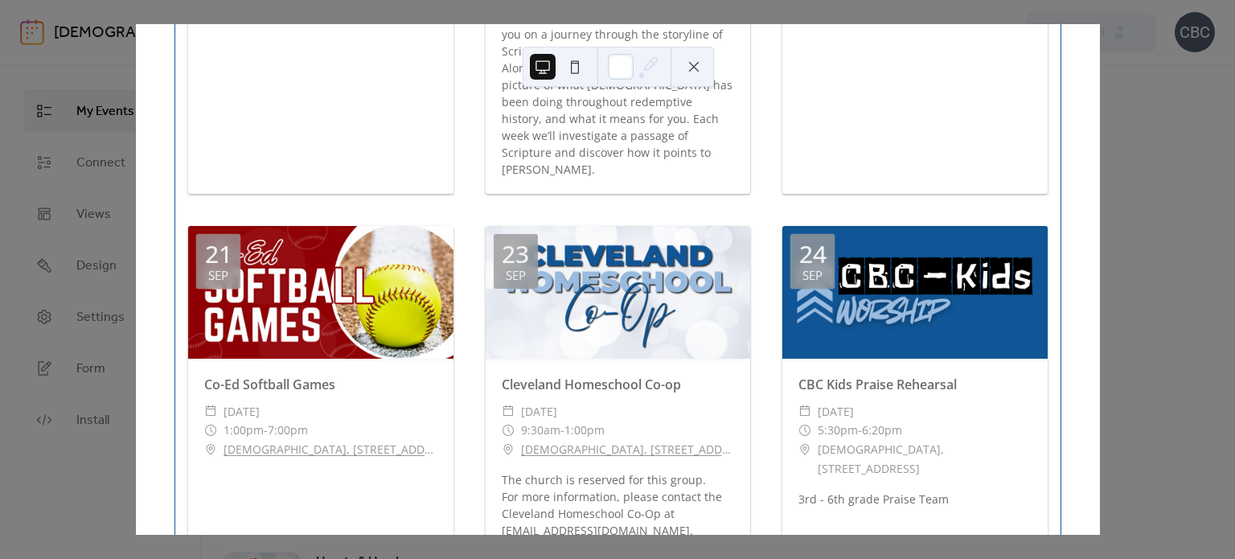
click at [697, 67] on button at bounding box center [694, 67] width 26 height 26
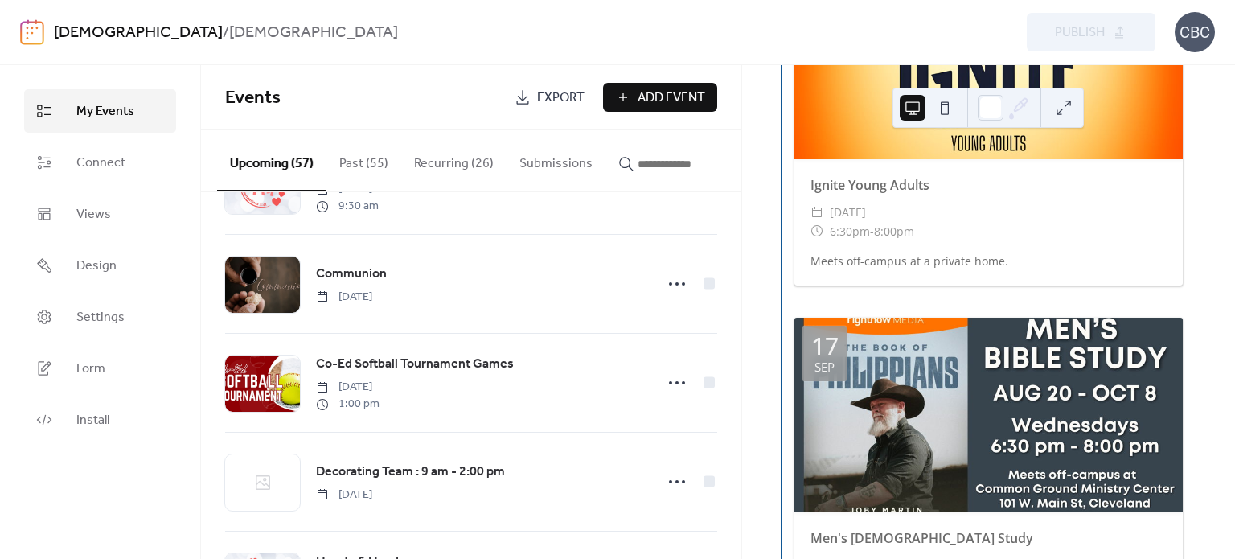
scroll to position [4101, 0]
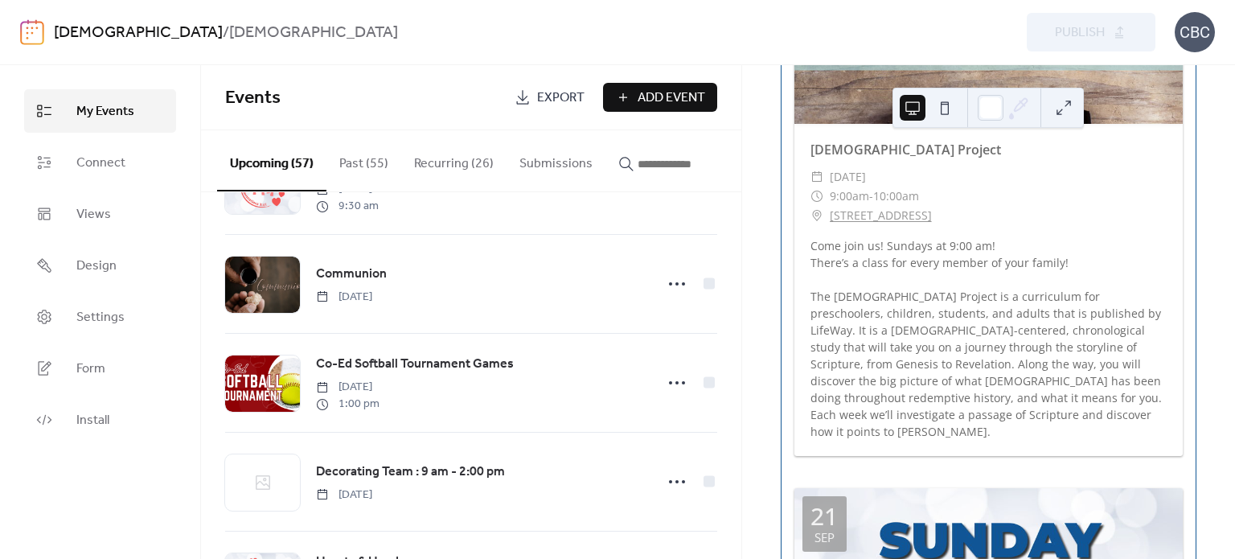
click at [450, 166] on button "Recurring (26)" at bounding box center [453, 160] width 105 height 60
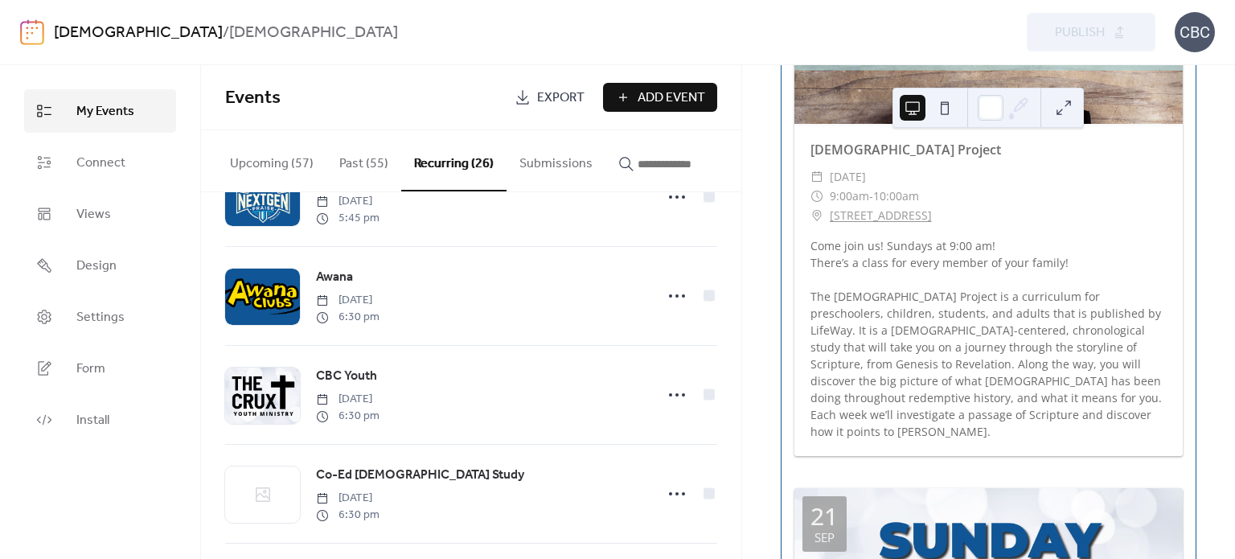
scroll to position [402, 0]
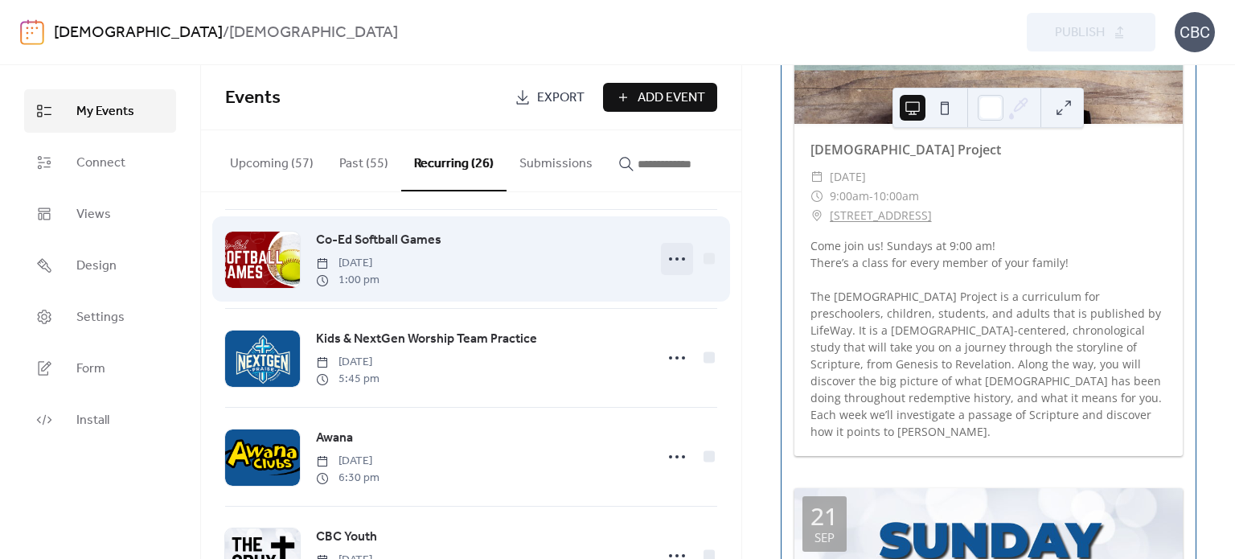
click at [672, 257] on icon at bounding box center [677, 259] width 26 height 26
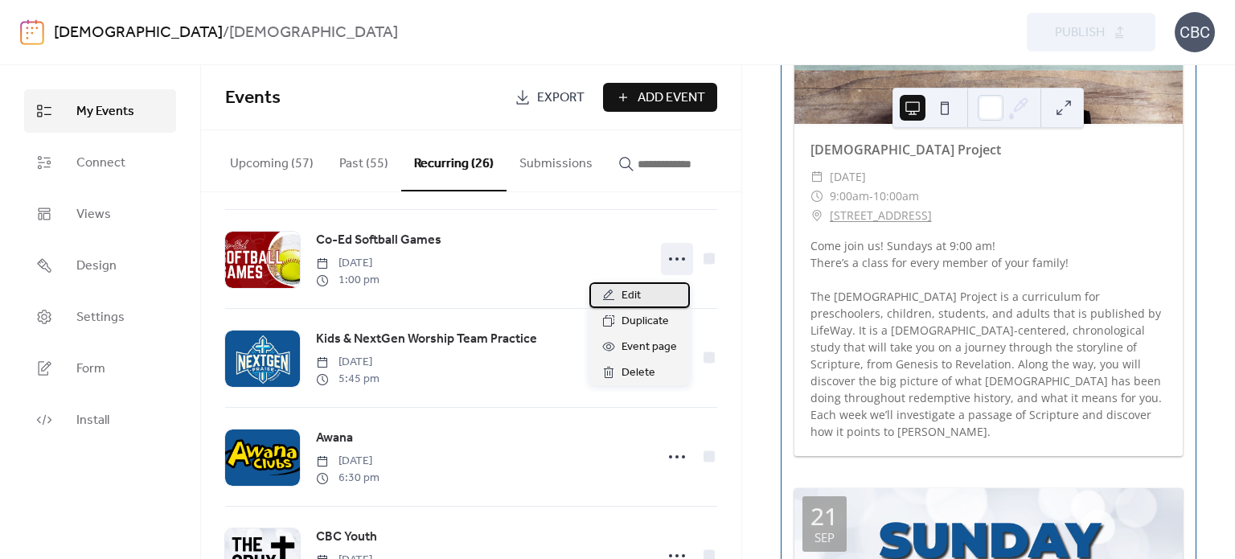
click at [639, 294] on span "Edit" at bounding box center [631, 295] width 19 height 19
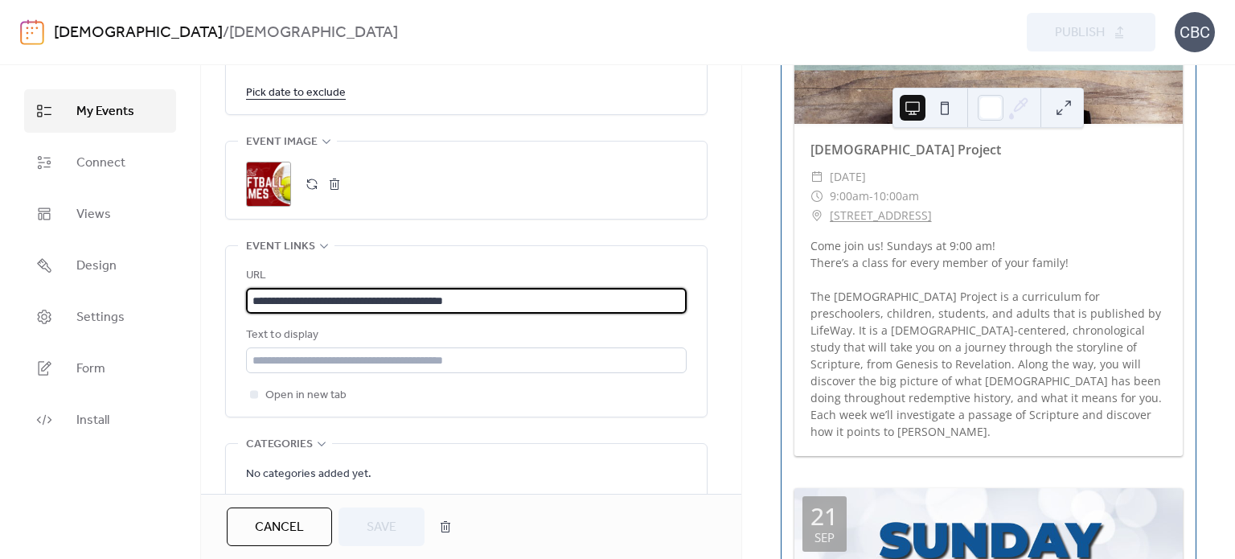
drag, startPoint x: 494, startPoint y: 300, endPoint x: 252, endPoint y: 308, distance: 242.2
click at [252, 308] on input "**********" at bounding box center [466, 301] width 441 height 26
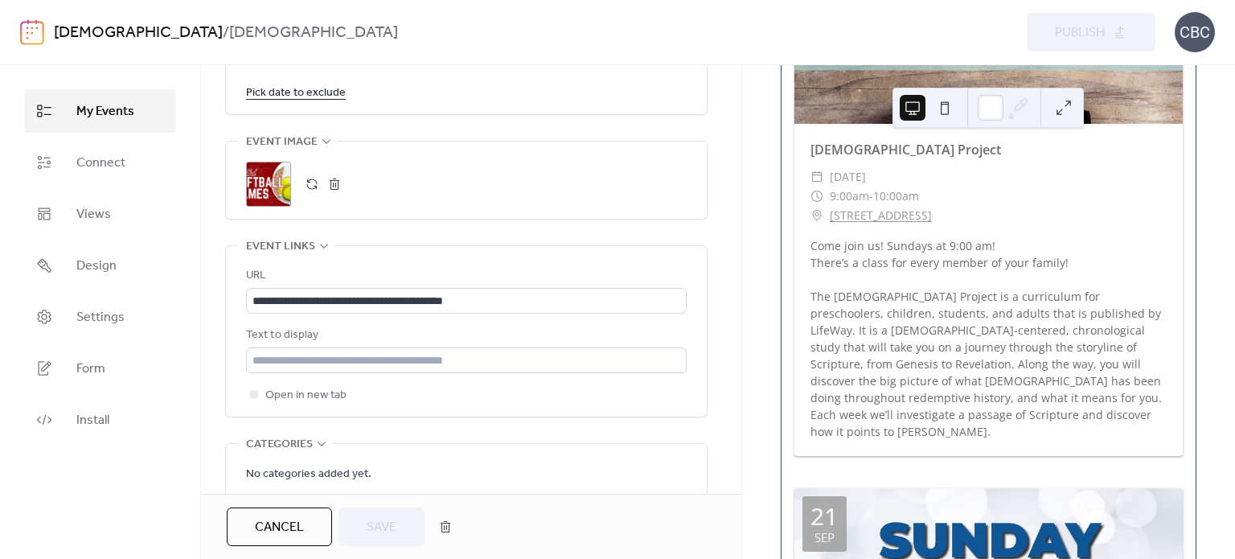
click at [638, 484] on form "No categories added yet. Add Category" at bounding box center [466, 500] width 441 height 72
click at [296, 520] on span "Cancel" at bounding box center [279, 527] width 49 height 19
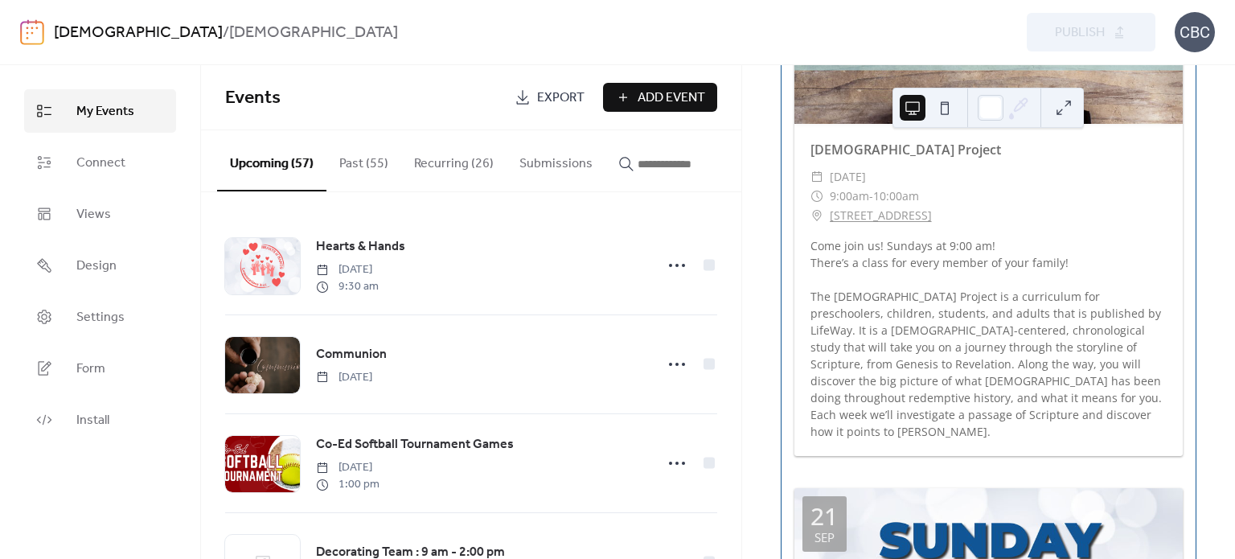
click at [454, 164] on button "Recurring (26)" at bounding box center [453, 160] width 105 height 60
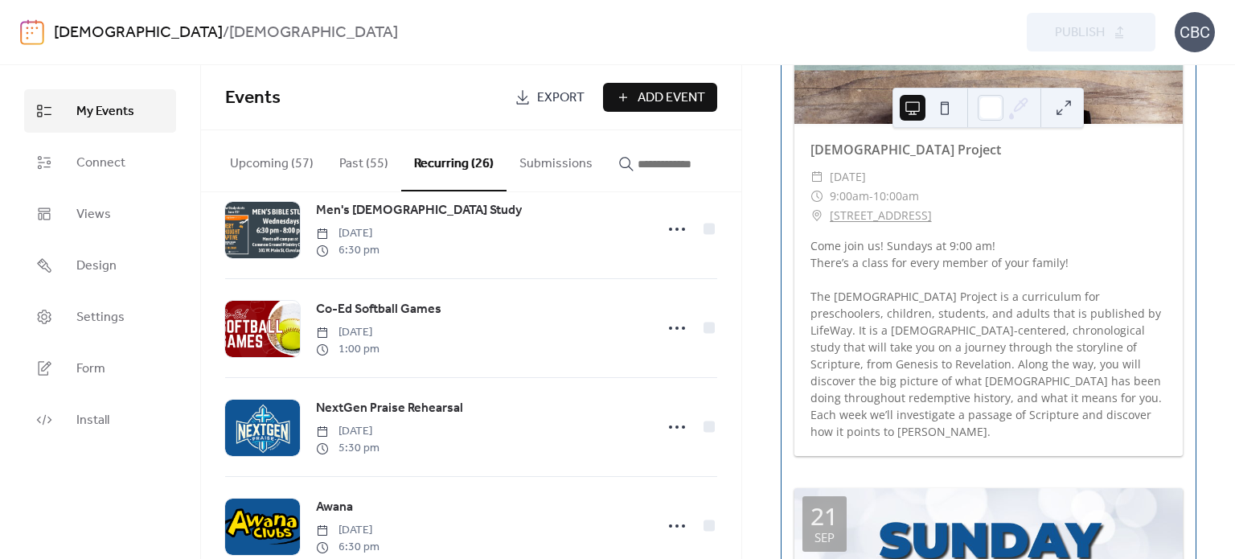
scroll to position [1367, 0]
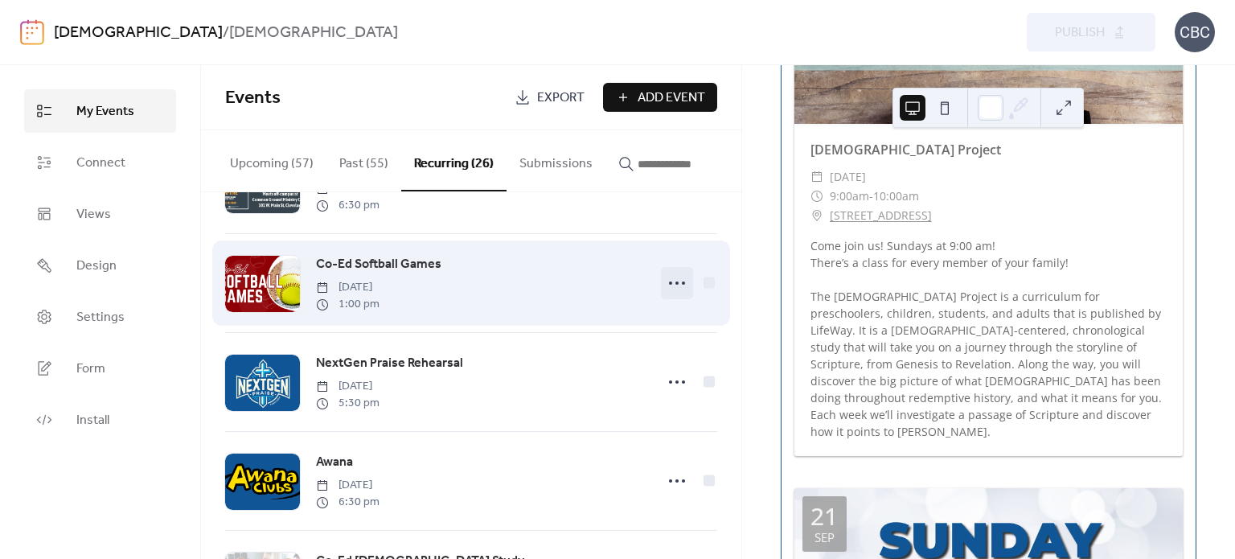
click at [671, 294] on icon at bounding box center [677, 283] width 26 height 26
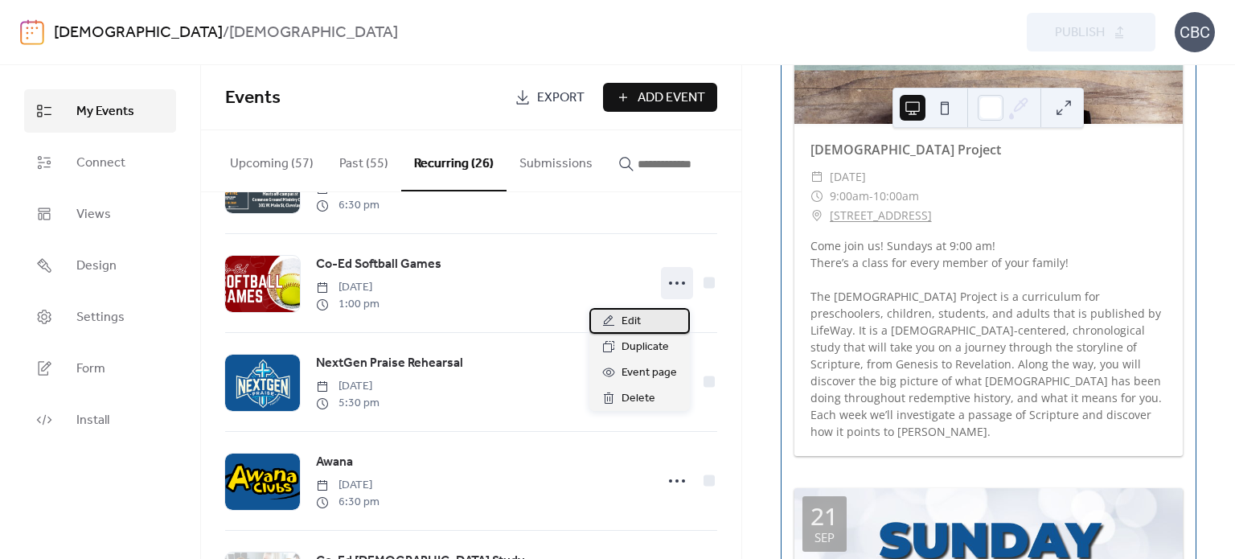
click at [622, 318] on span "Edit" at bounding box center [631, 321] width 19 height 19
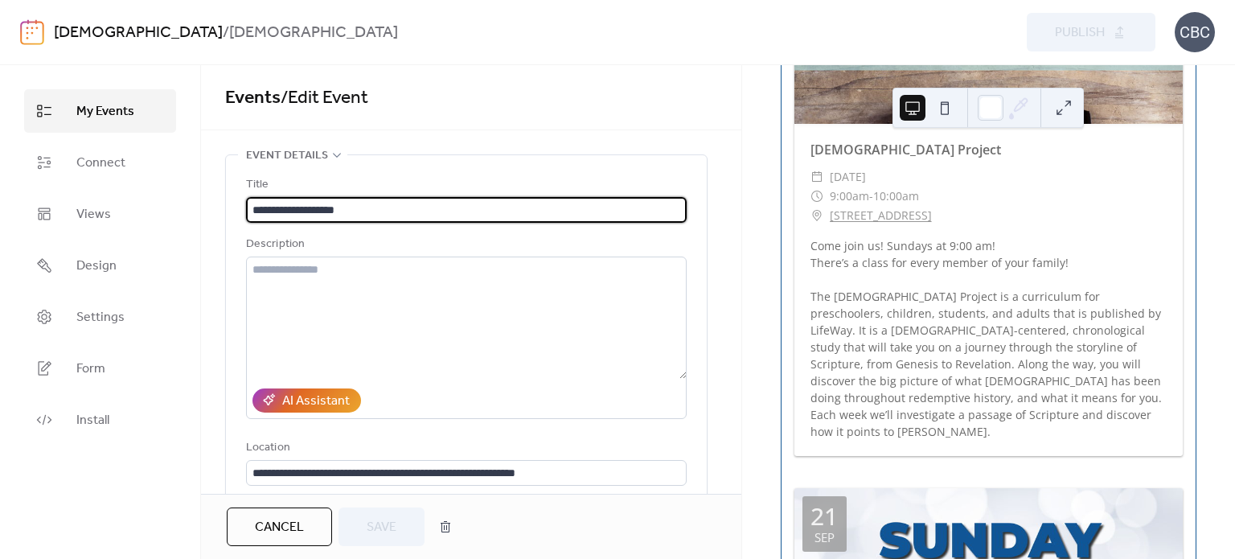
type input "**********"
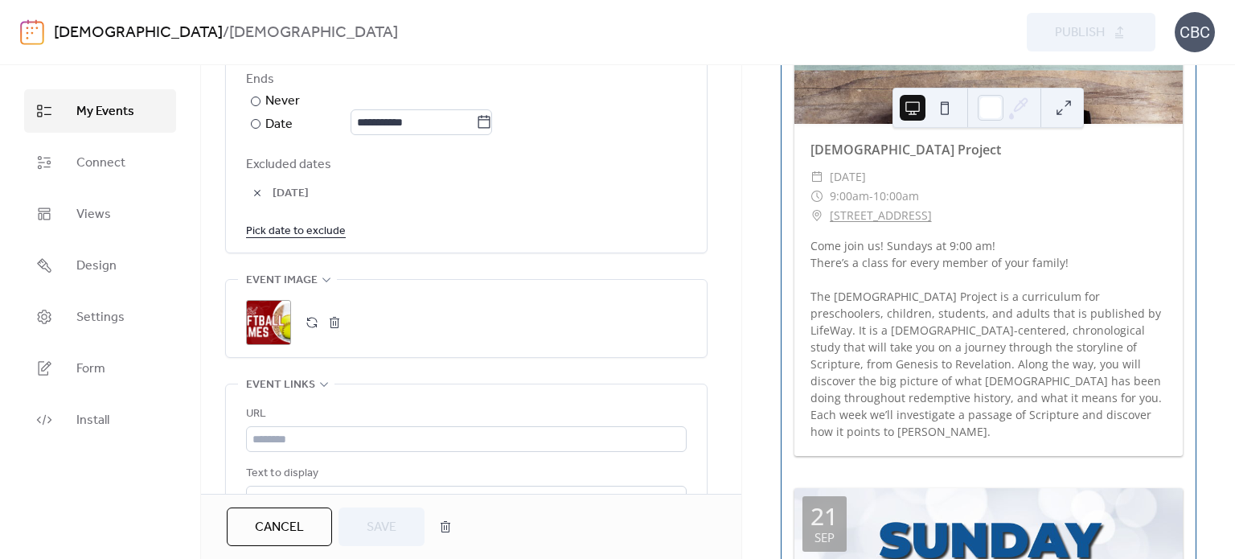
scroll to position [1046, 0]
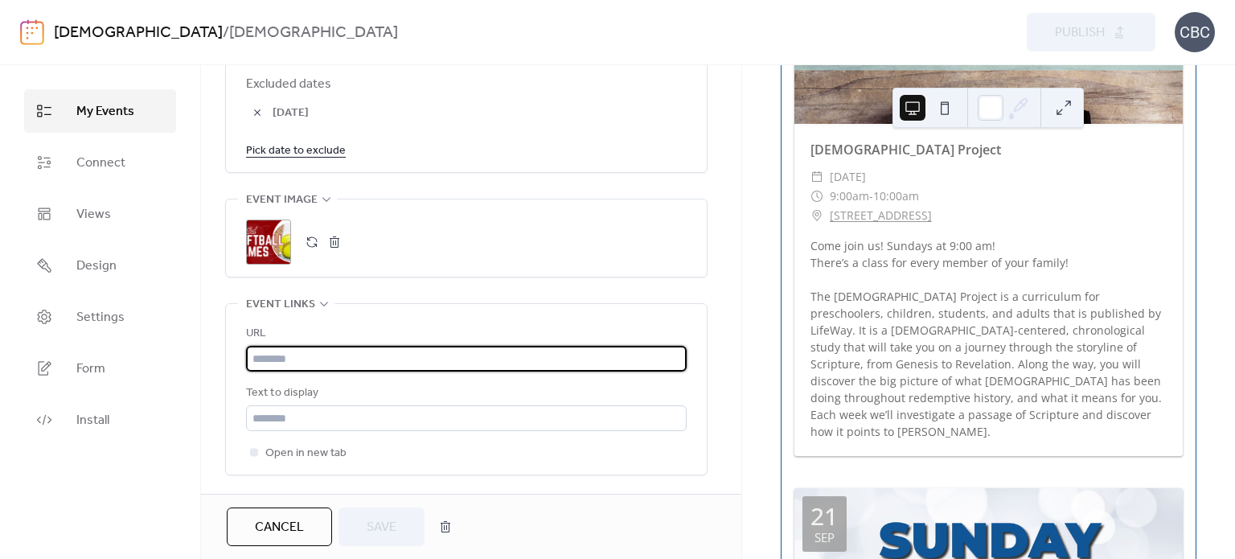
click at [304, 357] on input "text" at bounding box center [466, 359] width 441 height 26
paste input "**********"
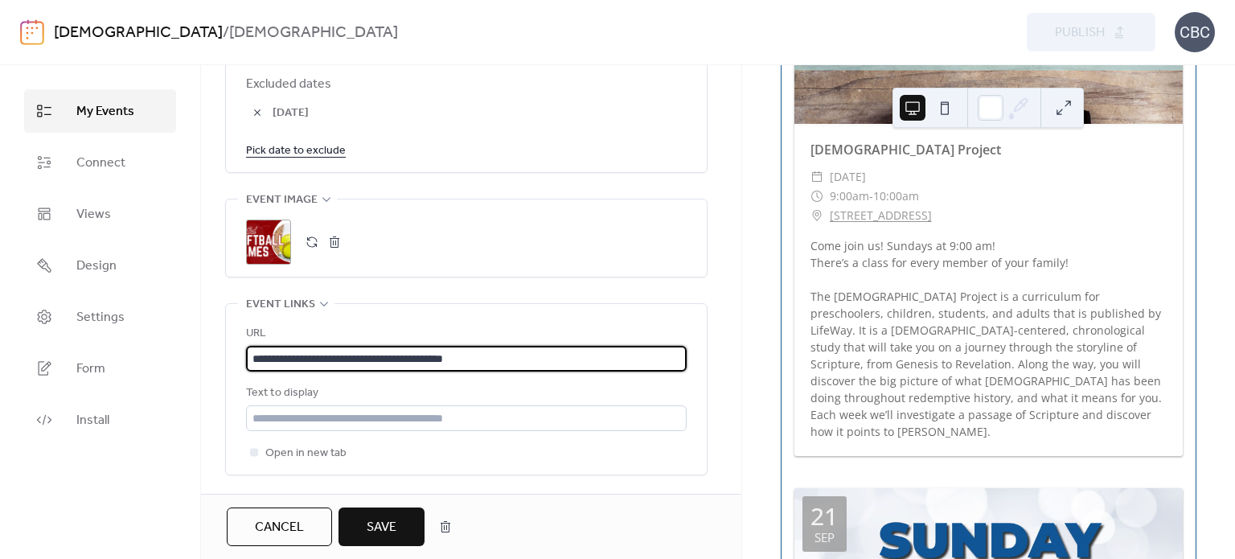
type input "**********"
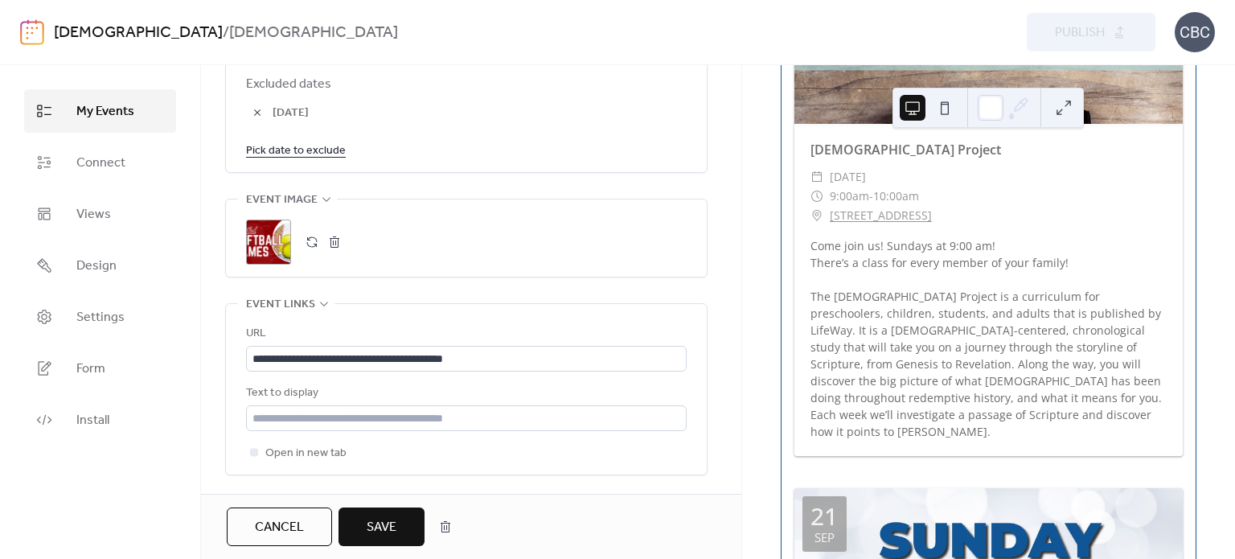
click at [383, 524] on span "Save" at bounding box center [382, 527] width 30 height 19
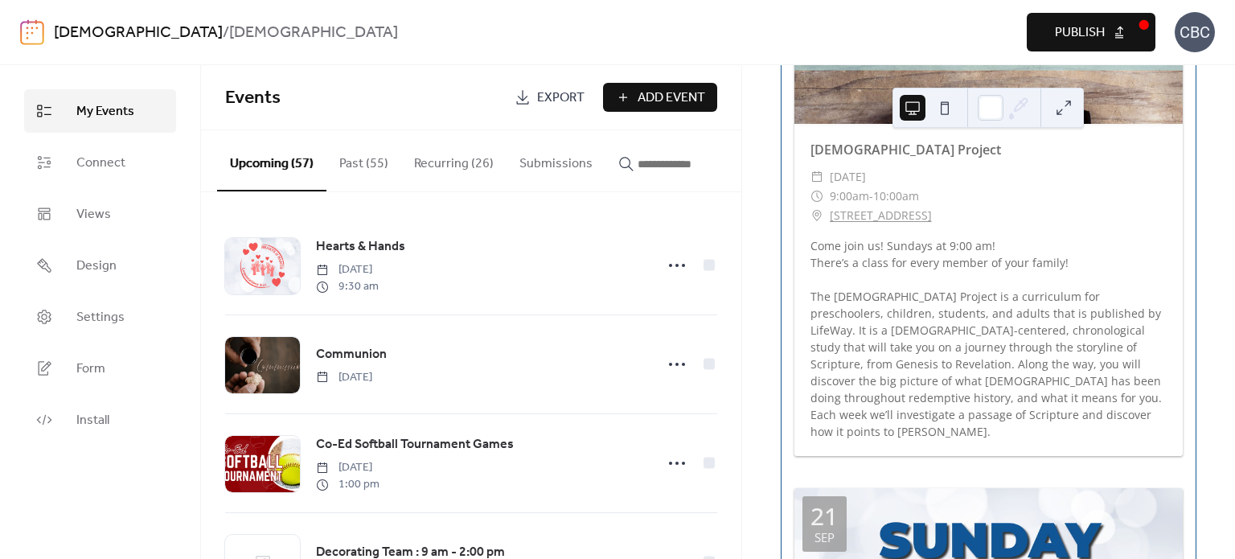
click at [1072, 32] on span "Publish" at bounding box center [1080, 32] width 50 height 19
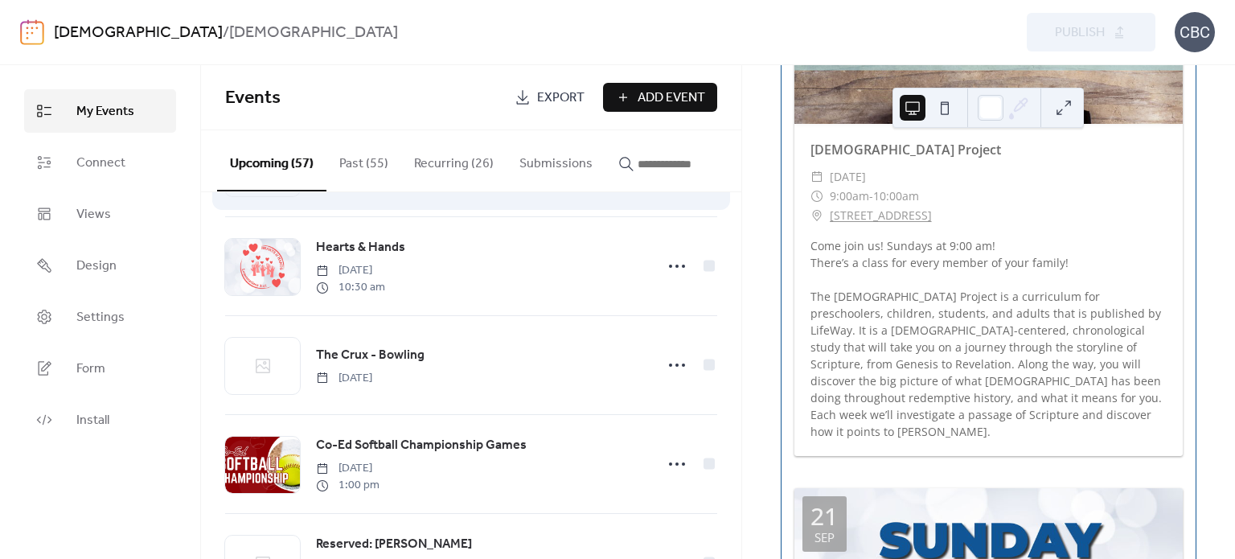
scroll to position [402, 0]
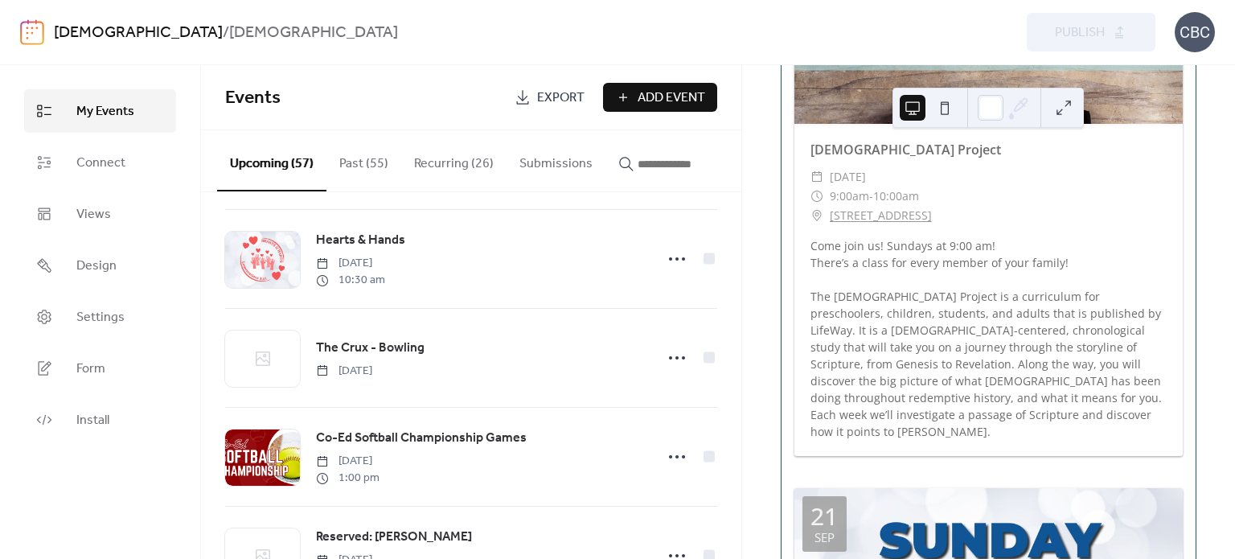
click at [428, 160] on button "Recurring (26)" at bounding box center [453, 160] width 105 height 60
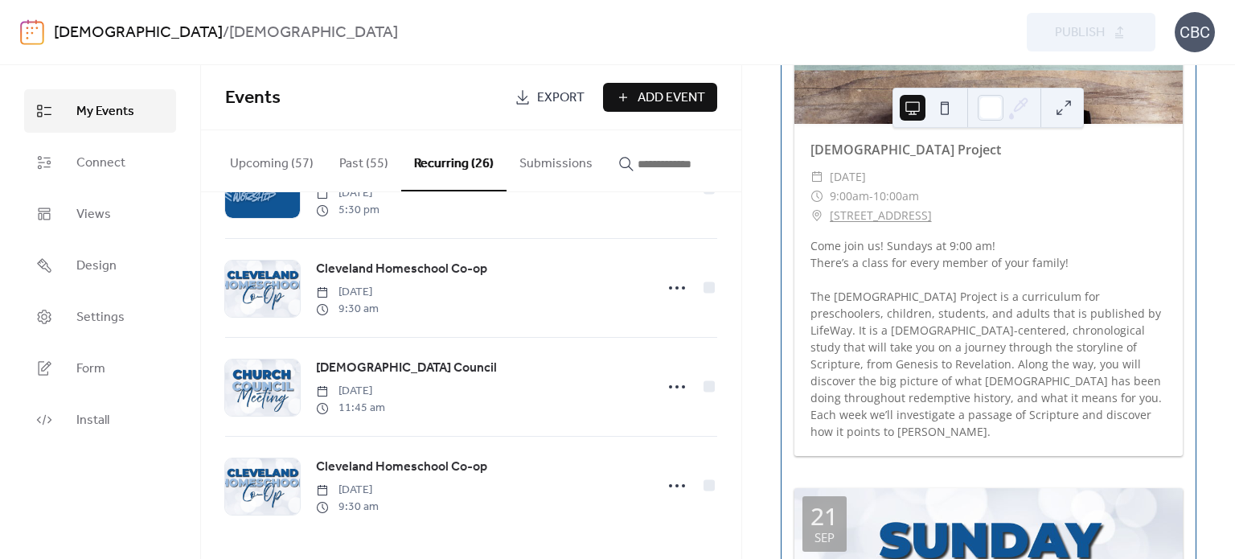
scroll to position [2260, 0]
click at [269, 170] on button "Upcoming (57)" at bounding box center [271, 160] width 109 height 60
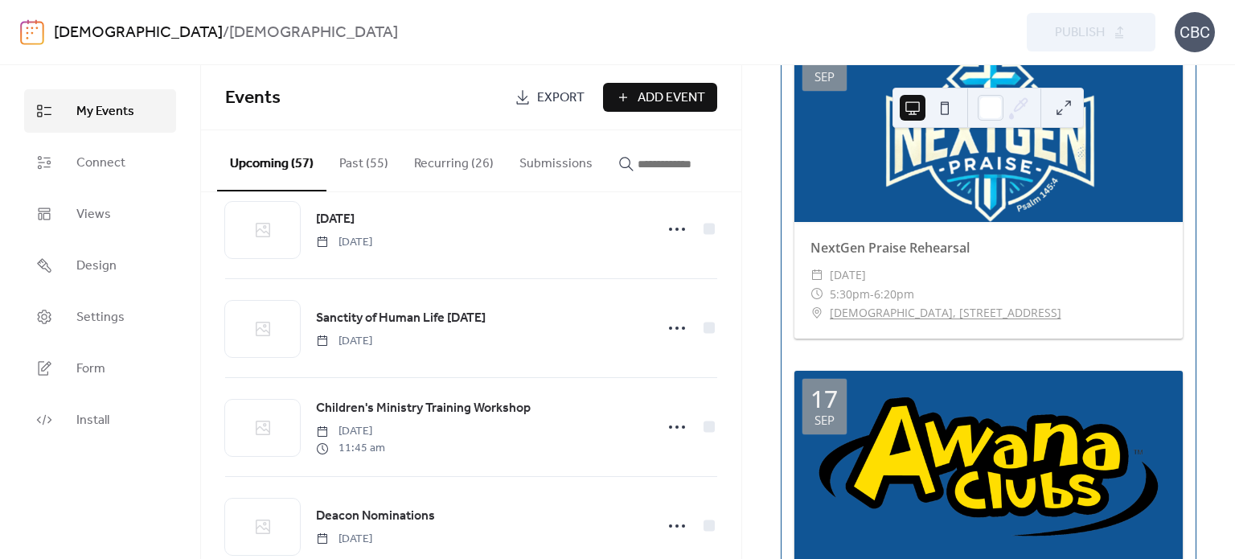
scroll to position [321, 0]
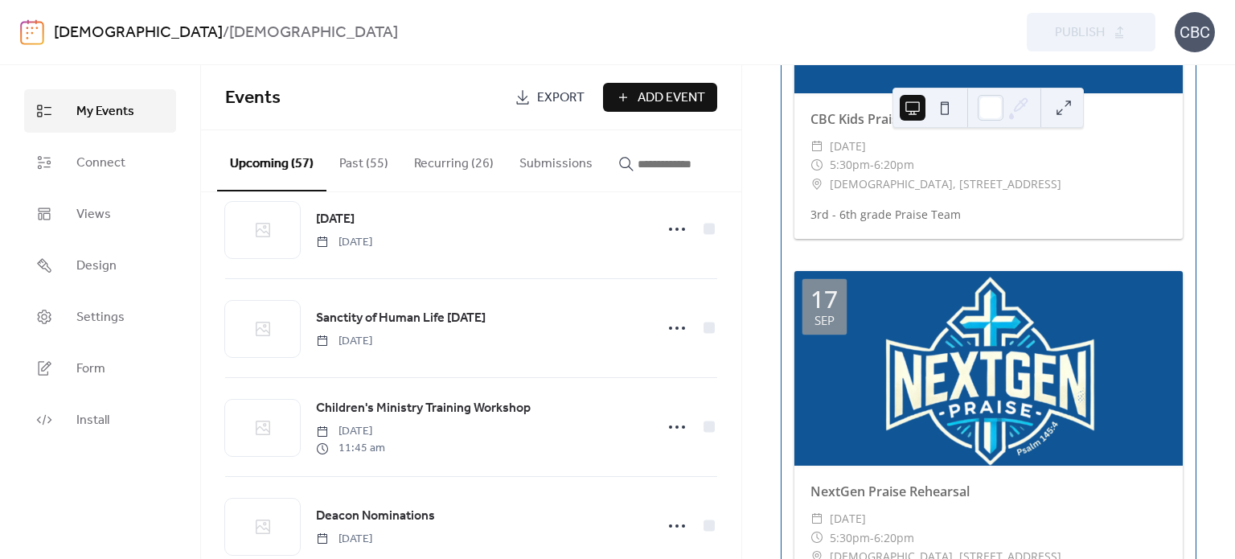
click at [1062, 107] on button at bounding box center [1064, 108] width 26 height 26
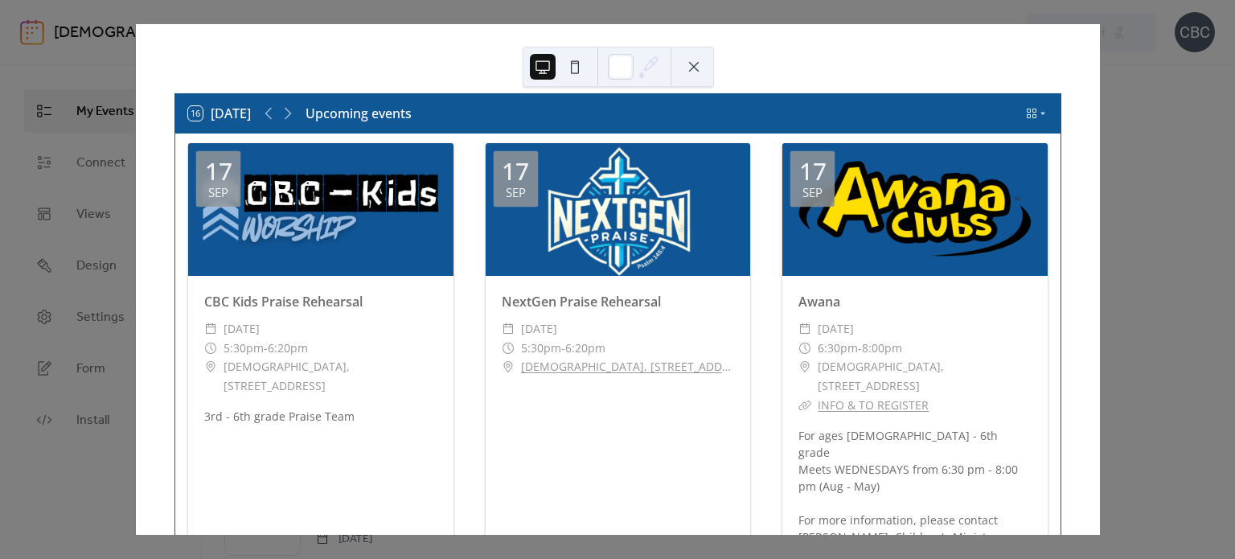
scroll to position [0, 0]
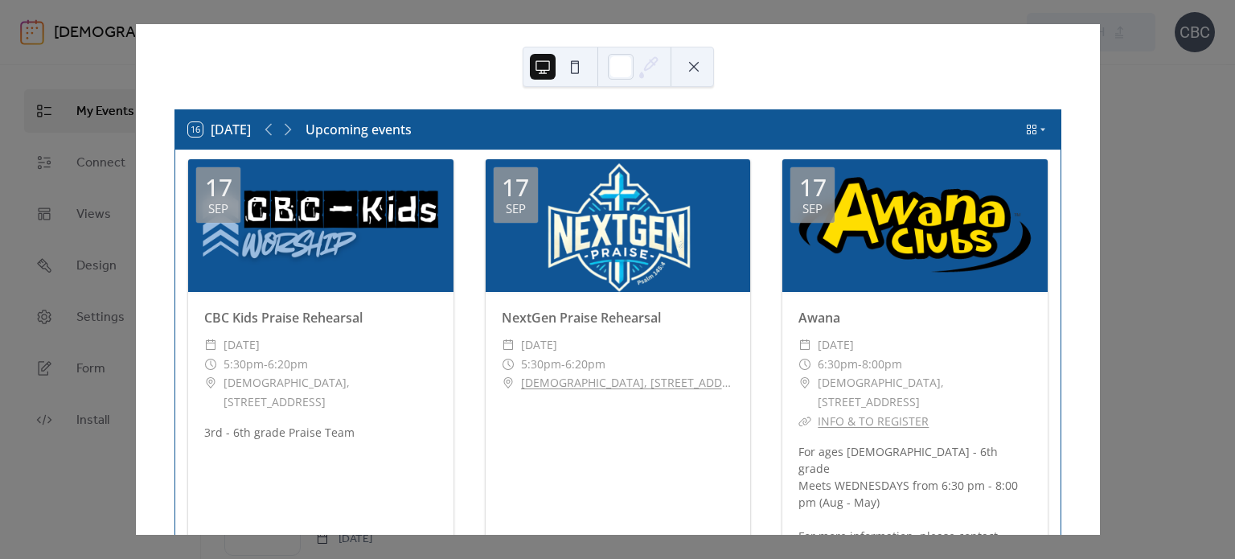
click at [1038, 125] on icon at bounding box center [1043, 130] width 10 height 10
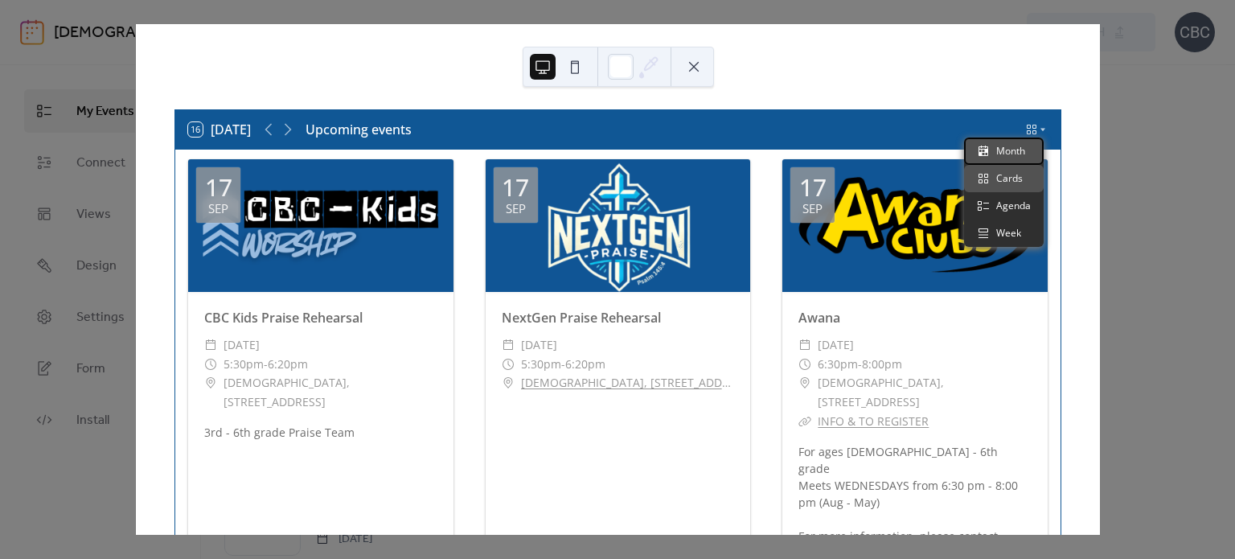
click at [1009, 153] on span "Month" at bounding box center [1010, 151] width 29 height 14
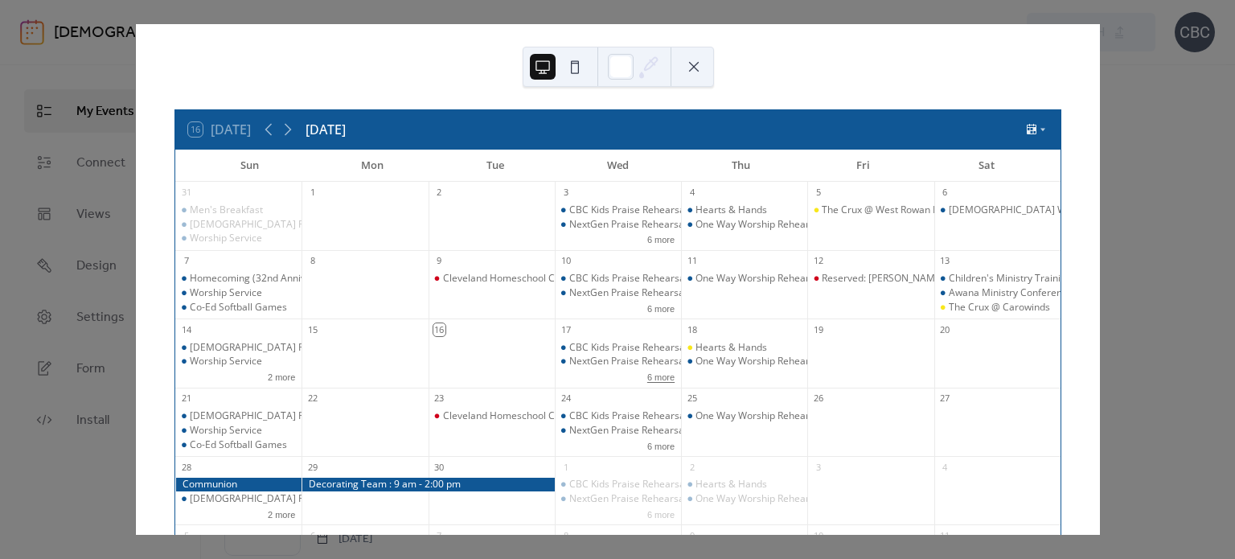
click at [654, 380] on button "6 more" at bounding box center [661, 376] width 40 height 14
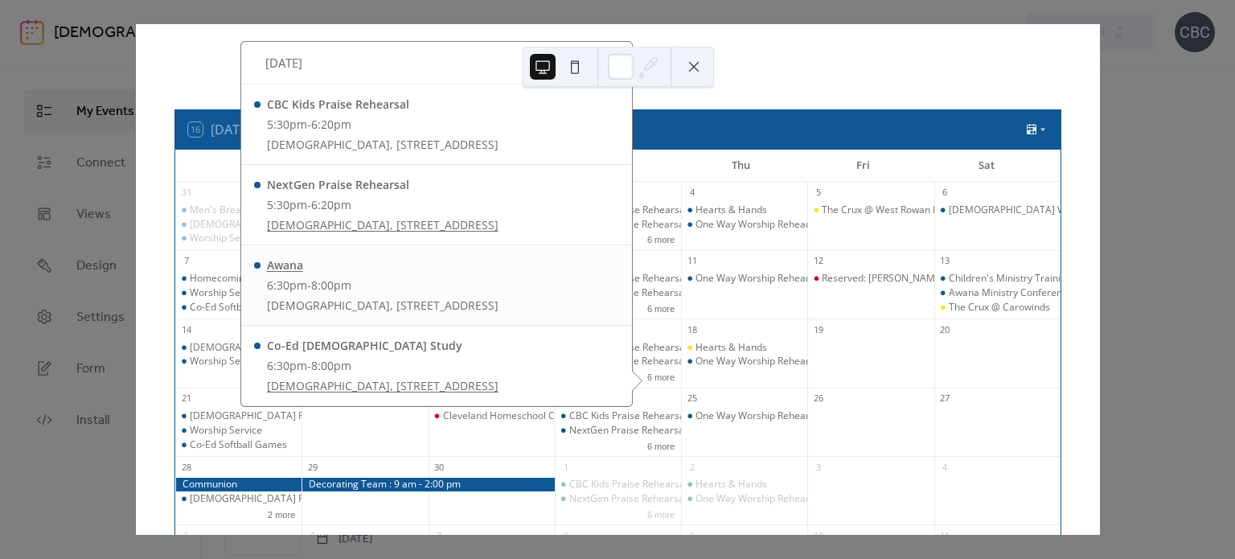
click at [287, 273] on div "Awana" at bounding box center [383, 265] width 232 height 17
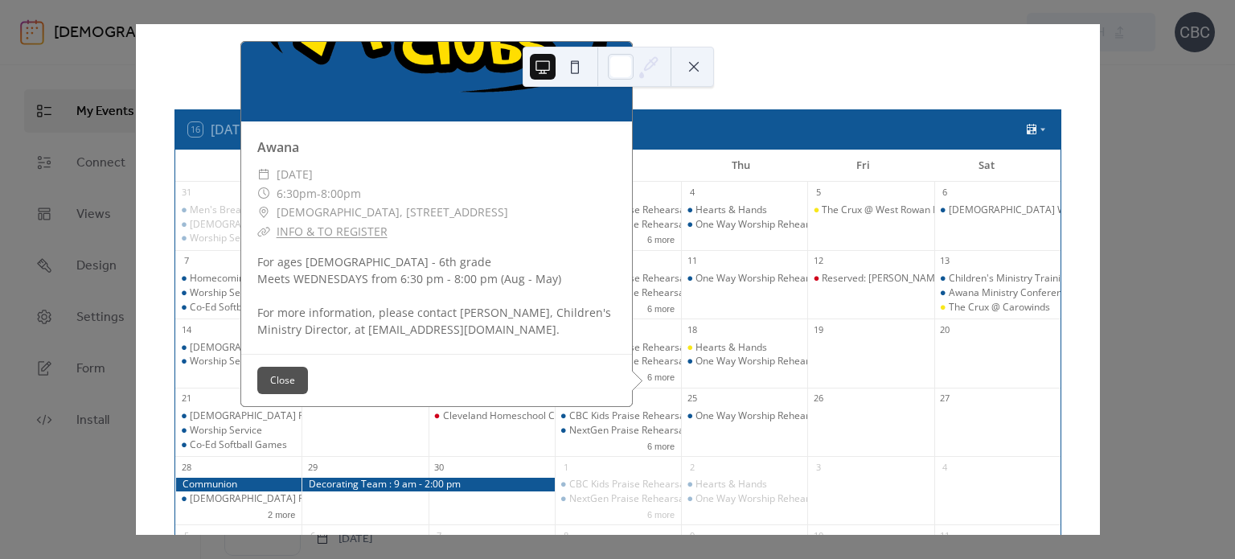
scroll to position [51, 0]
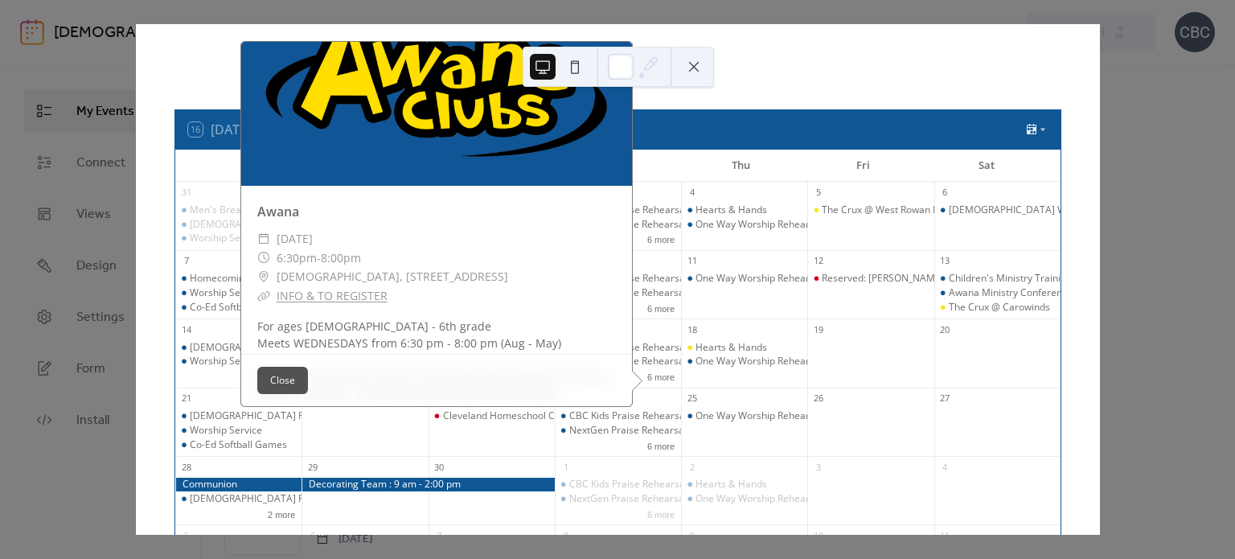
click at [290, 380] on button "Close" at bounding box center [282, 380] width 51 height 27
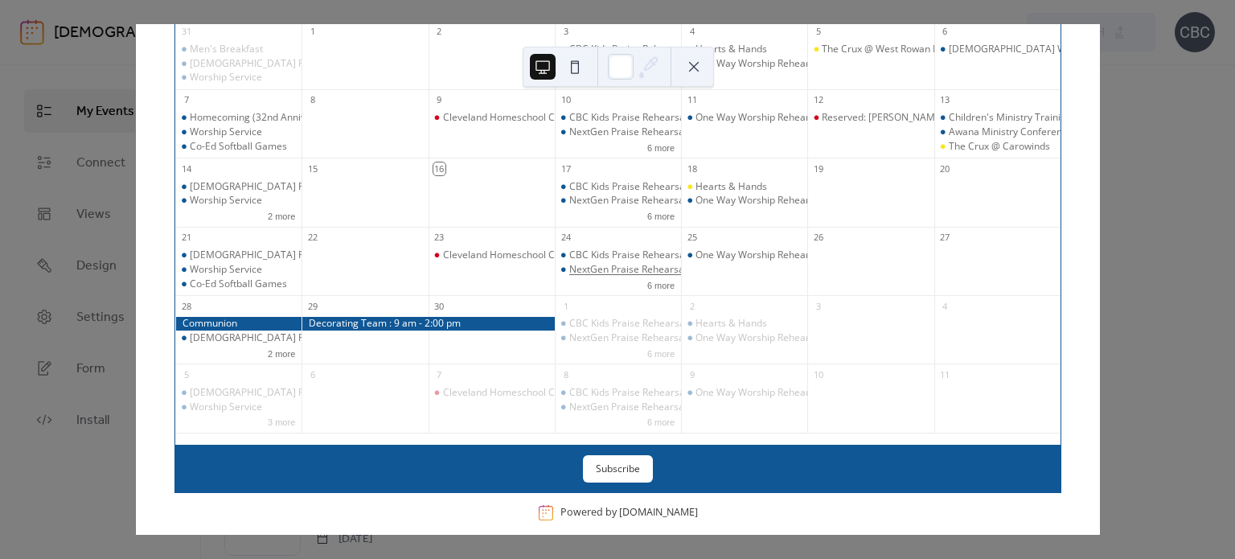
scroll to position [0, 0]
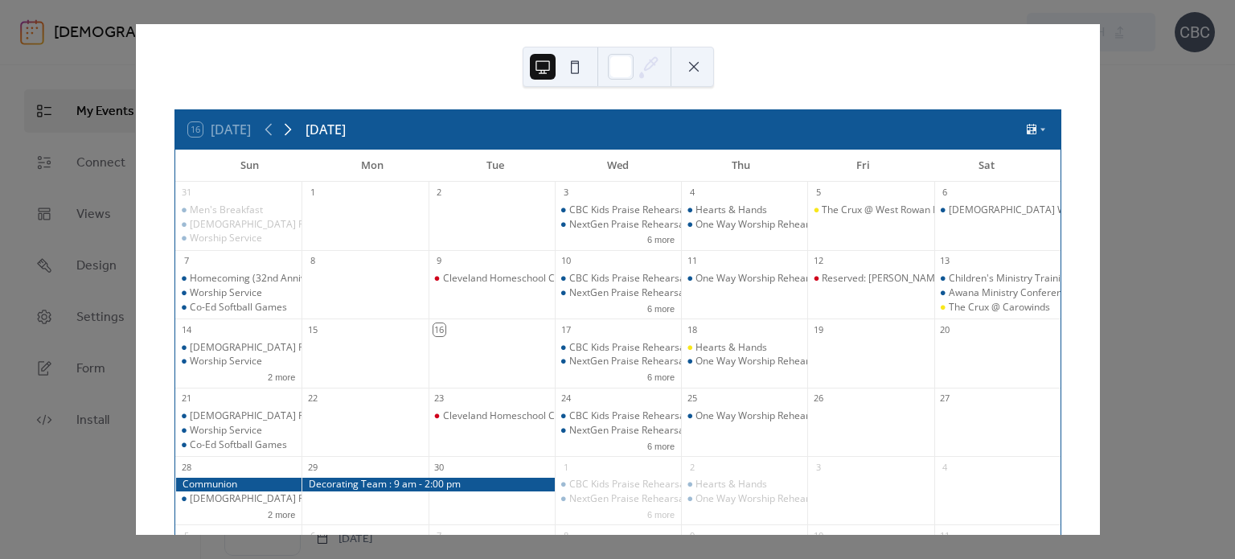
click at [294, 130] on icon at bounding box center [287, 129] width 19 height 19
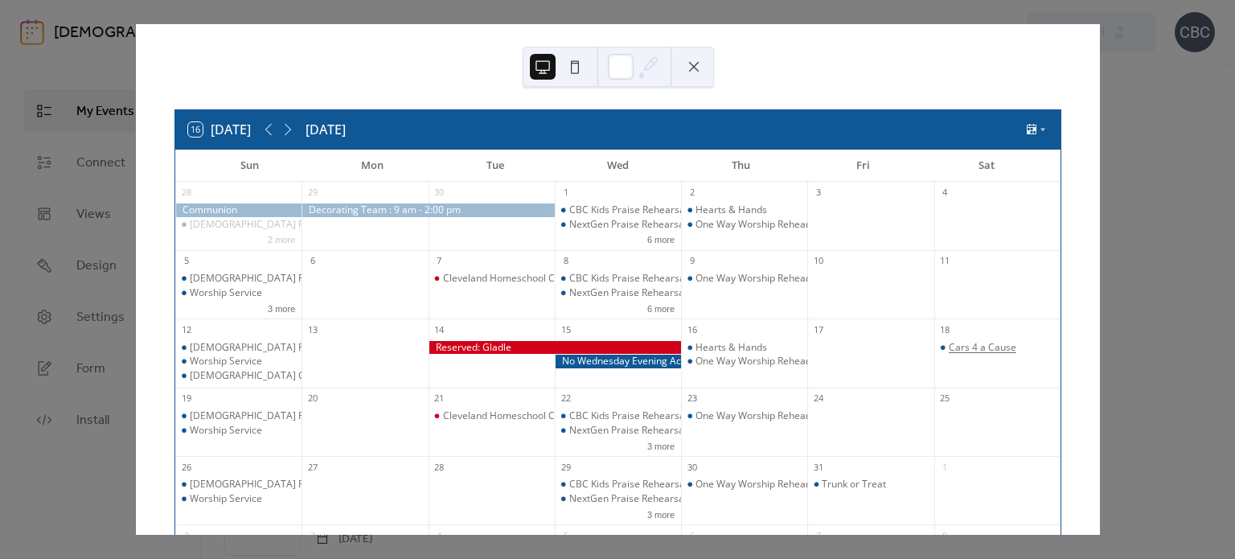
click at [955, 351] on div "Cars 4 a Cause" at bounding box center [983, 348] width 68 height 14
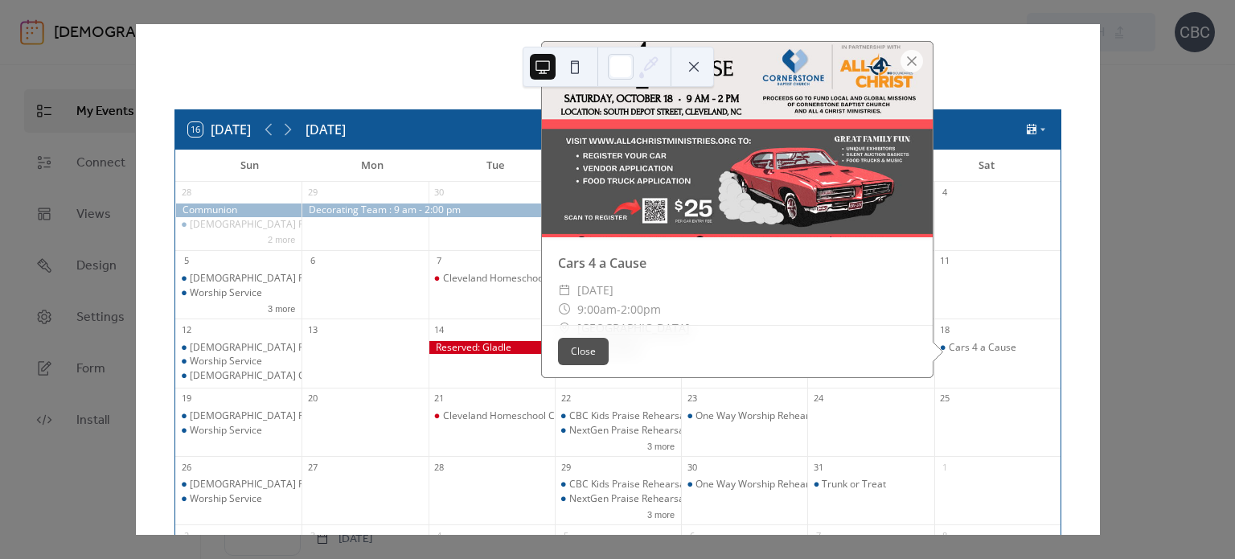
click at [584, 343] on button "Close" at bounding box center [583, 351] width 51 height 27
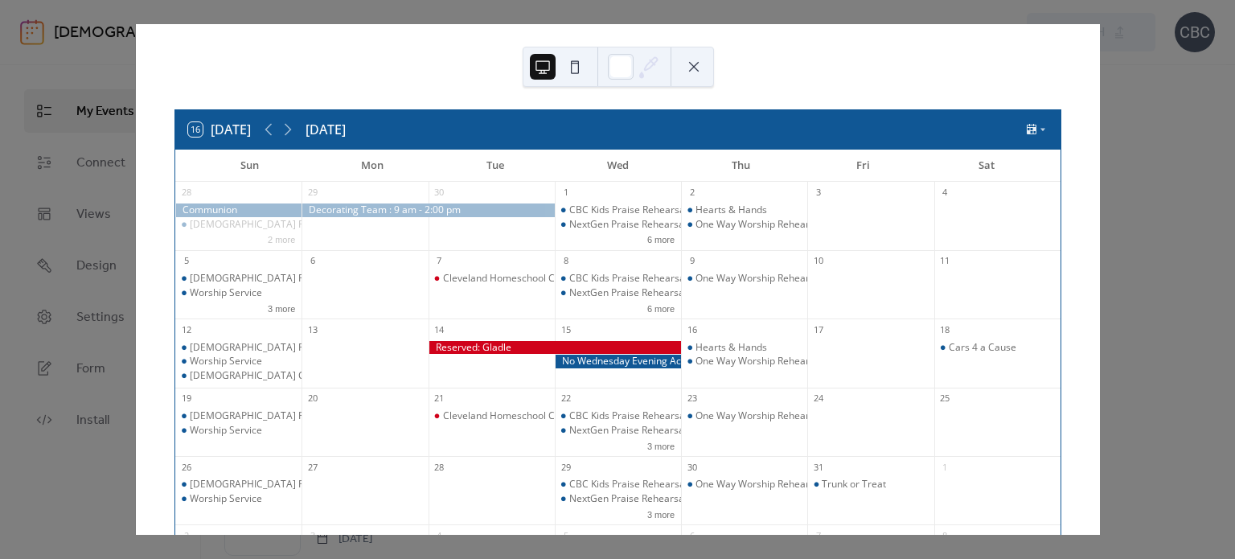
click at [703, 69] on button at bounding box center [694, 67] width 26 height 26
